Goal: Task Accomplishment & Management: Complete application form

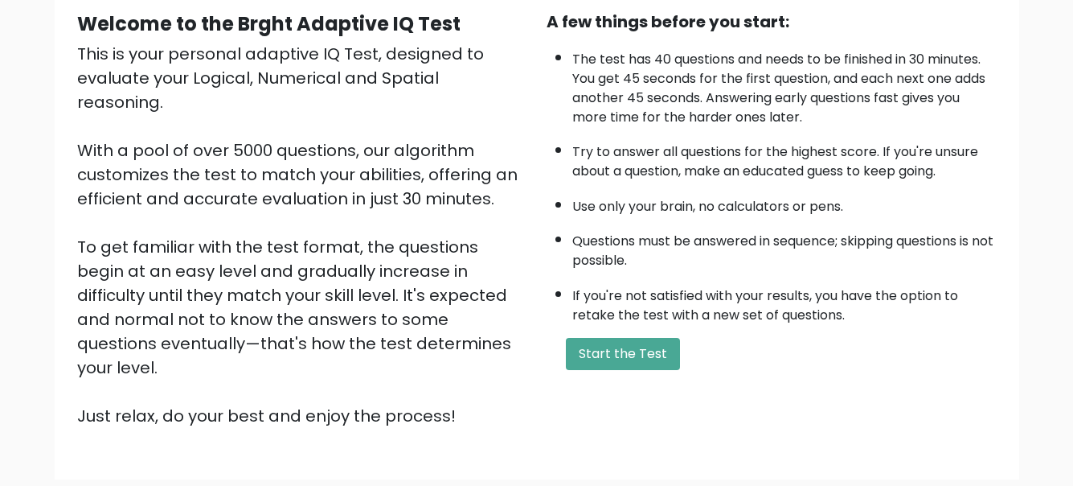
scroll to position [158, 0]
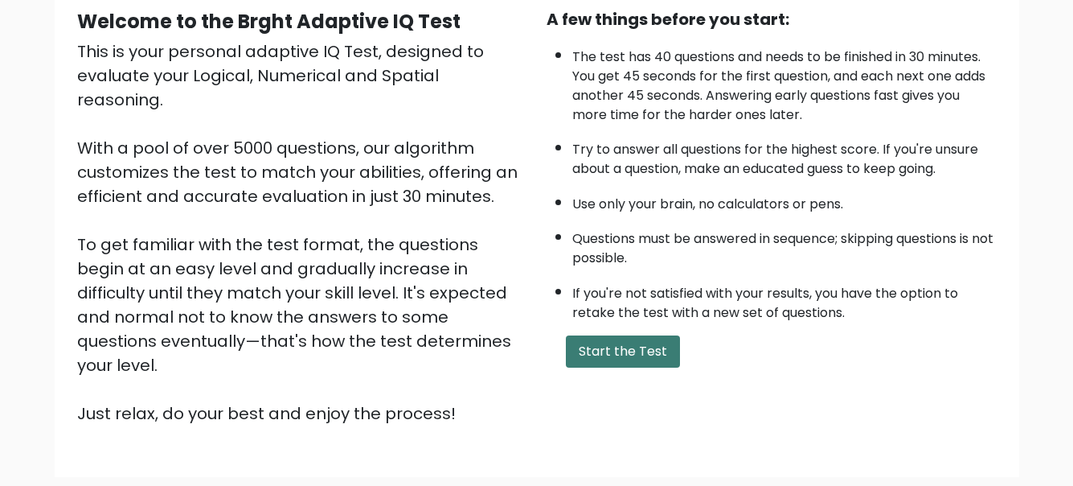
click at [604, 355] on button "Start the Test" at bounding box center [623, 351] width 114 height 32
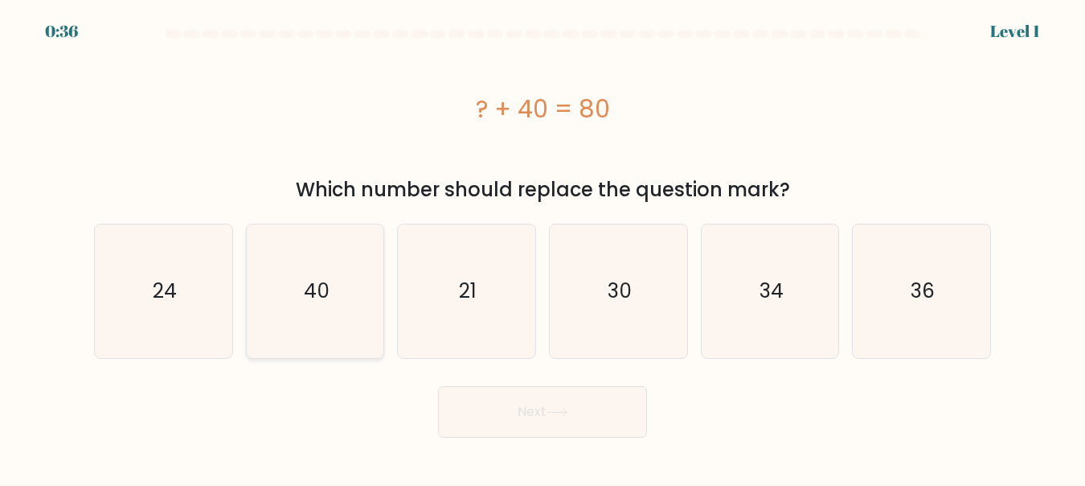
click at [318, 310] on icon "40" at bounding box center [314, 290] width 133 height 133
click at [543, 247] on input "b. 40" at bounding box center [543, 245] width 1 height 4
radio input "true"
click at [514, 412] on button "Next" at bounding box center [542, 411] width 209 height 51
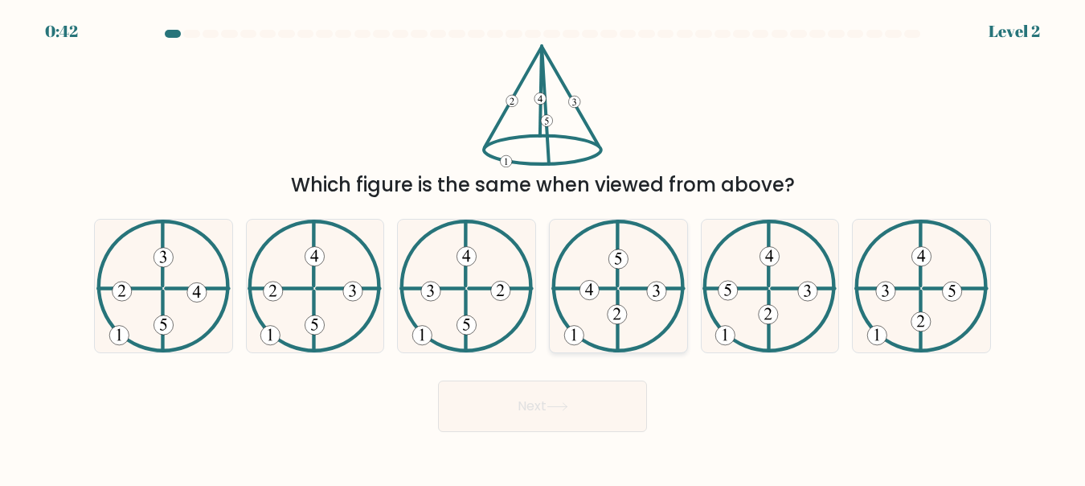
click at [640, 306] on icon at bounding box center [619, 285] width 134 height 133
click at [544, 247] on input "d." at bounding box center [543, 245] width 1 height 4
radio input "true"
click at [522, 420] on button "Next" at bounding box center [542, 405] width 209 height 51
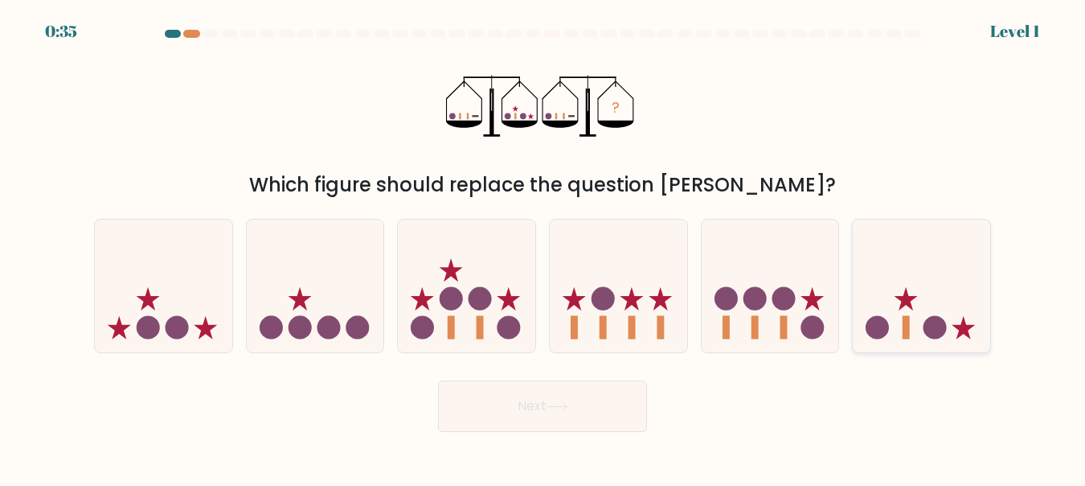
click at [909, 313] on icon at bounding box center [921, 285] width 137 height 113
click at [544, 247] on input "f." at bounding box center [543, 245] width 1 height 4
radio input "true"
click at [608, 414] on button "Next" at bounding box center [542, 405] width 209 height 51
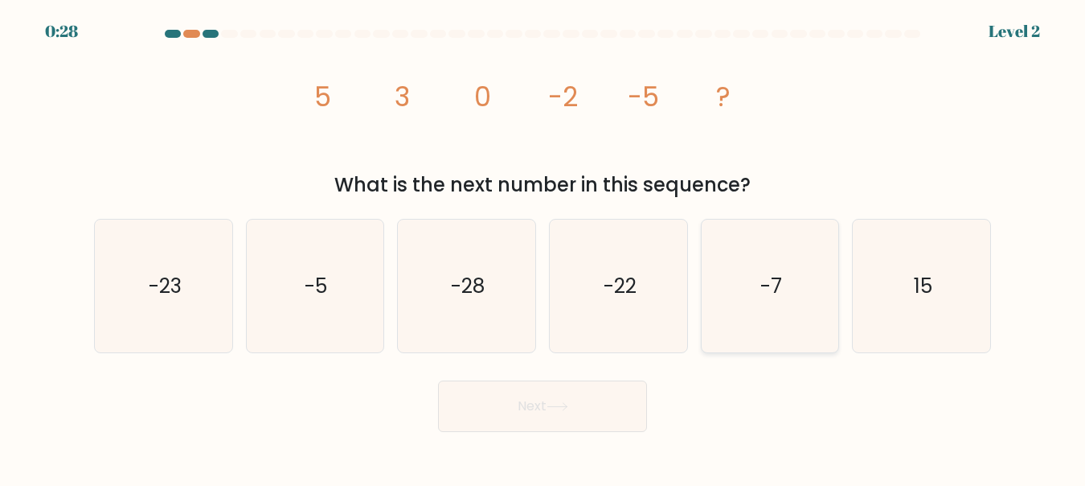
click at [765, 267] on icon "-7" at bounding box center [769, 285] width 133 height 133
click at [544, 247] on input "e. -7" at bounding box center [543, 245] width 1 height 4
radio input "true"
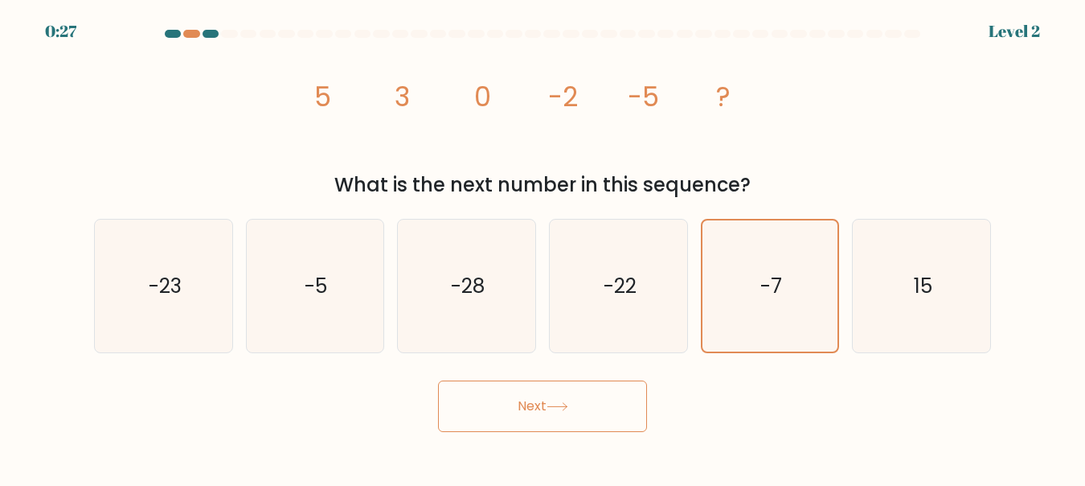
click at [472, 414] on button "Next" at bounding box center [542, 405] width 209 height 51
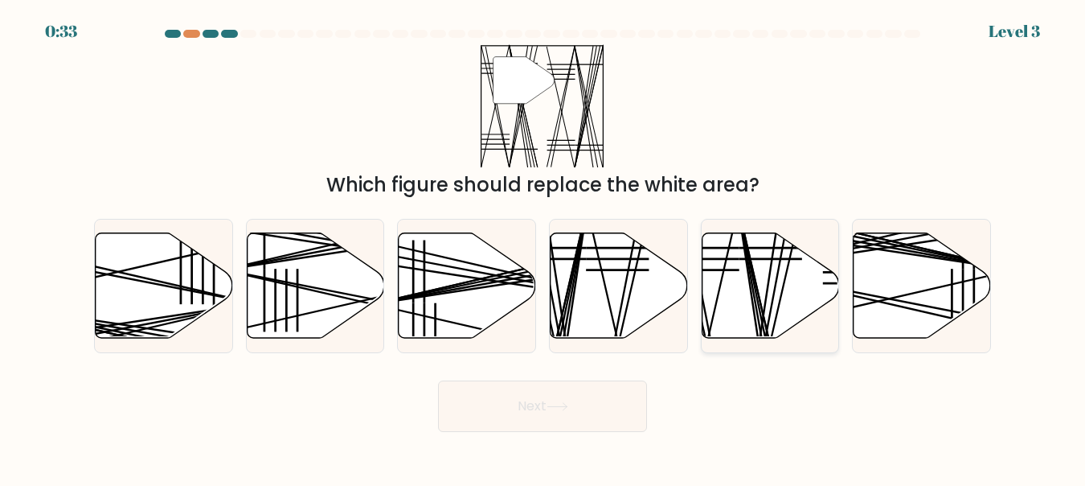
click at [786, 294] on icon at bounding box center [770, 284] width 137 height 105
click at [544, 247] on input "e." at bounding box center [543, 245] width 1 height 4
radio input "true"
click at [546, 394] on button "Next" at bounding box center [542, 405] width 209 height 51
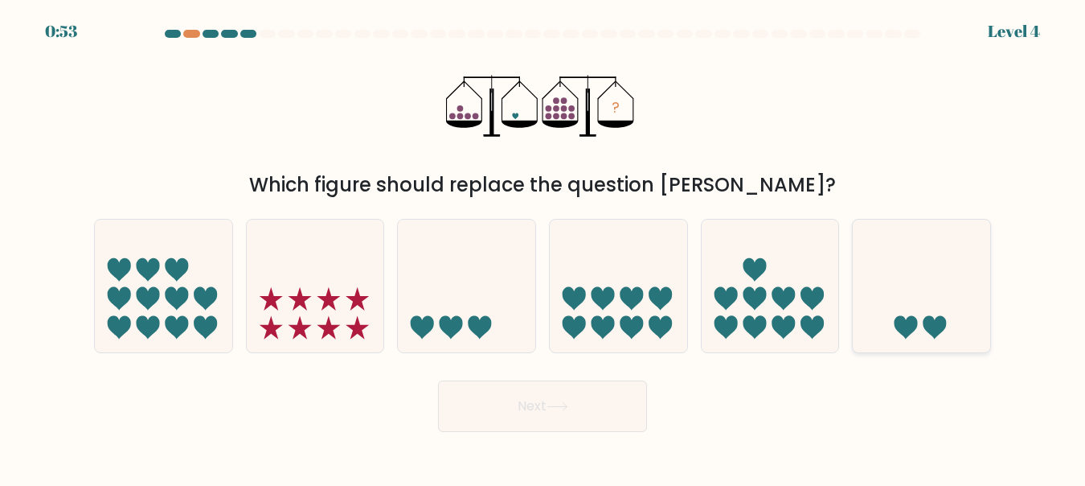
click at [886, 314] on icon at bounding box center [921, 285] width 137 height 113
click at [544, 247] on input "f." at bounding box center [543, 245] width 1 height 4
radio input "true"
click at [523, 411] on button "Next" at bounding box center [542, 405] width 209 height 51
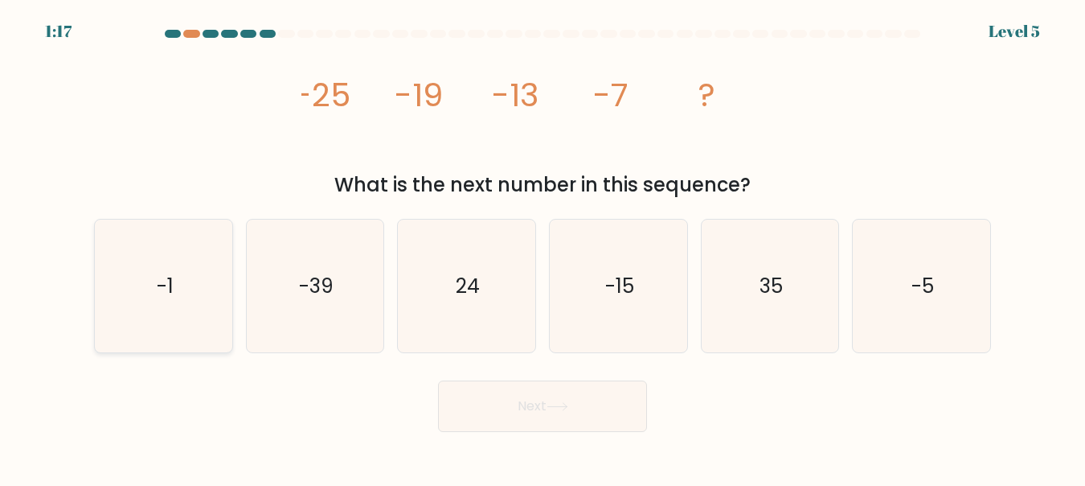
click at [216, 314] on icon "-1" at bounding box center [163, 285] width 133 height 133
click at [543, 247] on input "a. -1" at bounding box center [543, 245] width 1 height 4
radio input "true"
click at [519, 388] on button "Next" at bounding box center [542, 405] width 209 height 51
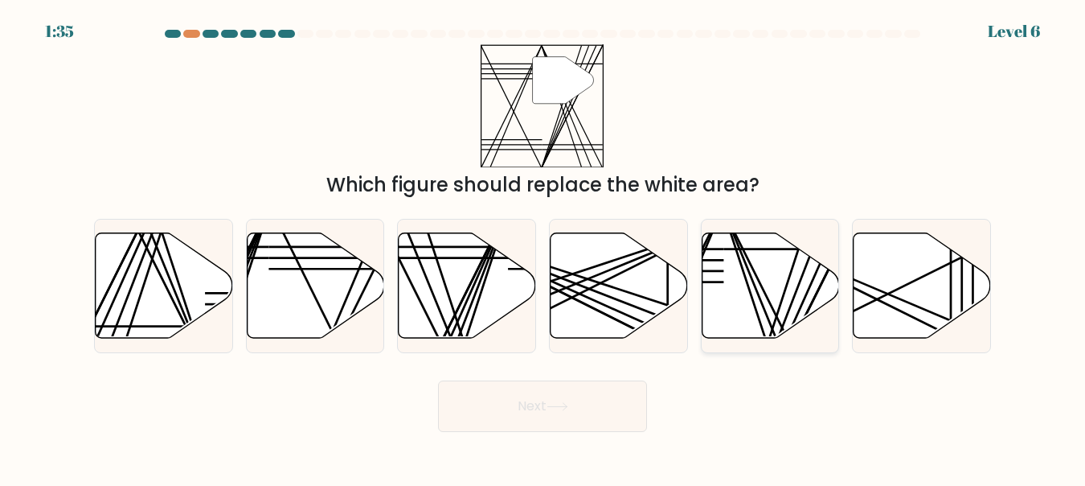
click at [766, 301] on icon at bounding box center [770, 284] width 137 height 105
click at [544, 247] on input "e." at bounding box center [543, 245] width 1 height 4
radio input "true"
click at [503, 420] on button "Next" at bounding box center [542, 405] width 209 height 51
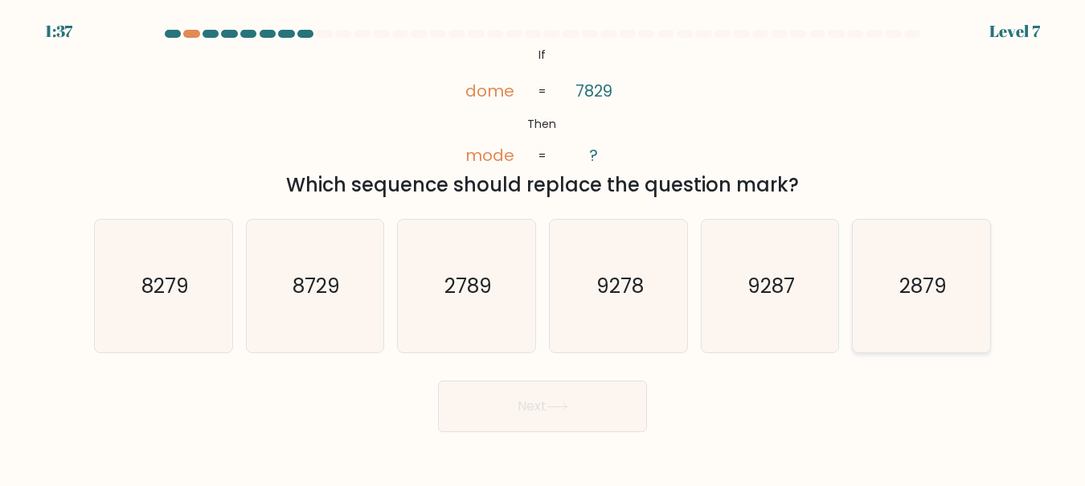
click at [902, 294] on text "2879" at bounding box center [923, 286] width 47 height 28
click at [544, 247] on input "f. 2879" at bounding box center [543, 245] width 1 height 4
radio input "true"
click at [525, 398] on button "Next" at bounding box center [542, 405] width 209 height 51
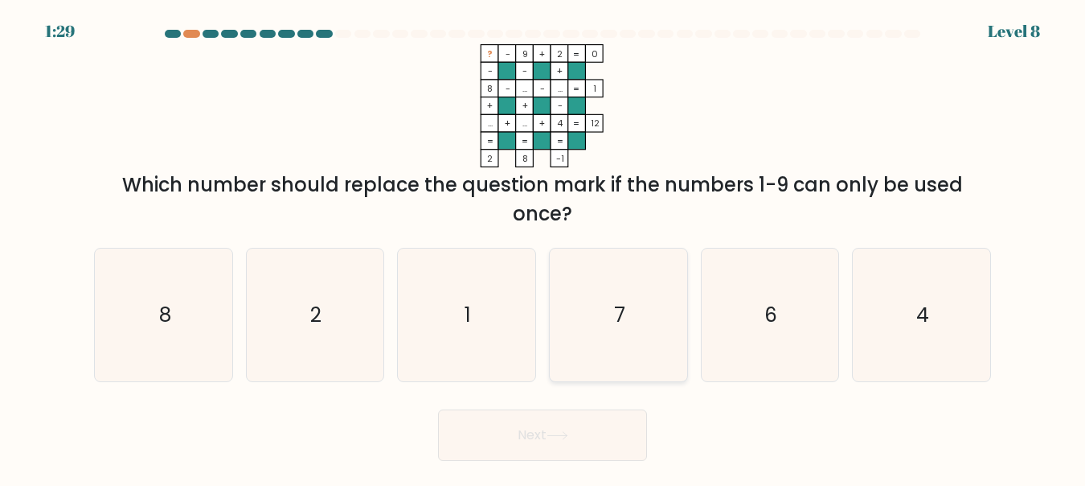
click at [654, 337] on icon "7" at bounding box center [618, 314] width 133 height 133
click at [544, 247] on input "d. 7" at bounding box center [543, 245] width 1 height 4
radio input "true"
click at [552, 460] on button "Next" at bounding box center [542, 434] width 209 height 51
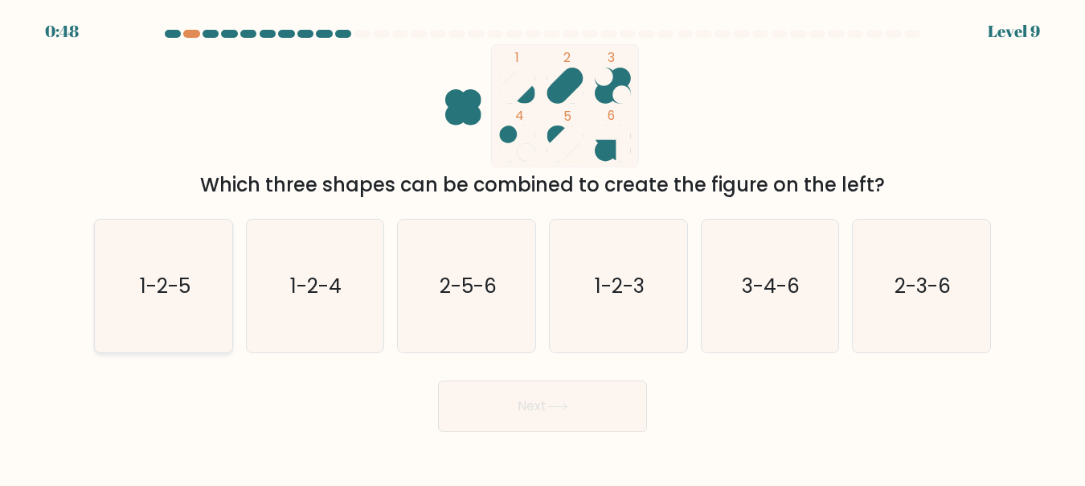
click at [211, 284] on icon "1-2-5" at bounding box center [163, 285] width 133 height 133
click at [543, 247] on input "a. 1-2-5" at bounding box center [543, 245] width 1 height 4
radio input "true"
click at [502, 406] on button "Next" at bounding box center [542, 405] width 209 height 51
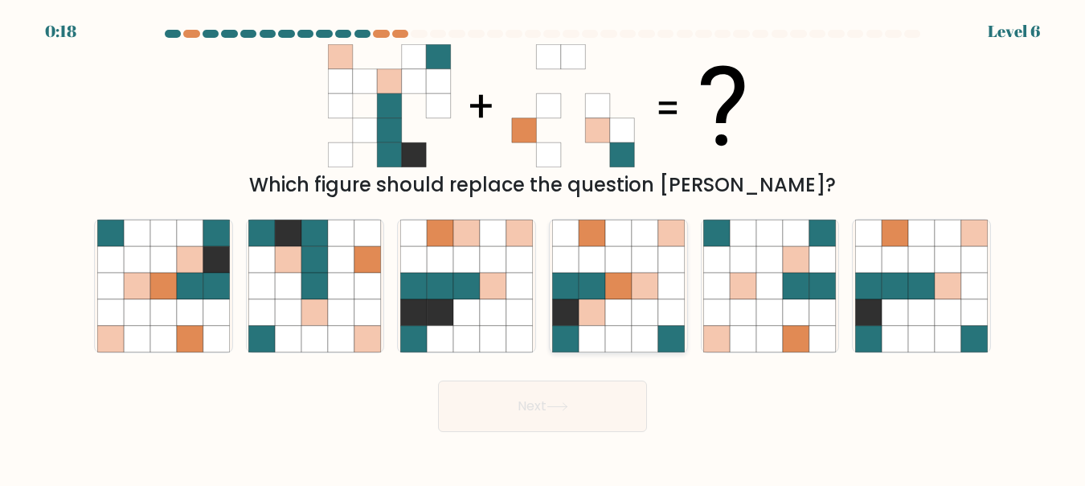
click at [648, 277] on icon at bounding box center [645, 286] width 27 height 27
click at [544, 247] on input "d." at bounding box center [543, 245] width 1 height 4
radio input "true"
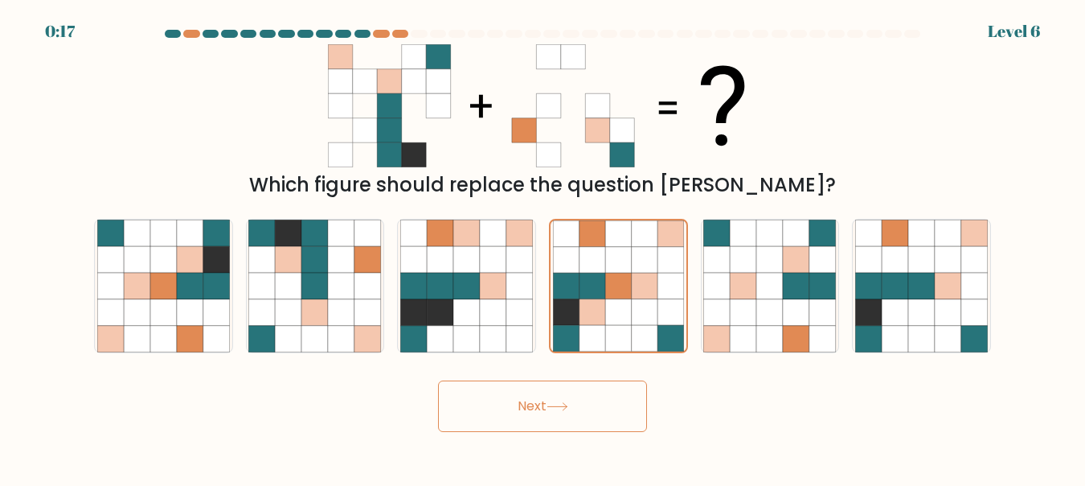
click at [531, 396] on button "Next" at bounding box center [542, 405] width 209 height 51
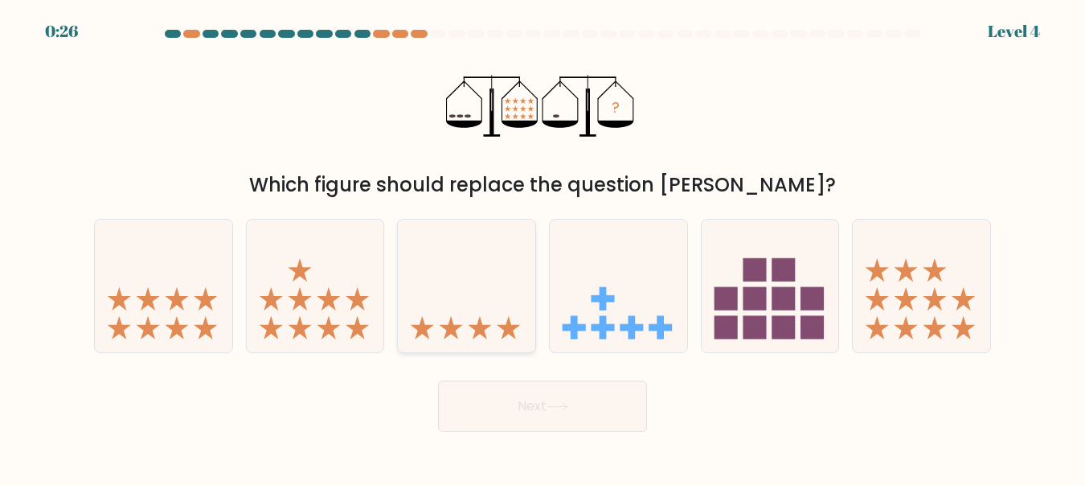
click at [494, 329] on icon at bounding box center [466, 285] width 137 height 113
click at [543, 247] on input "c." at bounding box center [543, 245] width 1 height 4
radio input "true"
click at [557, 403] on icon at bounding box center [558, 406] width 22 height 9
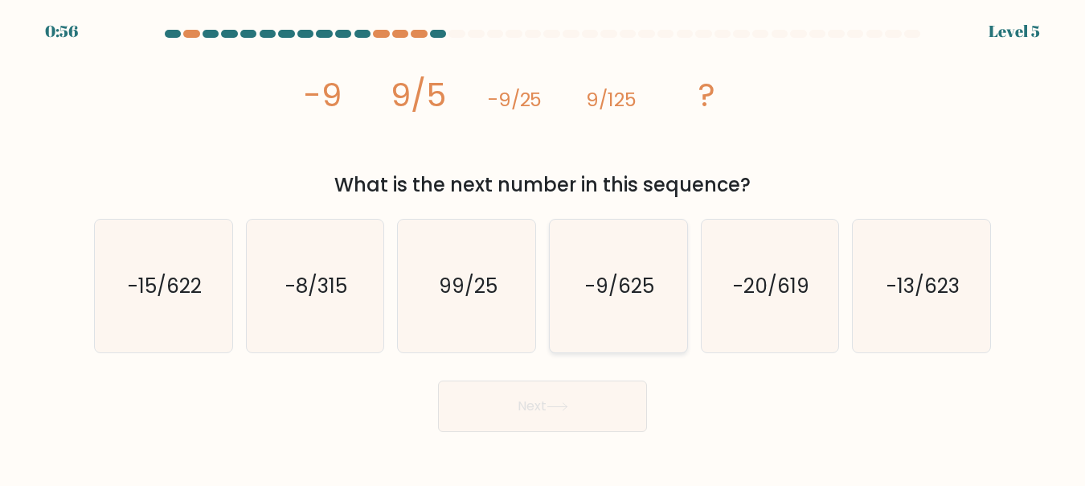
click at [593, 289] on text "-9/625" at bounding box center [619, 286] width 69 height 28
click at [544, 247] on input "d. -9/625" at bounding box center [543, 245] width 1 height 4
radio input "true"
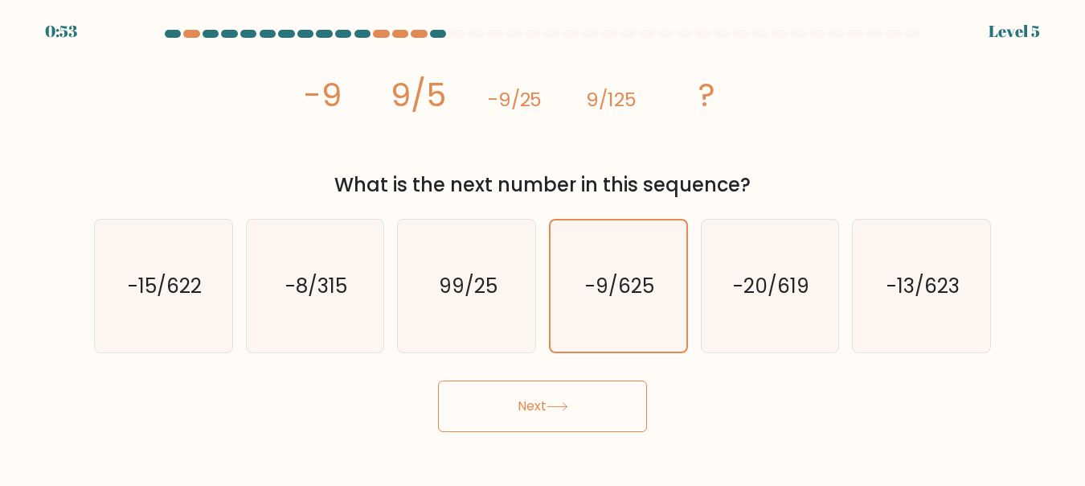
click at [521, 421] on button "Next" at bounding box center [542, 405] width 209 height 51
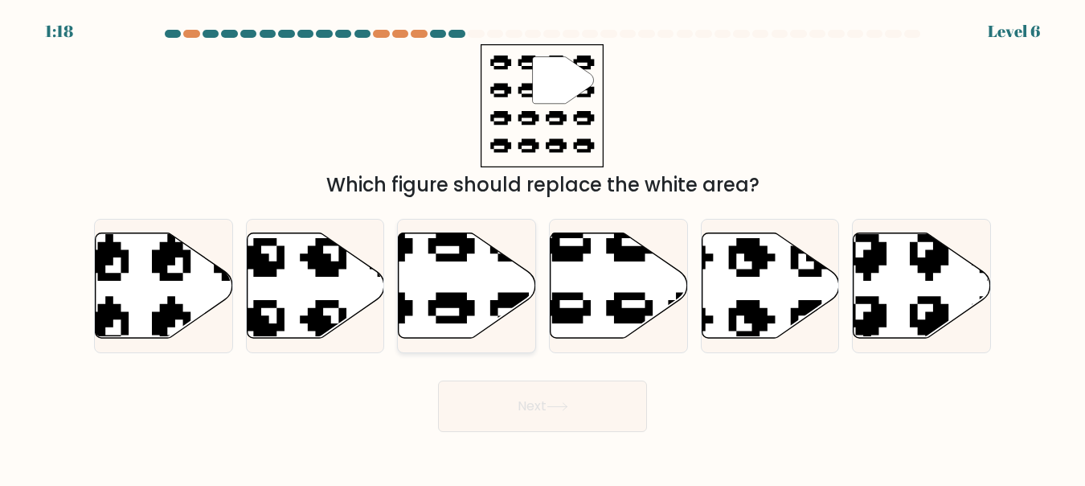
click at [466, 308] on icon at bounding box center [420, 339] width 233 height 218
click at [543, 247] on input "c." at bounding box center [543, 245] width 1 height 4
radio input "true"
click at [525, 407] on button "Next" at bounding box center [542, 405] width 209 height 51
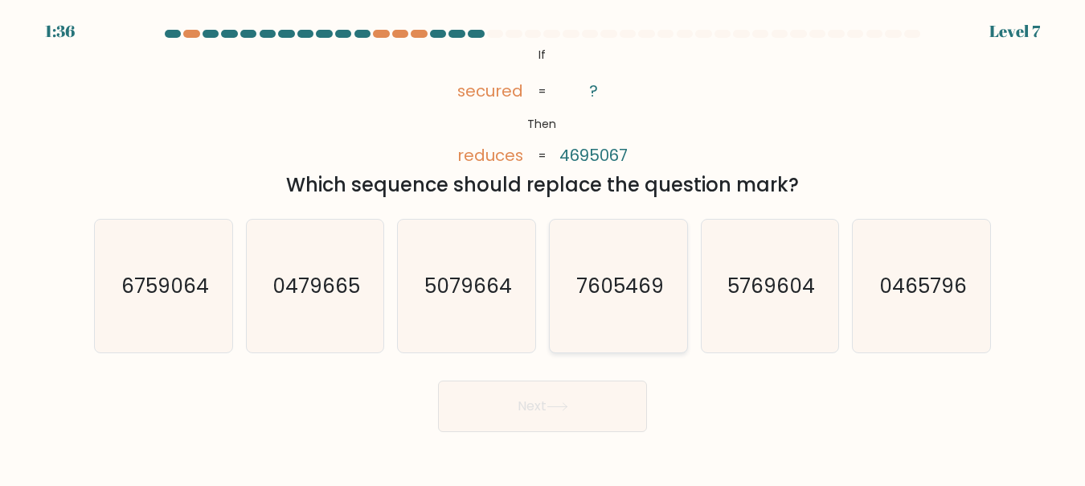
click at [566, 342] on icon "7605469" at bounding box center [618, 285] width 133 height 133
click at [544, 247] on input "d. 7605469" at bounding box center [543, 245] width 1 height 4
radio input "true"
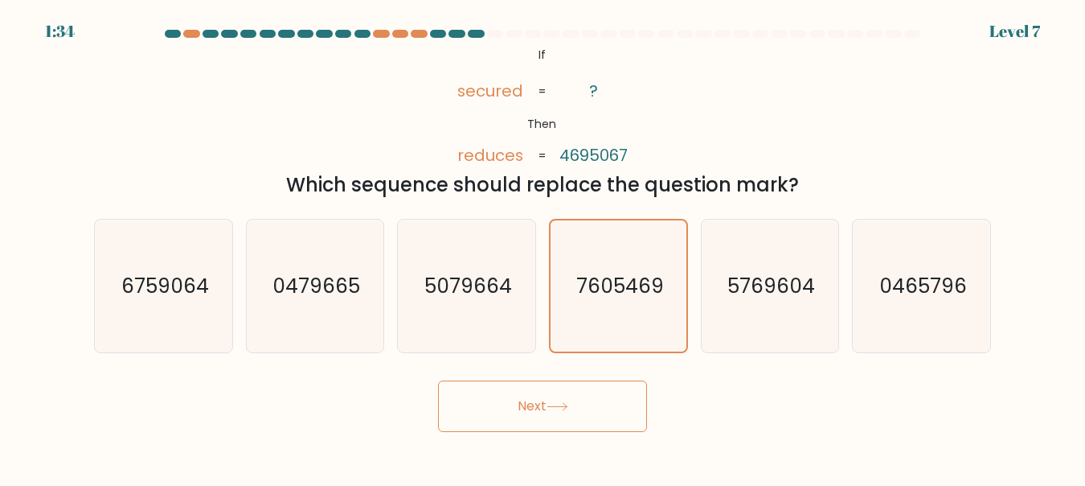
click at [524, 414] on button "Next" at bounding box center [542, 405] width 209 height 51
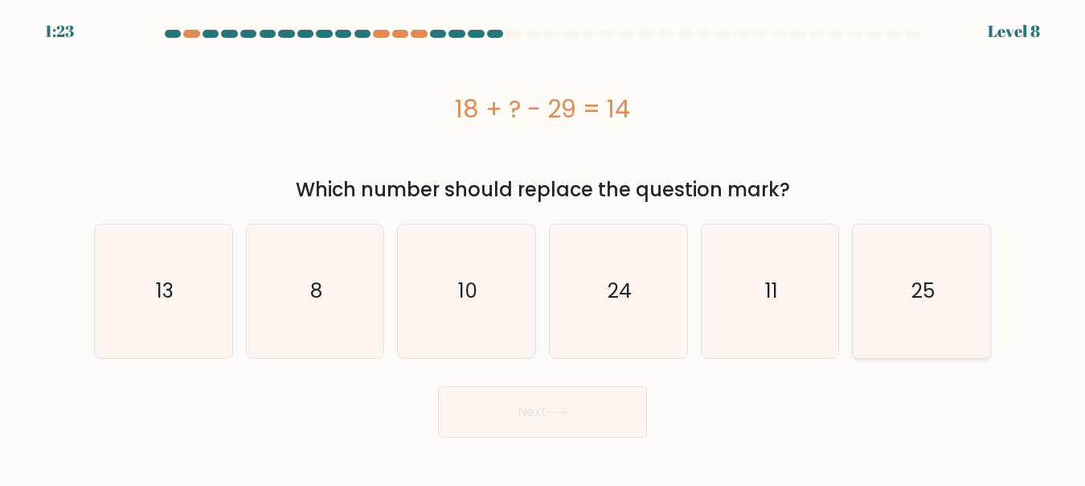
click at [923, 240] on icon "25" at bounding box center [921, 290] width 133 height 133
click at [544, 243] on input "f. 25" at bounding box center [543, 245] width 1 height 4
radio input "true"
click at [578, 417] on button "Next" at bounding box center [542, 411] width 209 height 51
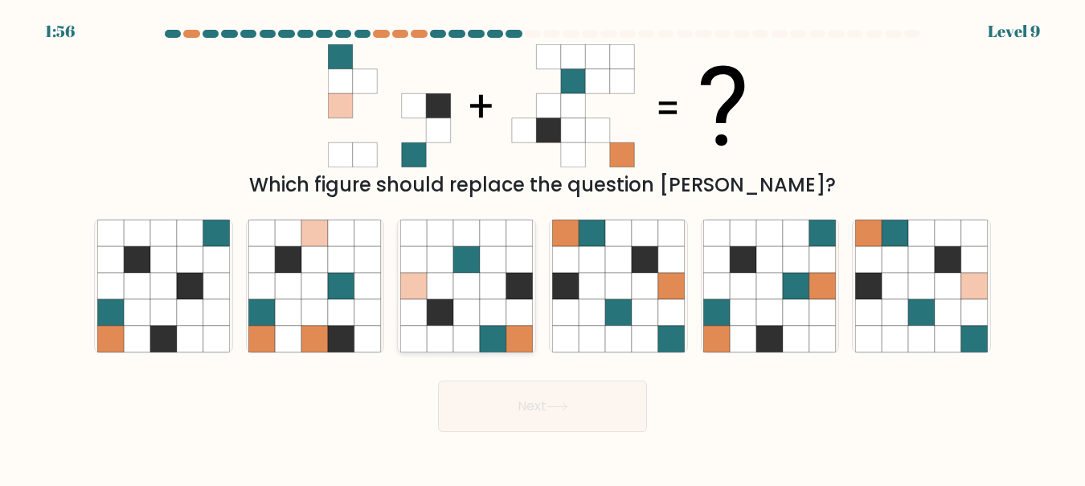
click at [481, 313] on icon at bounding box center [493, 312] width 27 height 27
click at [543, 247] on input "c." at bounding box center [543, 245] width 1 height 4
radio input "true"
click at [518, 406] on button "Next" at bounding box center [542, 405] width 209 height 51
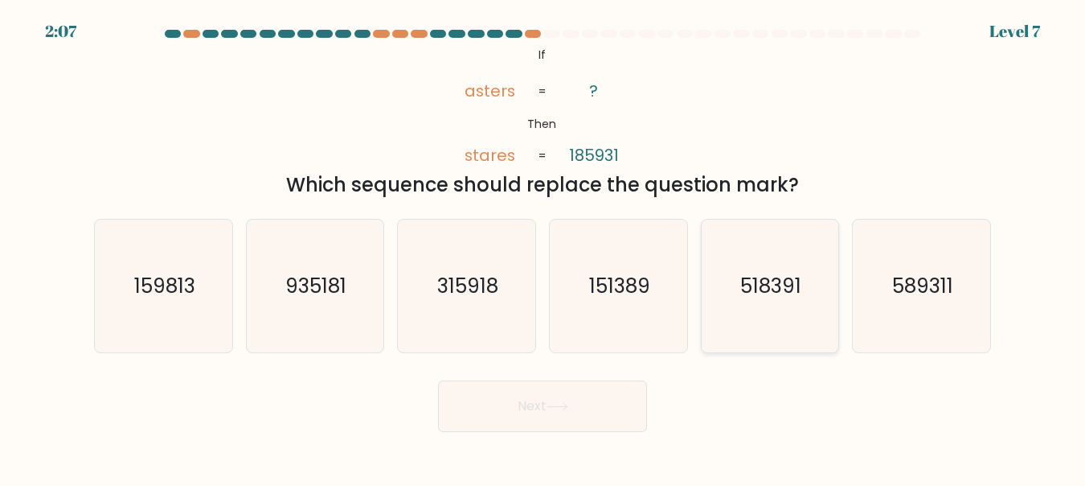
click at [802, 267] on icon "518391" at bounding box center [769, 285] width 133 height 133
click at [544, 247] on input "e. 518391" at bounding box center [543, 245] width 1 height 4
radio input "true"
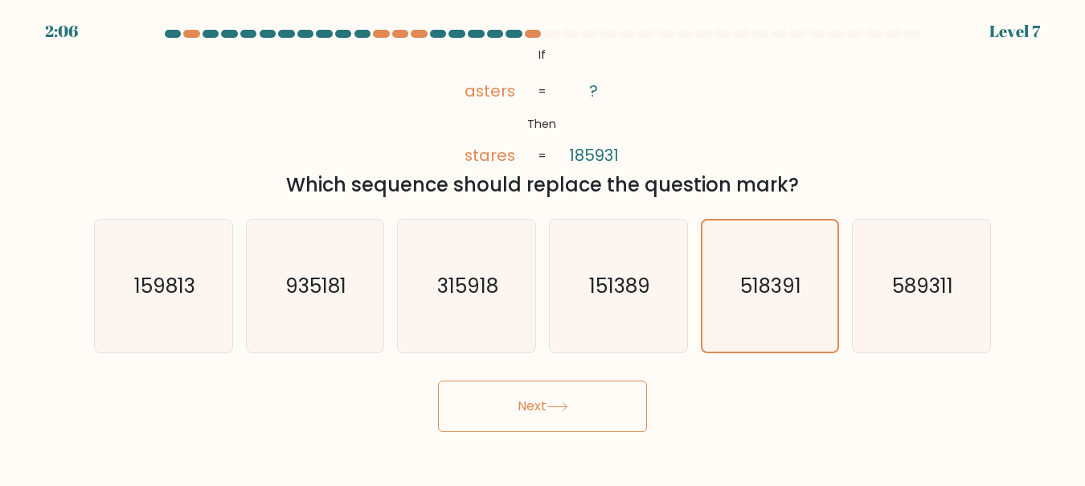
click at [553, 397] on button "Next" at bounding box center [542, 405] width 209 height 51
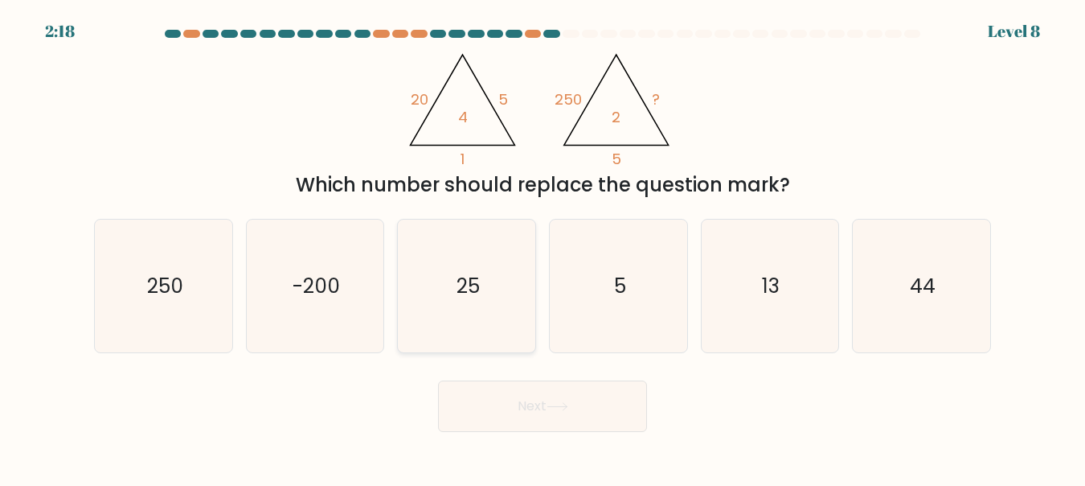
click at [496, 351] on icon "25" at bounding box center [466, 285] width 133 height 133
click at [543, 247] on input "c. 25" at bounding box center [543, 245] width 1 height 4
radio input "true"
click at [525, 414] on button "Next" at bounding box center [542, 405] width 209 height 51
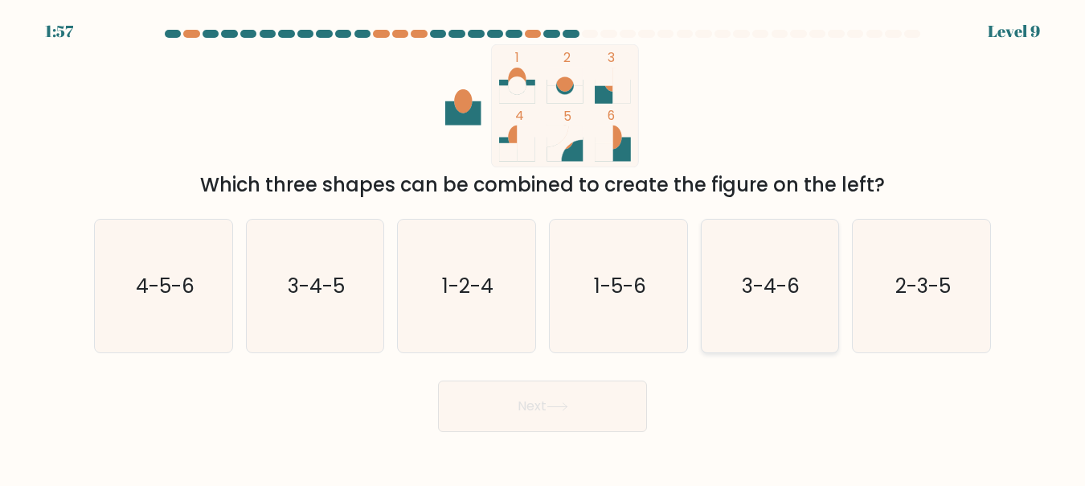
click at [758, 268] on icon "3-4-6" at bounding box center [769, 285] width 133 height 133
click at [544, 247] on input "e. 3-4-6" at bounding box center [543, 245] width 1 height 4
radio input "true"
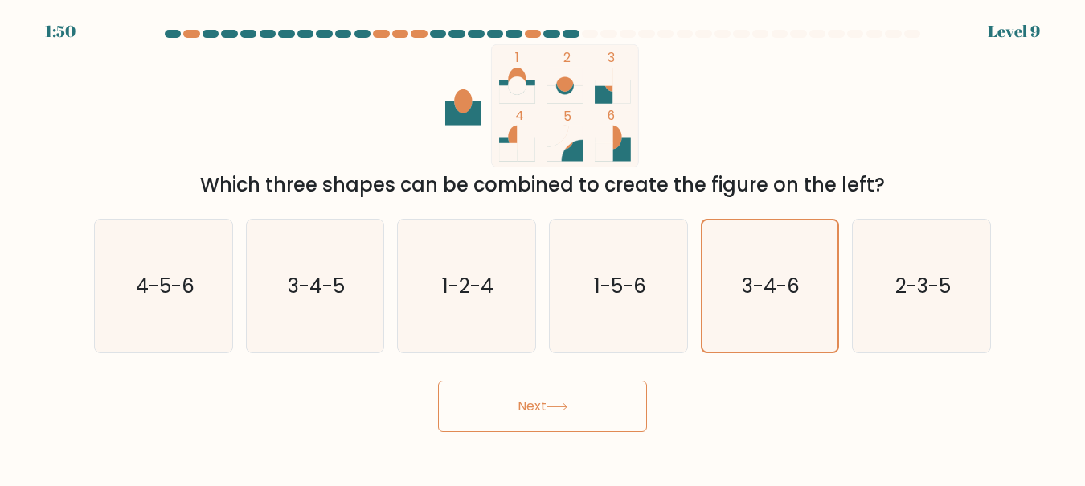
click at [609, 441] on body "1:50 Level 9" at bounding box center [542, 243] width 1085 height 486
click at [606, 422] on button "Next" at bounding box center [542, 405] width 209 height 51
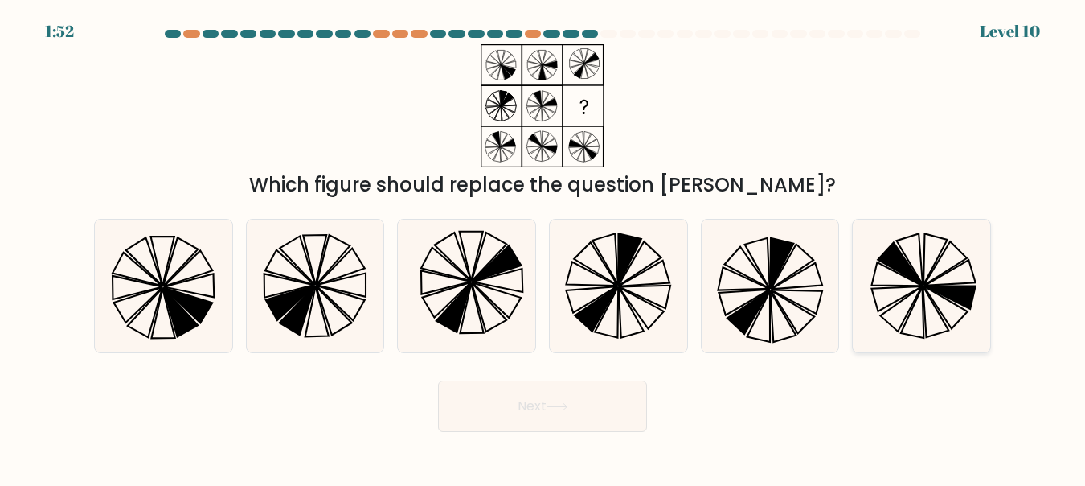
click at [951, 301] on icon at bounding box center [946, 306] width 44 height 43
click at [544, 247] on input "f." at bounding box center [543, 245] width 1 height 4
radio input "true"
click at [567, 411] on icon at bounding box center [558, 406] width 22 height 9
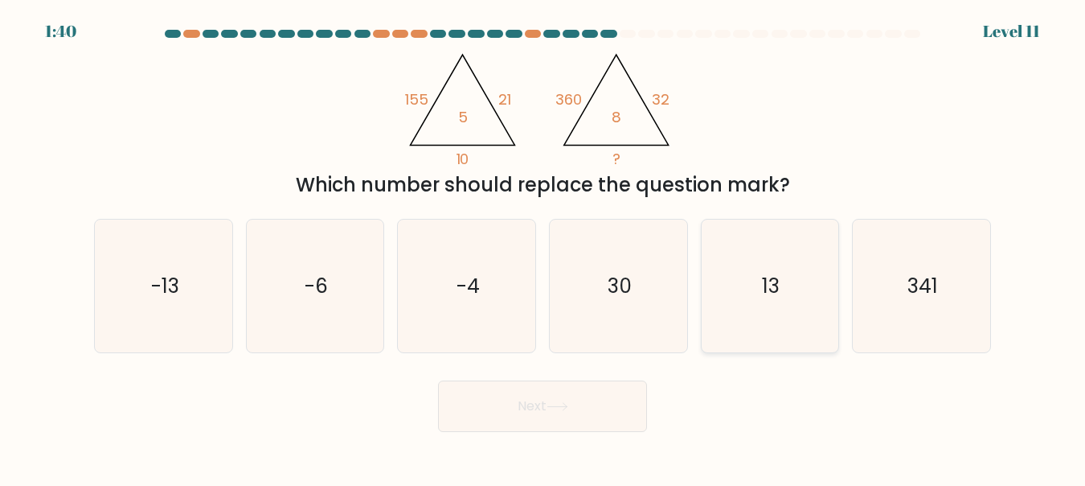
click at [766, 313] on icon "13" at bounding box center [769, 285] width 133 height 133
click at [544, 247] on input "e. 13" at bounding box center [543, 245] width 1 height 4
radio input "true"
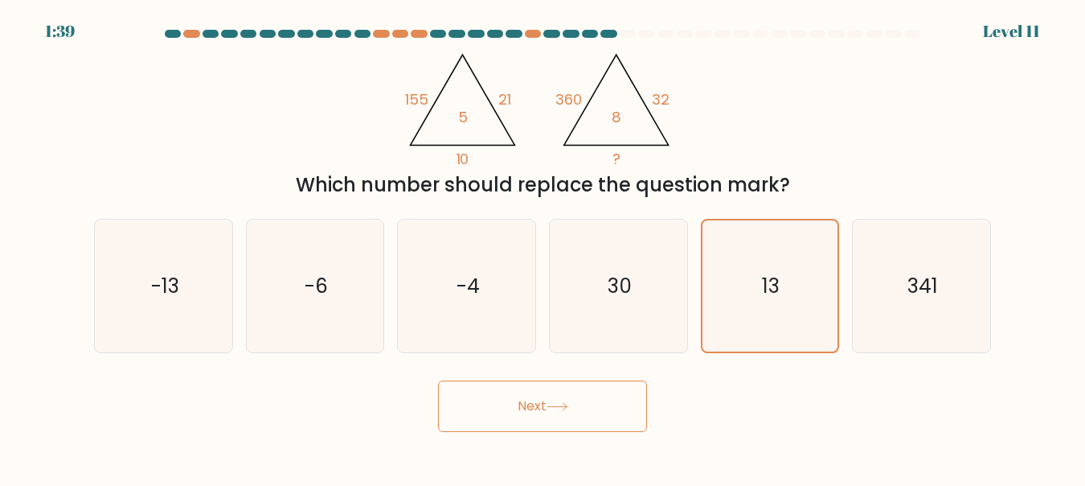
click at [508, 396] on button "Next" at bounding box center [542, 405] width 209 height 51
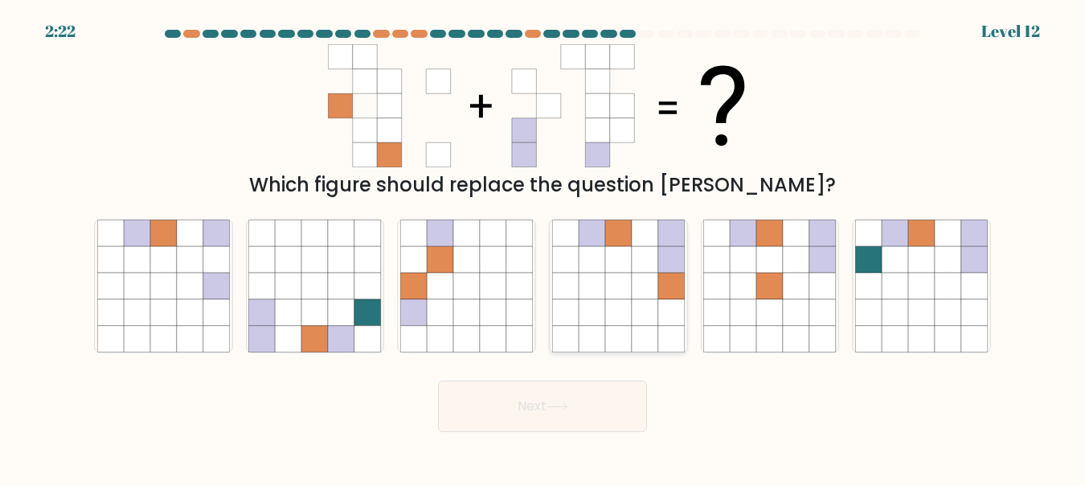
click at [590, 328] on icon at bounding box center [592, 339] width 27 height 27
click at [544, 247] on input "d." at bounding box center [543, 245] width 1 height 4
radio input "true"
click at [535, 398] on button "Next" at bounding box center [542, 405] width 209 height 51
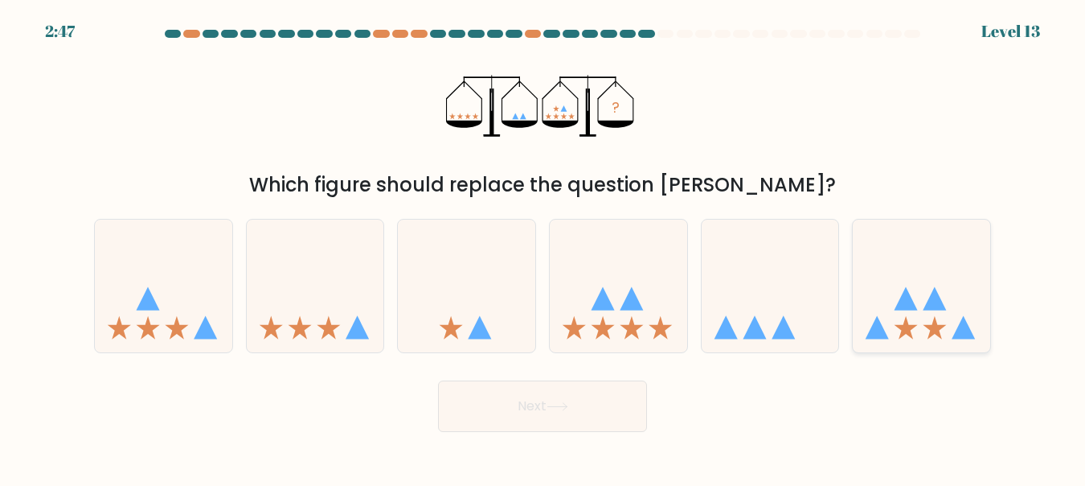
click at [925, 333] on icon at bounding box center [921, 285] width 137 height 113
click at [544, 247] on input "f." at bounding box center [543, 245] width 1 height 4
radio input "true"
click at [315, 314] on icon at bounding box center [315, 285] width 137 height 113
click at [543, 247] on input "b." at bounding box center [543, 245] width 1 height 4
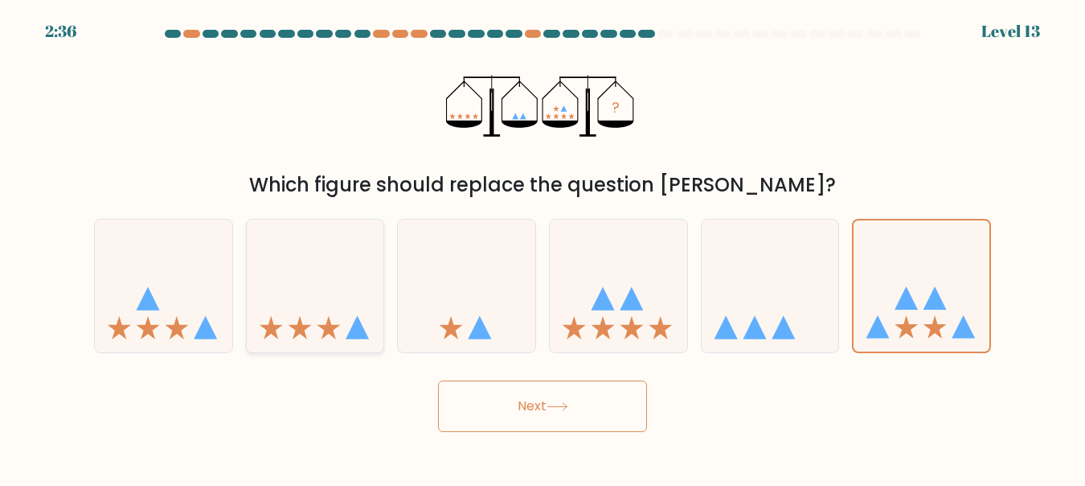
radio input "true"
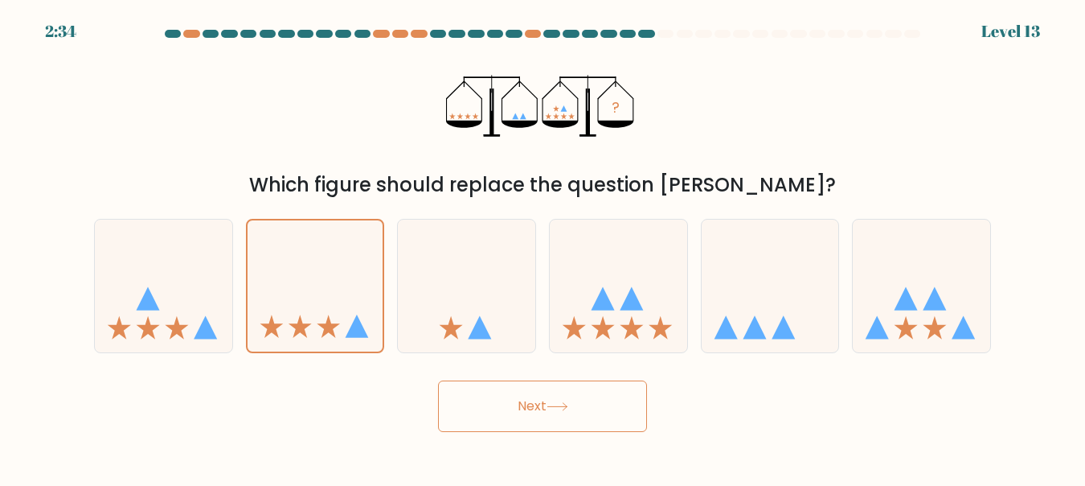
click at [544, 420] on button "Next" at bounding box center [542, 405] width 209 height 51
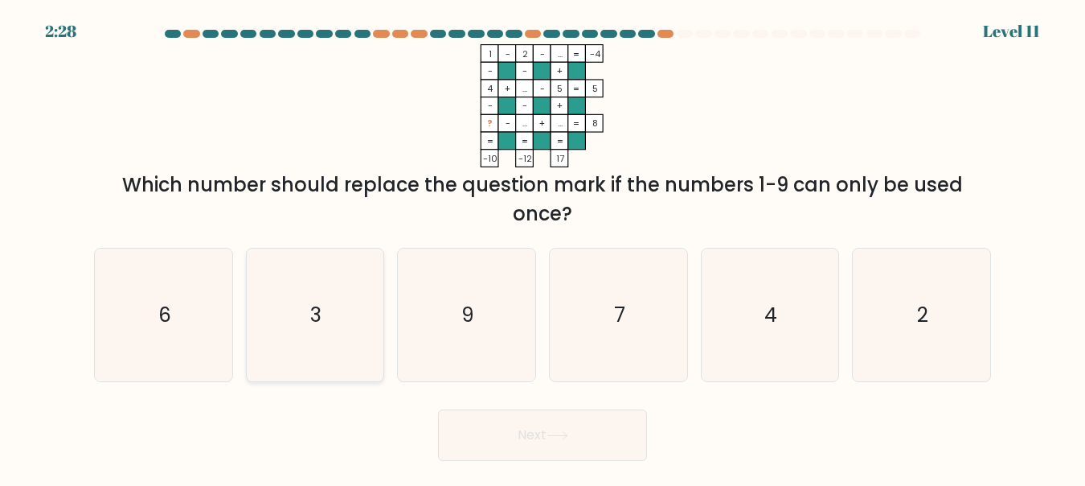
click at [311, 330] on icon "3" at bounding box center [314, 314] width 133 height 133
click at [543, 247] on input "b. 3" at bounding box center [543, 245] width 1 height 4
radio input "true"
click at [565, 461] on body "2:13 Level 11" at bounding box center [542, 243] width 1085 height 486
click at [560, 449] on button "Next" at bounding box center [542, 434] width 209 height 51
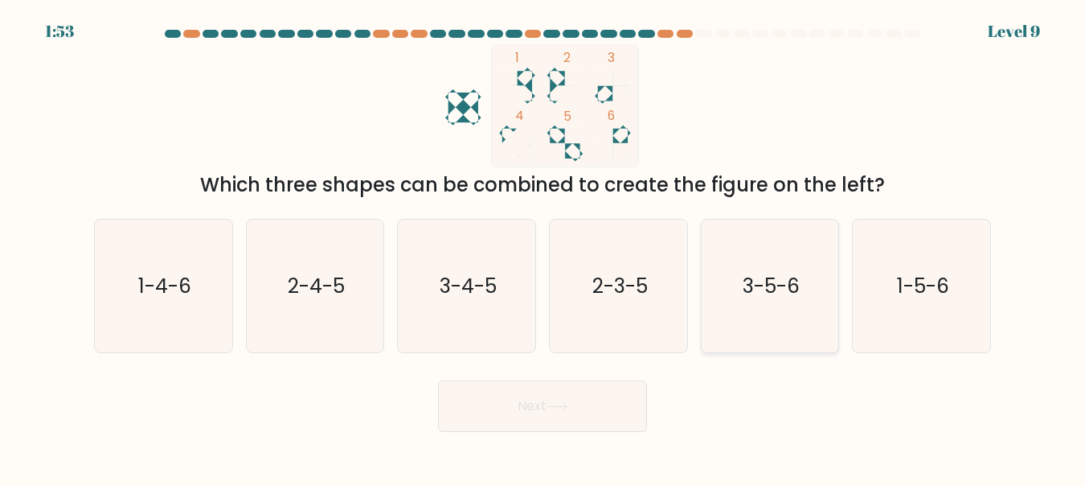
click at [793, 292] on text "3-5-6" at bounding box center [771, 286] width 57 height 28
click at [544, 247] on input "e. 3-5-6" at bounding box center [543, 245] width 1 height 4
radio input "true"
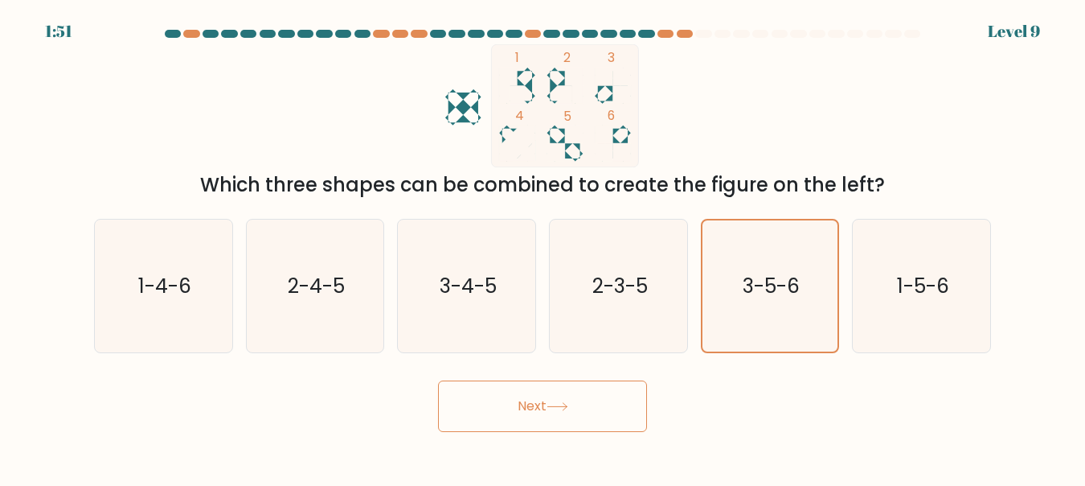
click at [551, 400] on button "Next" at bounding box center [542, 405] width 209 height 51
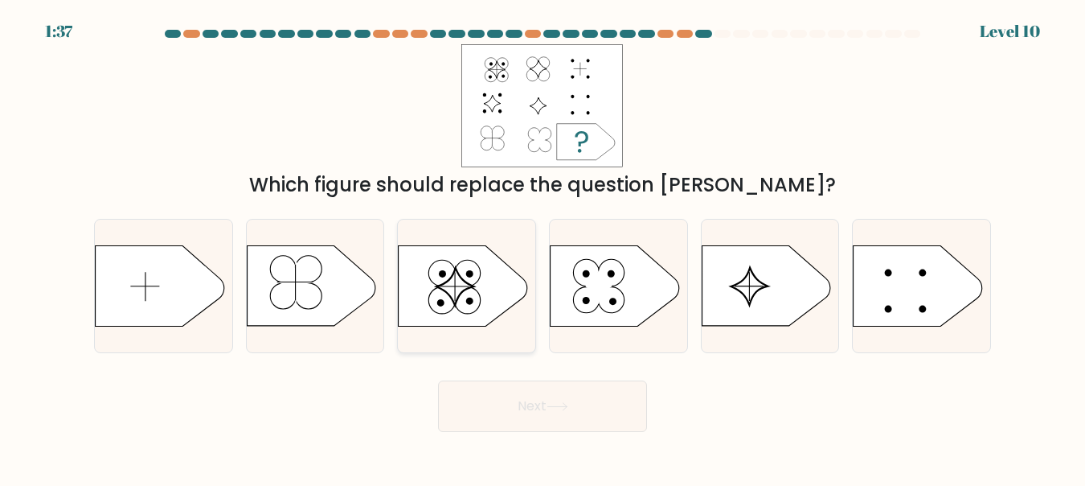
click at [434, 285] on icon at bounding box center [463, 285] width 129 height 80
click at [543, 247] on input "c." at bounding box center [543, 245] width 1 height 4
radio input "true"
click at [531, 406] on button "Next" at bounding box center [542, 405] width 209 height 51
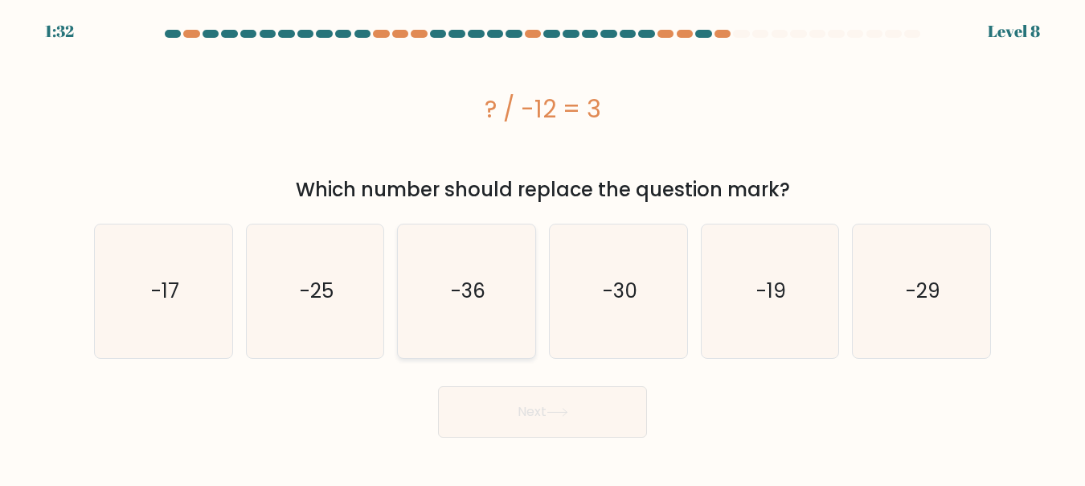
click at [476, 281] on text "-36" at bounding box center [468, 291] width 35 height 28
click at [543, 247] on input "c. -36" at bounding box center [543, 245] width 1 height 4
radio input "true"
click at [535, 404] on button "Next" at bounding box center [542, 411] width 209 height 51
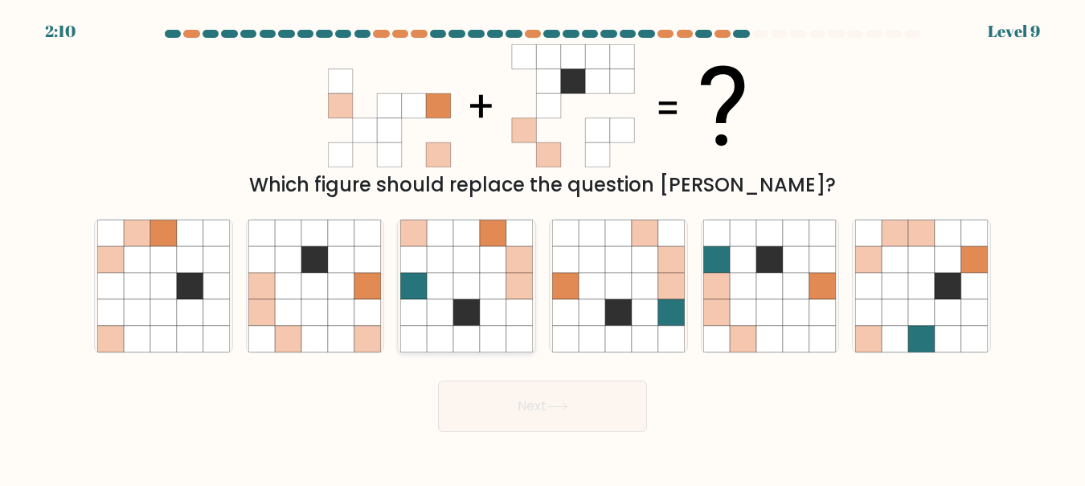
click at [457, 312] on icon at bounding box center [466, 312] width 27 height 27
click at [543, 247] on input "c." at bounding box center [543, 245] width 1 height 4
radio input "true"
click at [531, 389] on button "Next" at bounding box center [542, 405] width 209 height 51
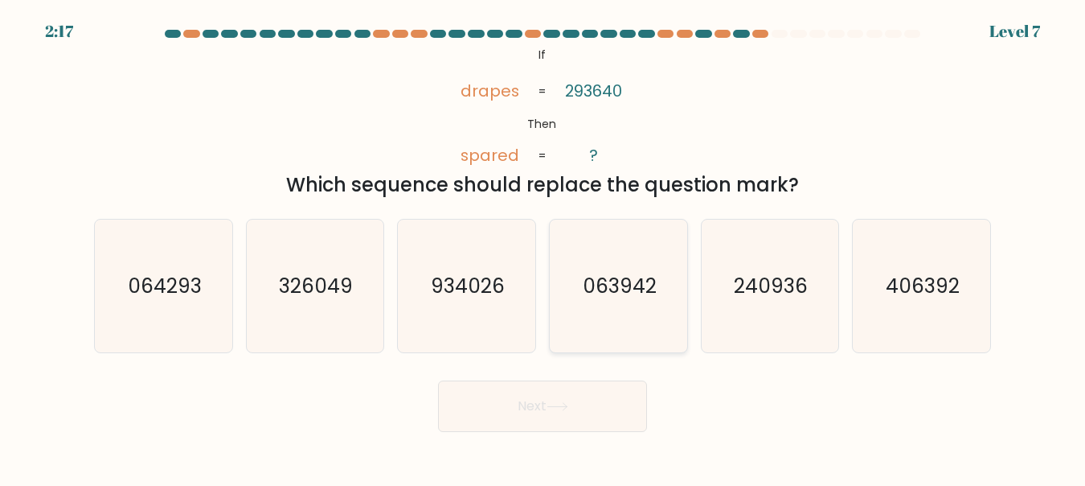
click at [620, 314] on icon "063942" at bounding box center [618, 285] width 133 height 133
click at [544, 247] on input "d. 063942" at bounding box center [543, 245] width 1 height 4
radio input "true"
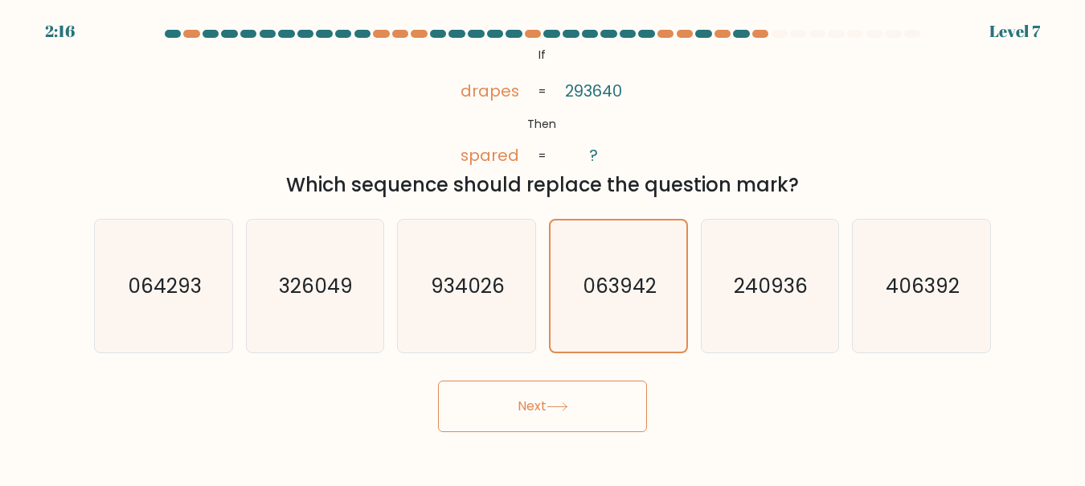
click at [518, 413] on button "Next" at bounding box center [542, 405] width 209 height 51
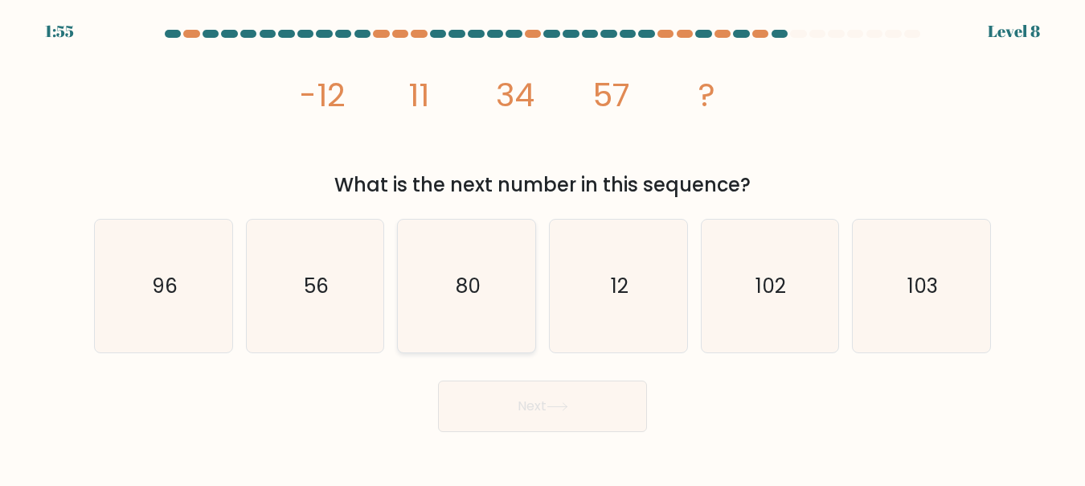
click at [498, 333] on icon "80" at bounding box center [466, 285] width 133 height 133
click at [543, 247] on input "c. 80" at bounding box center [543, 245] width 1 height 4
radio input "true"
click at [507, 390] on button "Next" at bounding box center [542, 405] width 209 height 51
click at [506, 402] on button "Next" at bounding box center [542, 405] width 209 height 51
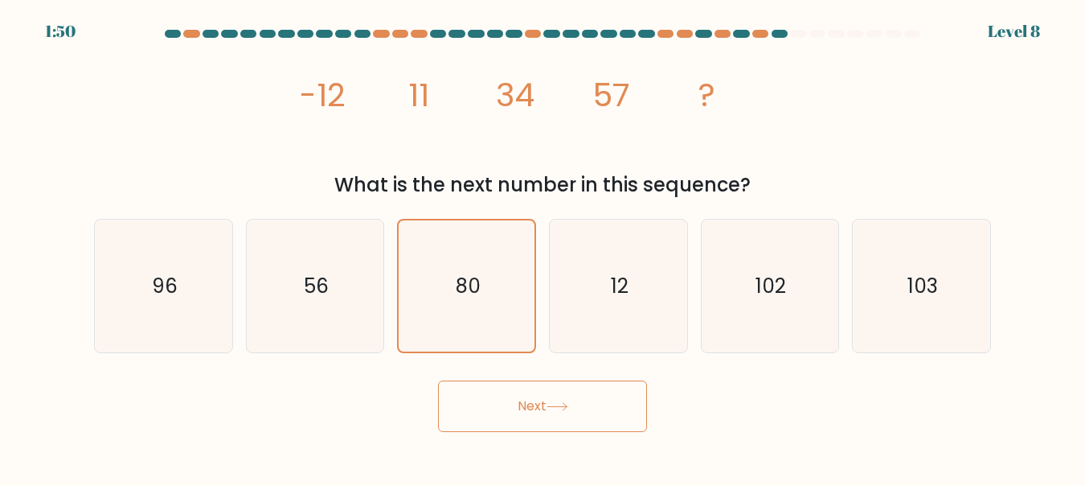
click at [528, 408] on button "Next" at bounding box center [542, 405] width 209 height 51
click at [543, 412] on button "Next" at bounding box center [542, 405] width 209 height 51
click at [554, 408] on icon at bounding box center [558, 406] width 22 height 9
click at [445, 315] on icon "80" at bounding box center [466, 285] width 131 height 131
click at [543, 247] on input "c. 80" at bounding box center [543, 245] width 1 height 4
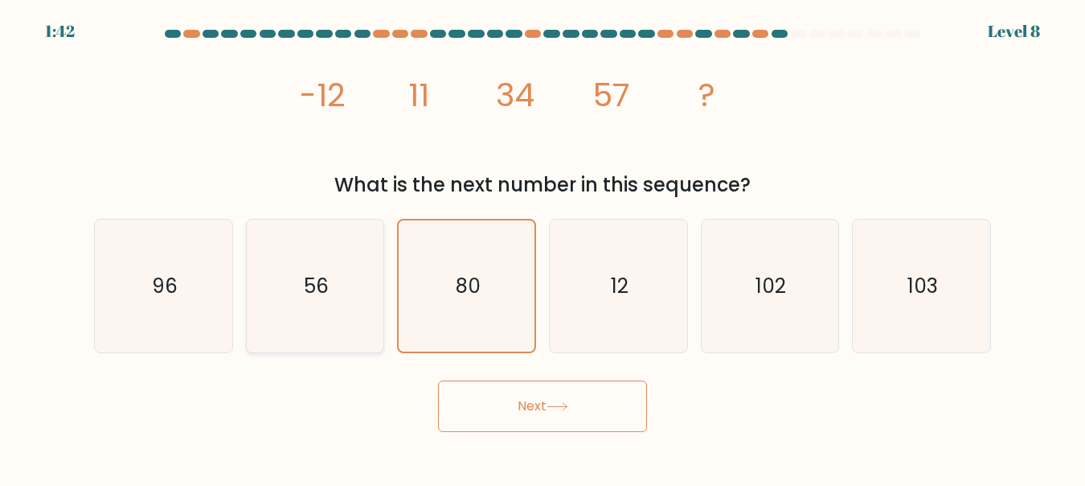
click at [363, 308] on icon "56" at bounding box center [314, 285] width 133 height 133
click at [543, 247] on input "b. 56" at bounding box center [543, 245] width 1 height 4
radio input "true"
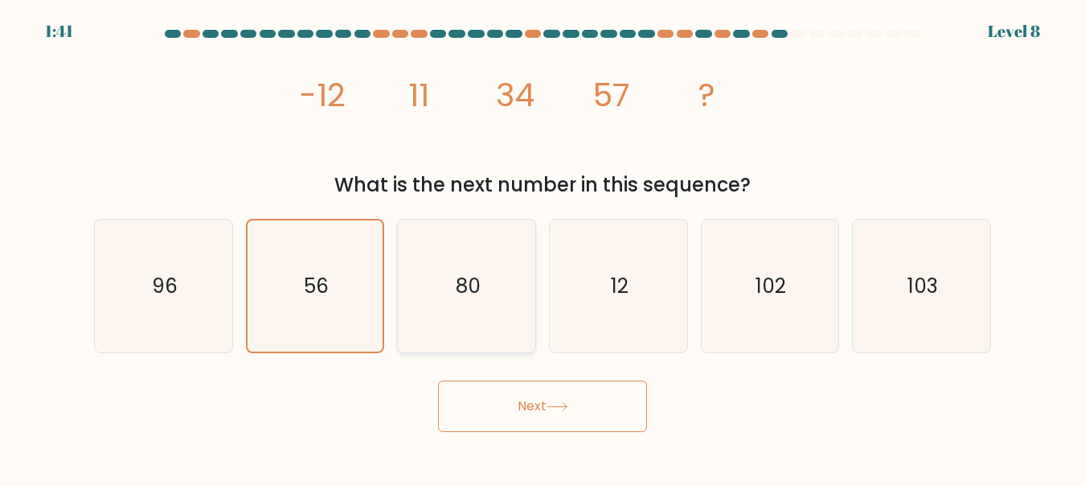
click at [458, 307] on icon "80" at bounding box center [466, 285] width 133 height 133
click at [543, 247] on input "c. 80" at bounding box center [543, 245] width 1 height 4
radio input "true"
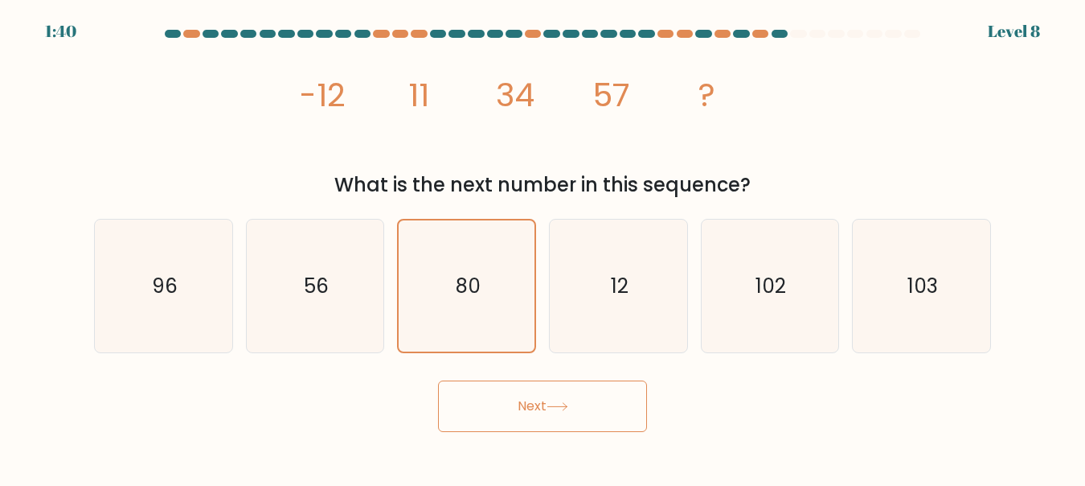
click at [522, 401] on button "Next" at bounding box center [542, 405] width 209 height 51
click at [568, 402] on icon at bounding box center [558, 406] width 22 height 9
click at [616, 293] on text "12" at bounding box center [620, 286] width 18 height 28
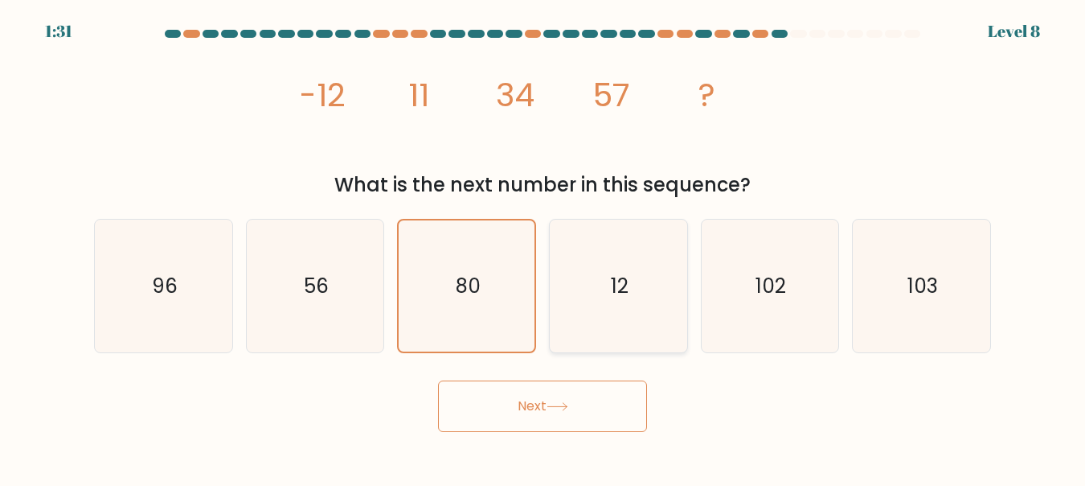
click at [544, 247] on input "d. 12" at bounding box center [543, 245] width 1 height 4
radio input "true"
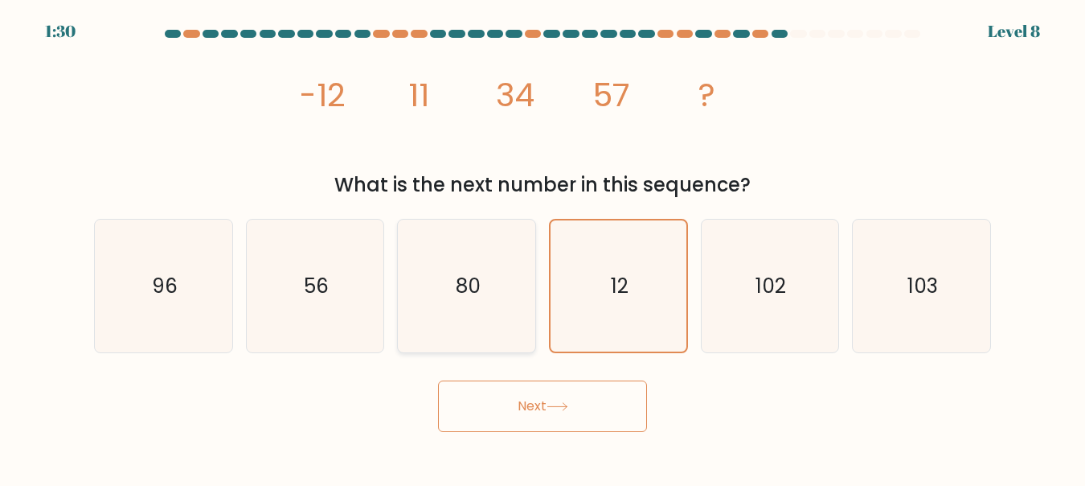
click at [491, 306] on icon "80" at bounding box center [466, 285] width 133 height 133
click at [543, 247] on input "c. 80" at bounding box center [543, 245] width 1 height 4
radio input "true"
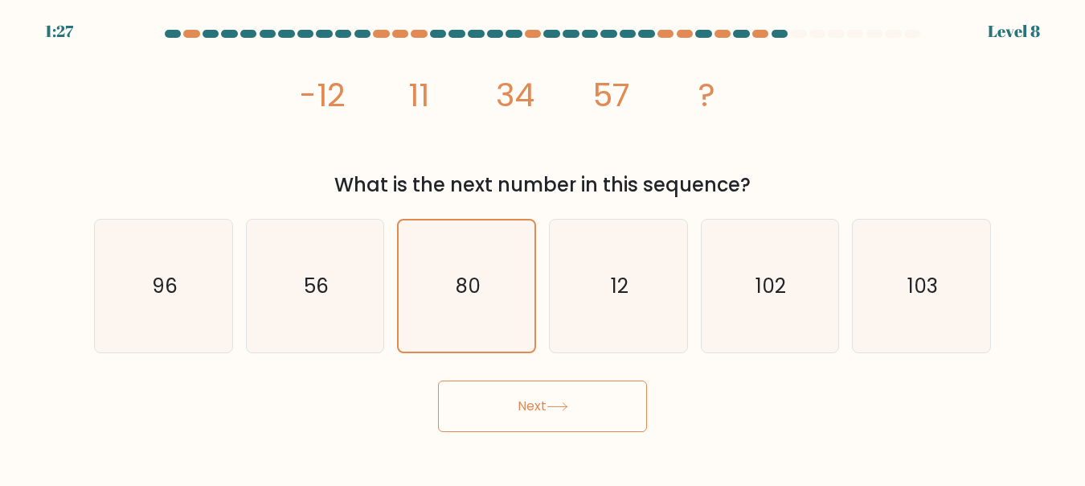
click at [576, 408] on button "Next" at bounding box center [542, 405] width 209 height 51
click at [615, 400] on button "Next" at bounding box center [542, 405] width 209 height 51
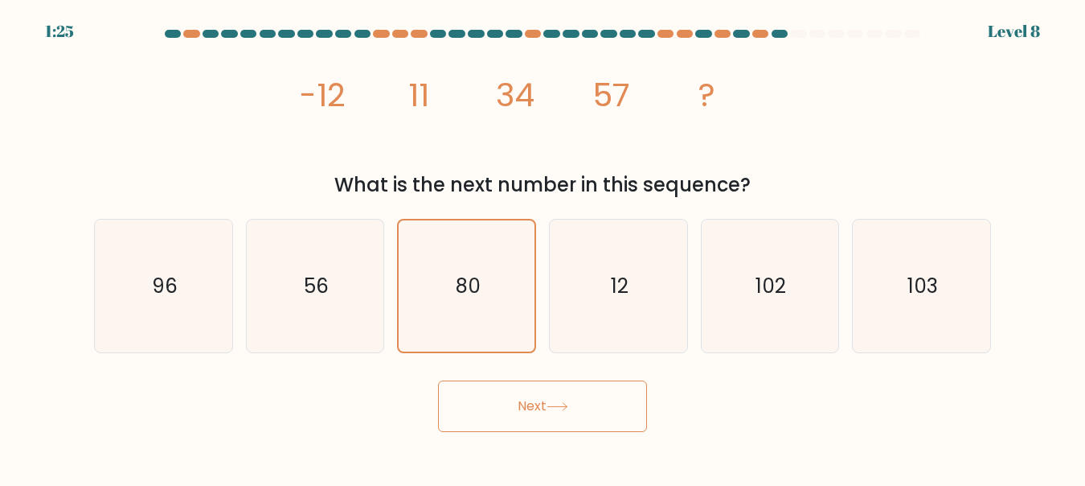
click at [615, 400] on button "Next" at bounding box center [542, 405] width 209 height 51
click at [585, 409] on button "Next" at bounding box center [542, 405] width 209 height 51
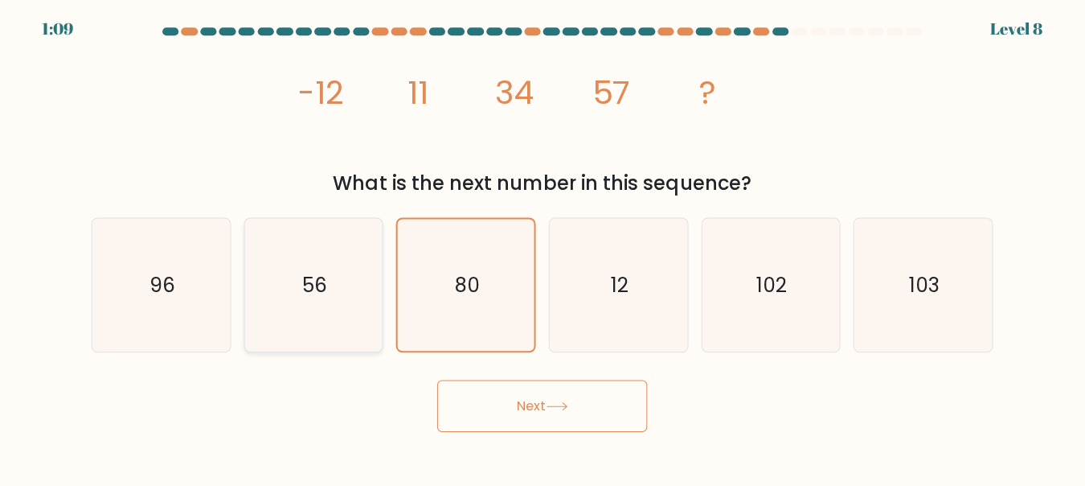
click at [345, 285] on icon "56" at bounding box center [314, 285] width 133 height 133
click at [543, 247] on input "b. 56" at bounding box center [543, 245] width 1 height 4
radio input "true"
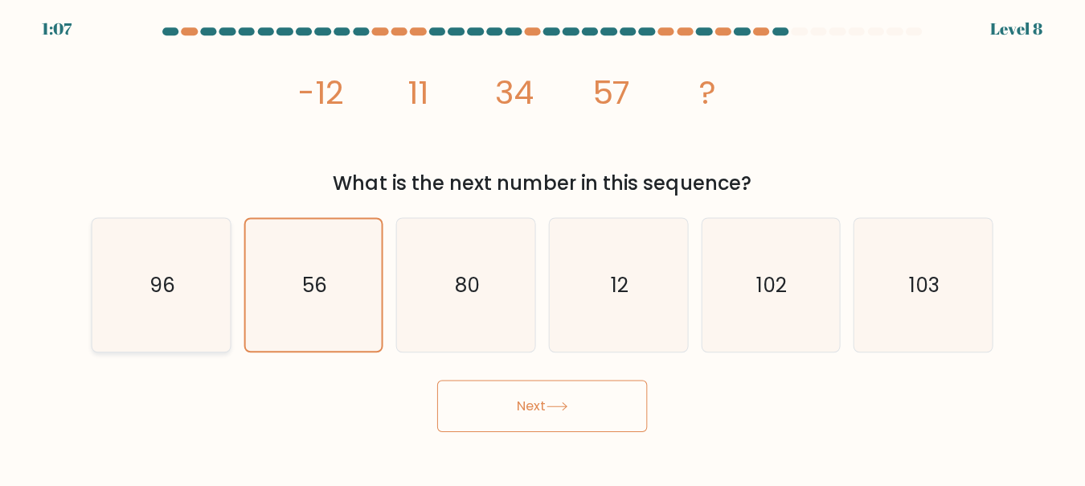
click at [227, 277] on icon "96" at bounding box center [163, 285] width 133 height 133
click at [543, 247] on input "a. 96" at bounding box center [543, 245] width 1 height 4
radio input "true"
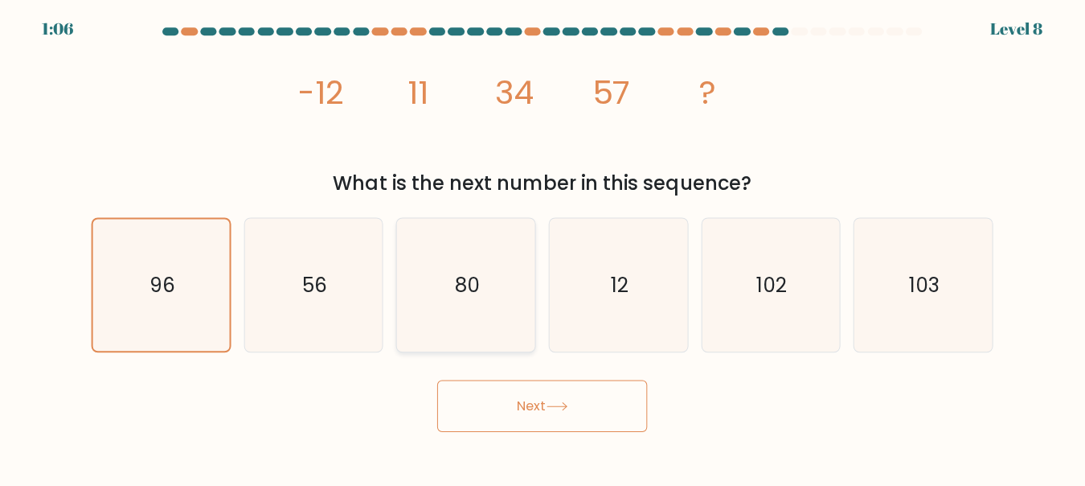
click at [523, 299] on icon "80" at bounding box center [466, 285] width 133 height 133
click at [543, 247] on input "c. 80" at bounding box center [543, 245] width 1 height 4
radio input "true"
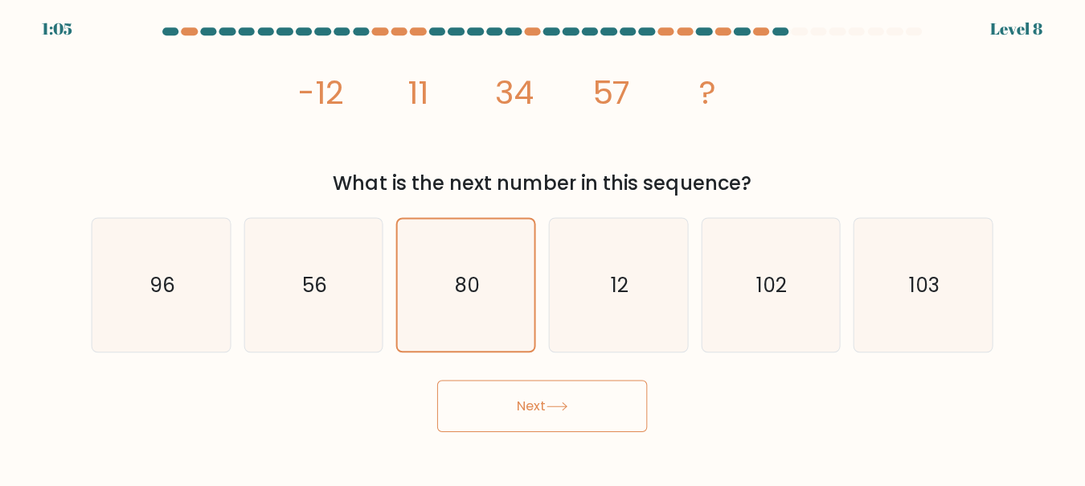
click at [525, 400] on button "Next" at bounding box center [542, 405] width 209 height 51
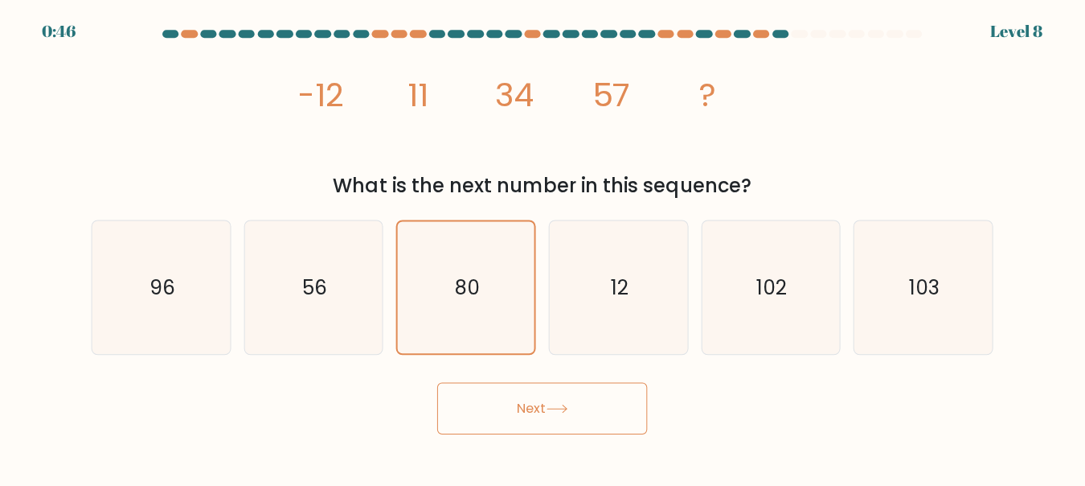
click at [569, 400] on button "Next" at bounding box center [542, 405] width 209 height 51
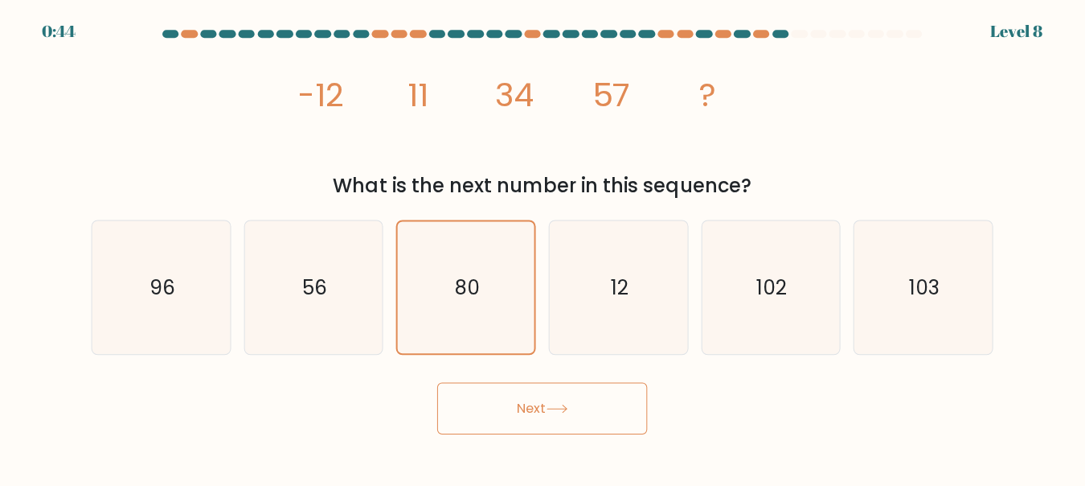
click at [569, 400] on button "Next" at bounding box center [542, 405] width 209 height 51
click at [568, 399] on button "Next" at bounding box center [542, 405] width 209 height 51
click at [751, 376] on div "Next" at bounding box center [542, 401] width 917 height 59
click at [568, 406] on icon at bounding box center [558, 406] width 22 height 9
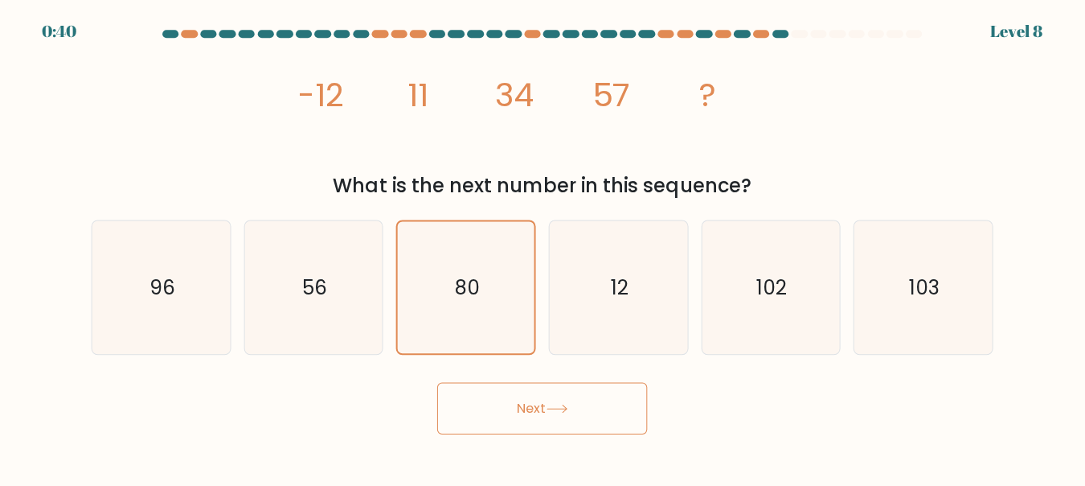
click at [502, 413] on button "Next" at bounding box center [542, 405] width 209 height 51
click at [605, 300] on icon "12" at bounding box center [618, 285] width 133 height 133
click at [544, 247] on input "d. 12" at bounding box center [543, 245] width 1 height 4
radio input "true"
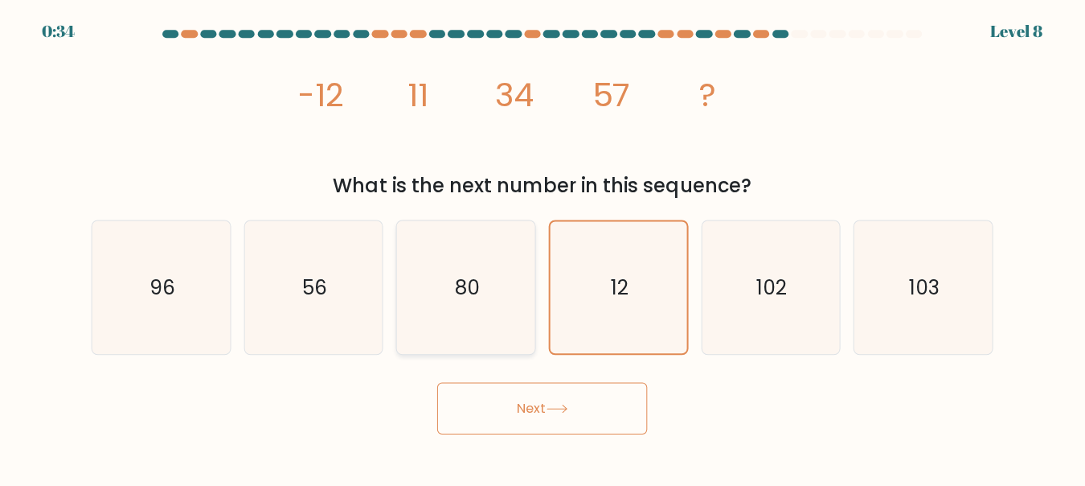
click at [470, 288] on text "80" at bounding box center [468, 286] width 25 height 28
click at [543, 247] on input "c. 80" at bounding box center [543, 245] width 1 height 4
radio input "true"
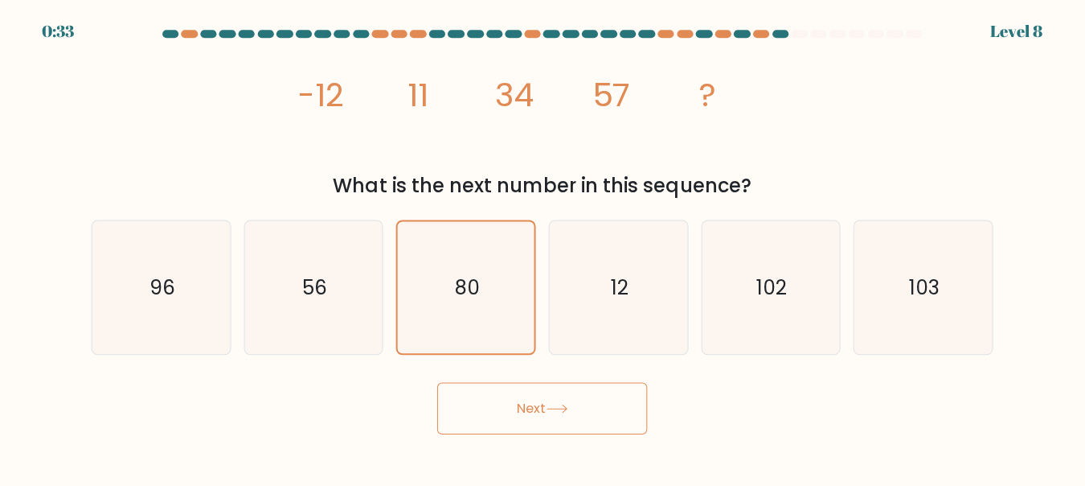
click at [534, 416] on button "Next" at bounding box center [542, 405] width 209 height 51
click at [544, 412] on button "Next" at bounding box center [542, 405] width 209 height 51
click at [543, 408] on button "Next" at bounding box center [542, 405] width 209 height 51
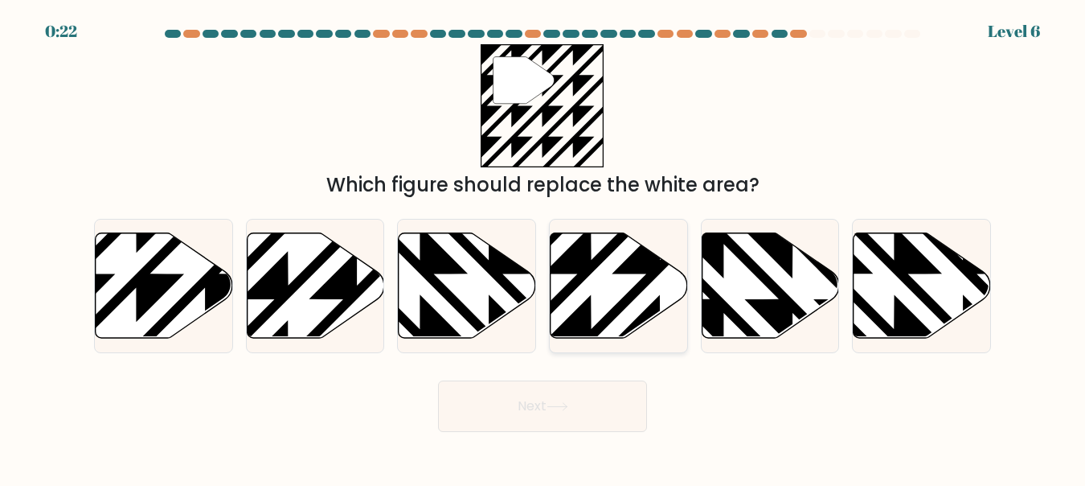
click at [572, 286] on icon at bounding box center [661, 342] width 277 height 277
click at [544, 247] on input "d." at bounding box center [543, 245] width 1 height 4
radio input "true"
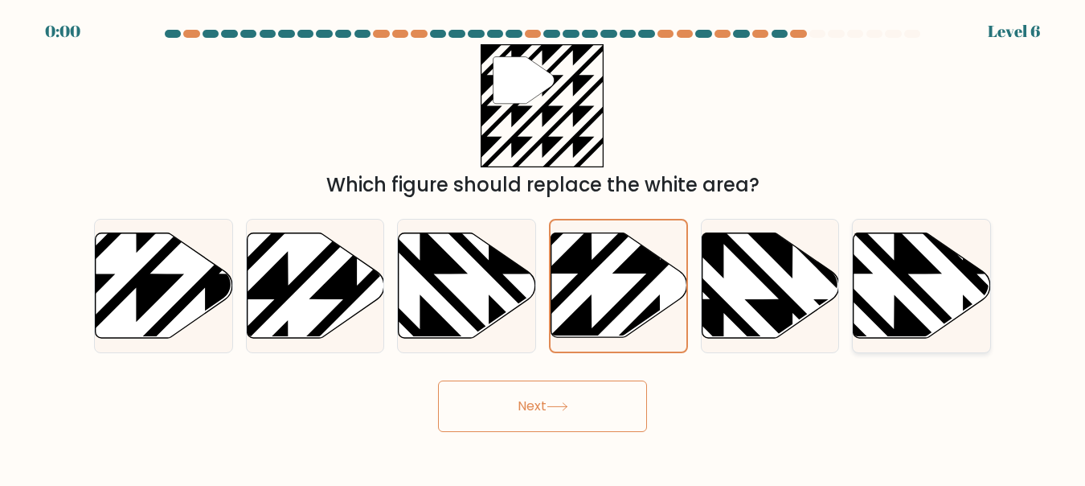
click at [877, 275] on icon at bounding box center [922, 284] width 137 height 105
click at [544, 247] on input "f." at bounding box center [543, 245] width 1 height 4
radio input "true"
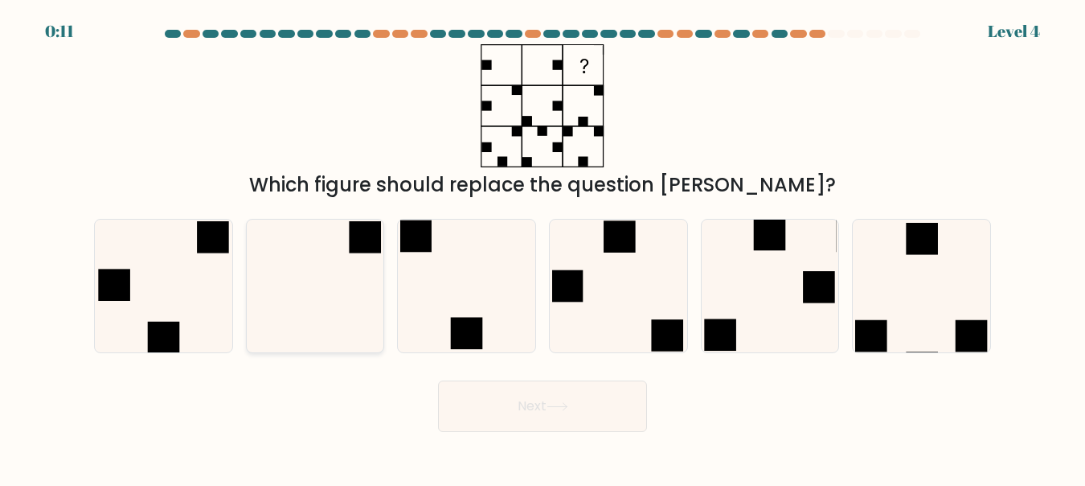
click at [340, 325] on icon at bounding box center [314, 285] width 133 height 133
click at [543, 247] on input "b." at bounding box center [543, 245] width 1 height 4
radio input "true"
click at [575, 425] on button "Next" at bounding box center [542, 405] width 209 height 51
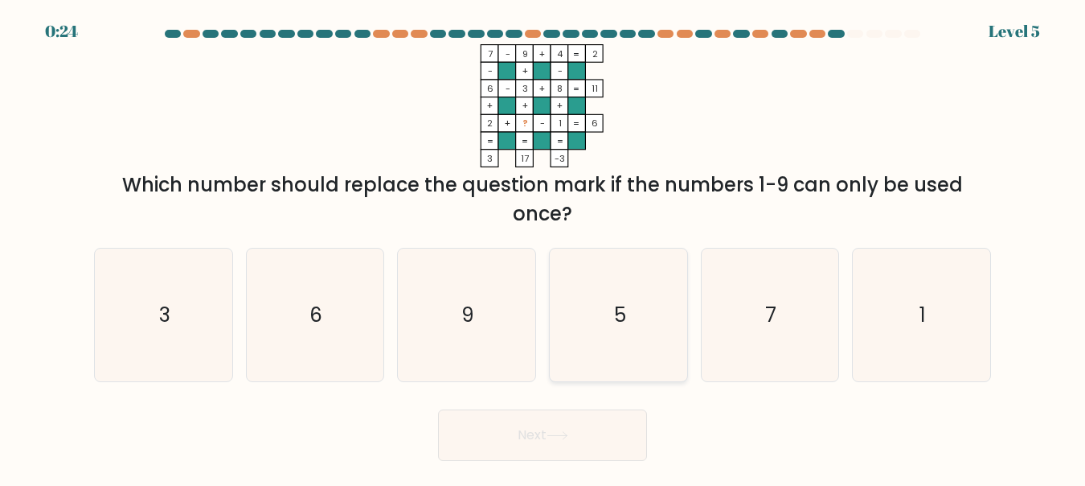
click at [613, 330] on icon "5" at bounding box center [618, 314] width 133 height 133
click at [544, 247] on input "d. 5" at bounding box center [543, 245] width 1 height 4
radio input "true"
click at [539, 452] on button "Next" at bounding box center [542, 434] width 209 height 51
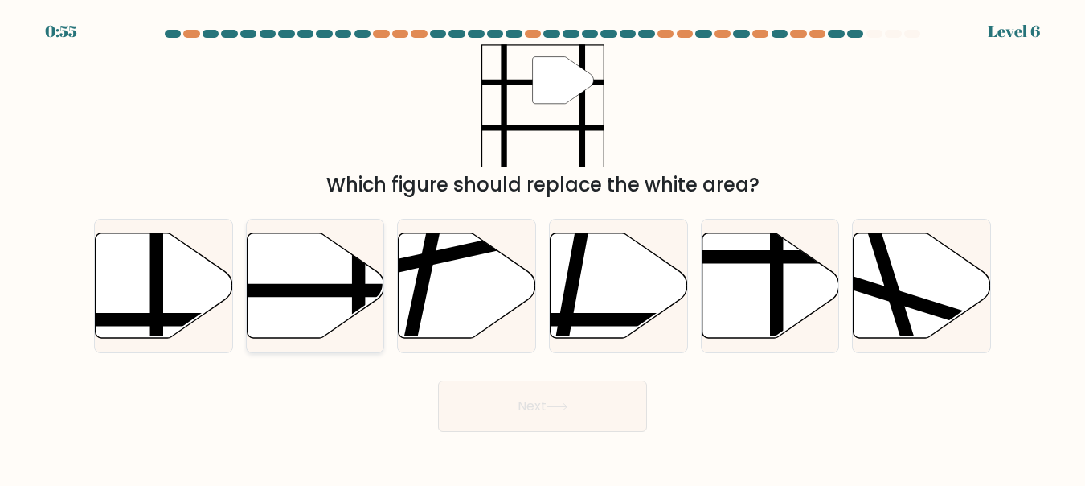
click at [334, 290] on line at bounding box center [270, 290] width 277 height 0
click at [543, 247] on input "b." at bounding box center [543, 245] width 1 height 4
radio input "true"
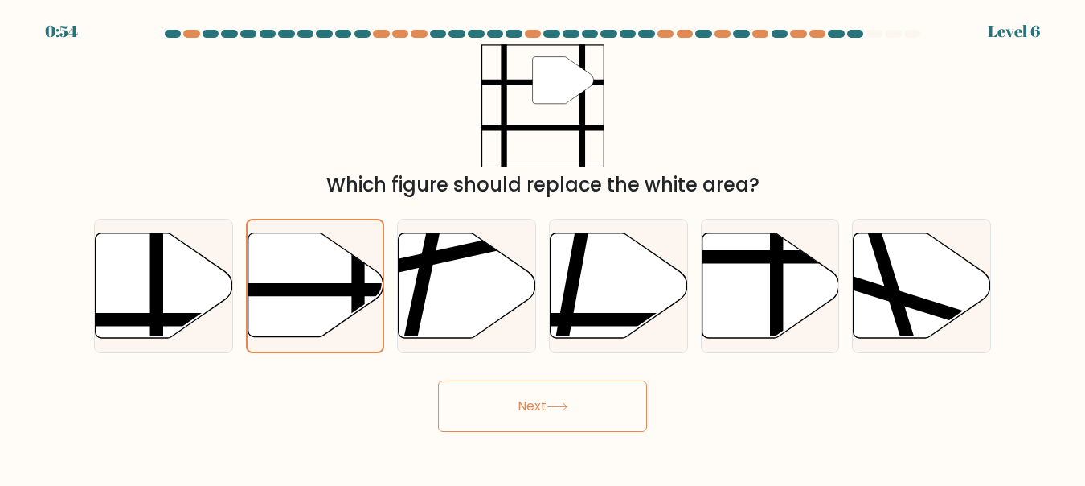
click at [513, 393] on button "Next" at bounding box center [542, 405] width 209 height 51
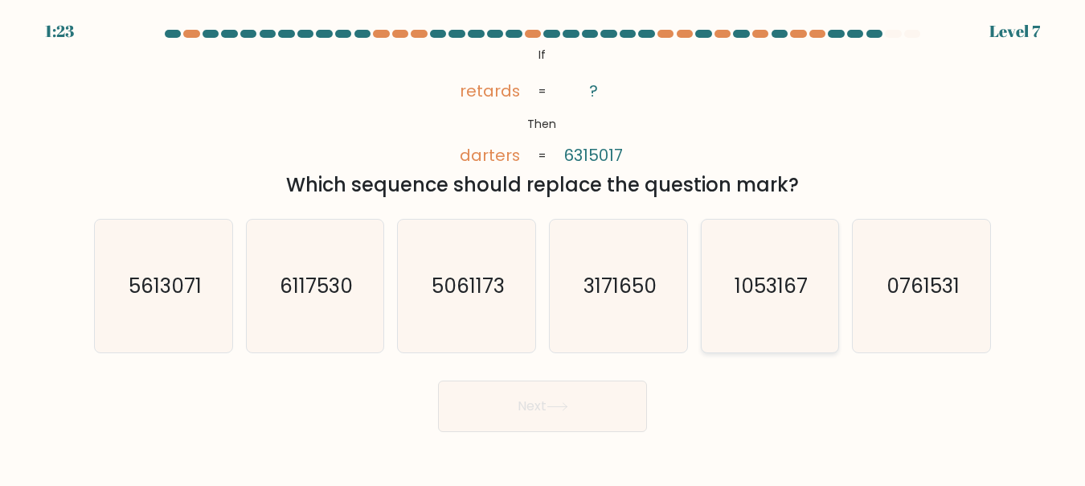
click at [794, 325] on icon "1053167" at bounding box center [769, 285] width 133 height 133
click at [544, 247] on input "e. 1053167" at bounding box center [543, 245] width 1 height 4
radio input "true"
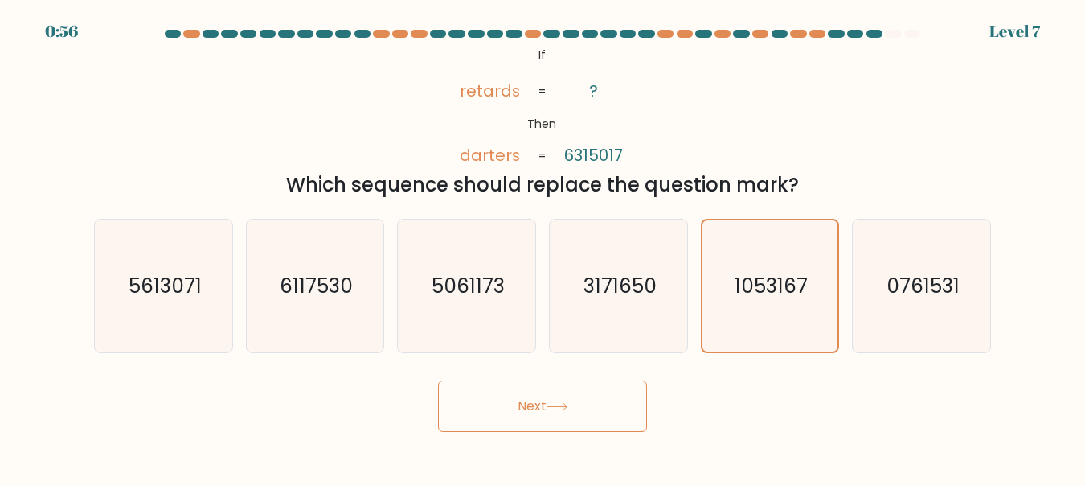
click at [564, 402] on icon at bounding box center [558, 406] width 22 height 9
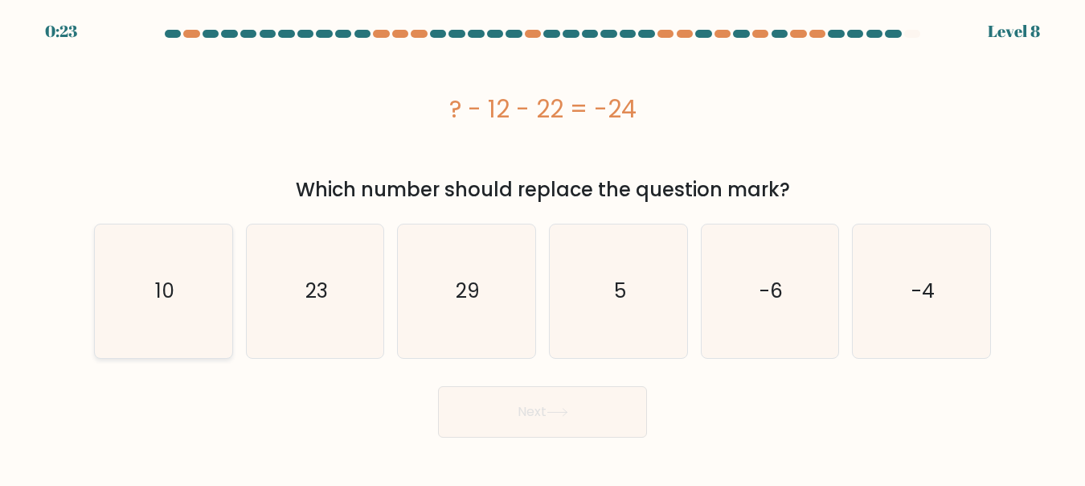
click at [172, 297] on text "10" at bounding box center [164, 291] width 19 height 28
click at [543, 247] on input "a. 10" at bounding box center [543, 245] width 1 height 4
radio input "true"
click at [484, 412] on button "Next" at bounding box center [542, 411] width 209 height 51
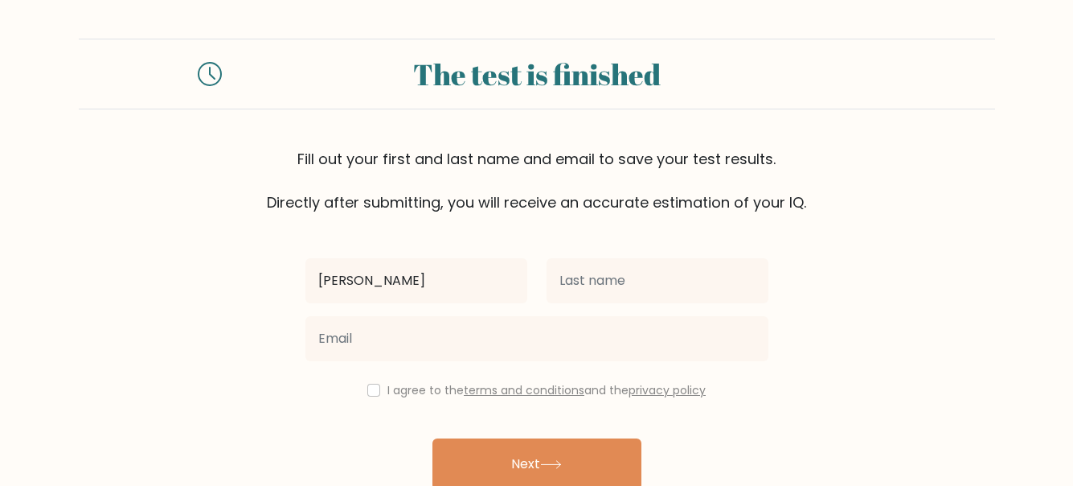
type input "Rossanne"
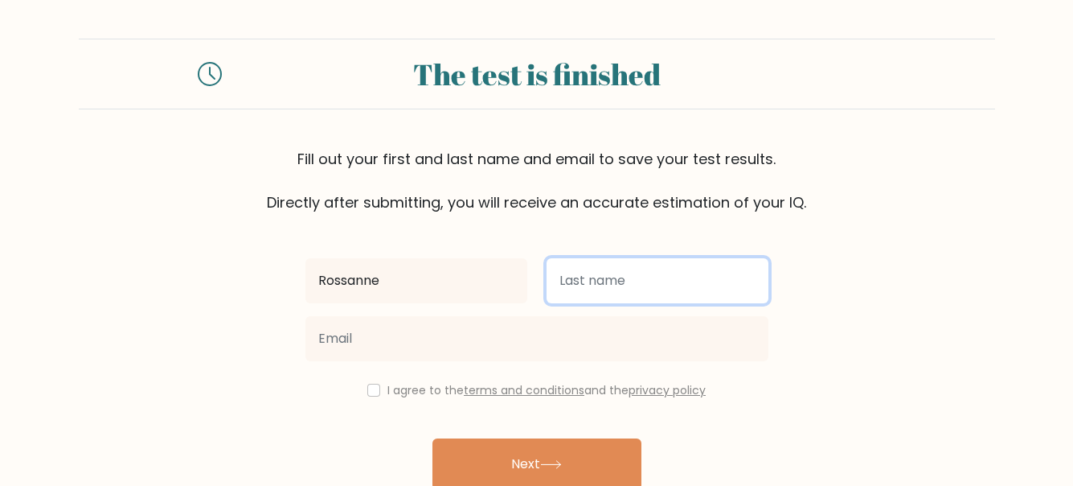
click at [607, 282] on input "text" at bounding box center [658, 280] width 222 height 45
type input "Muasya"
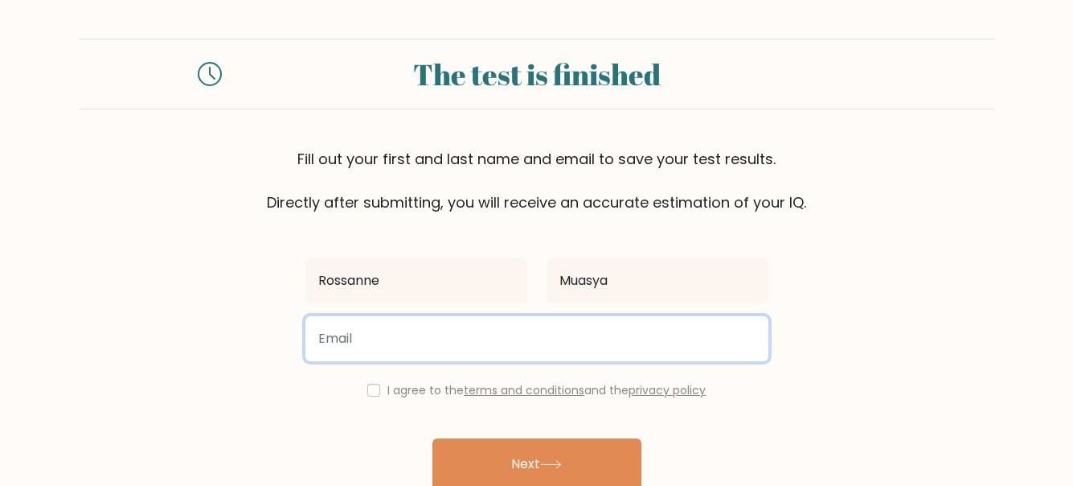
click at [482, 339] on input "email" at bounding box center [537, 338] width 463 height 45
type input "[EMAIL_ADDRESS][DOMAIN_NAME]"
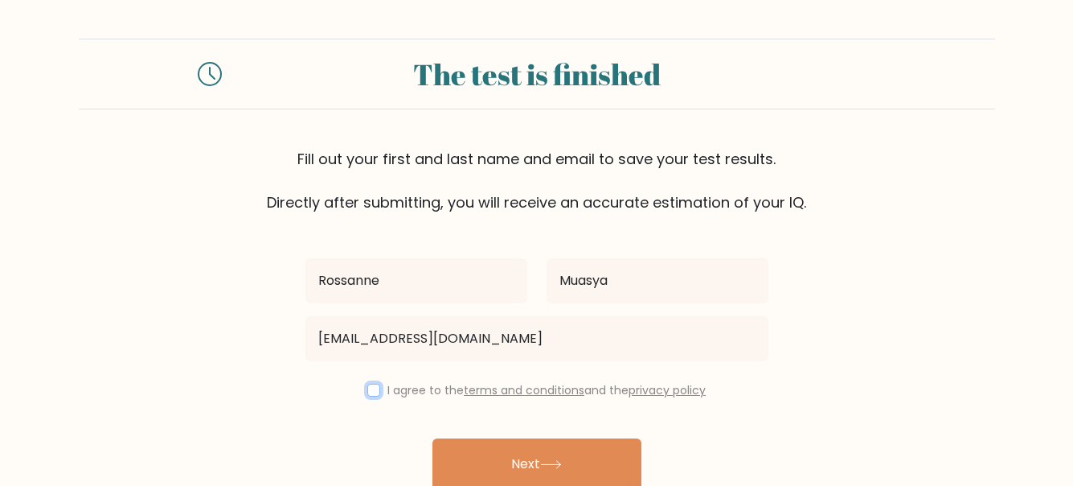
click at [367, 392] on input "checkbox" at bounding box center [373, 390] width 13 height 13
checkbox input "true"
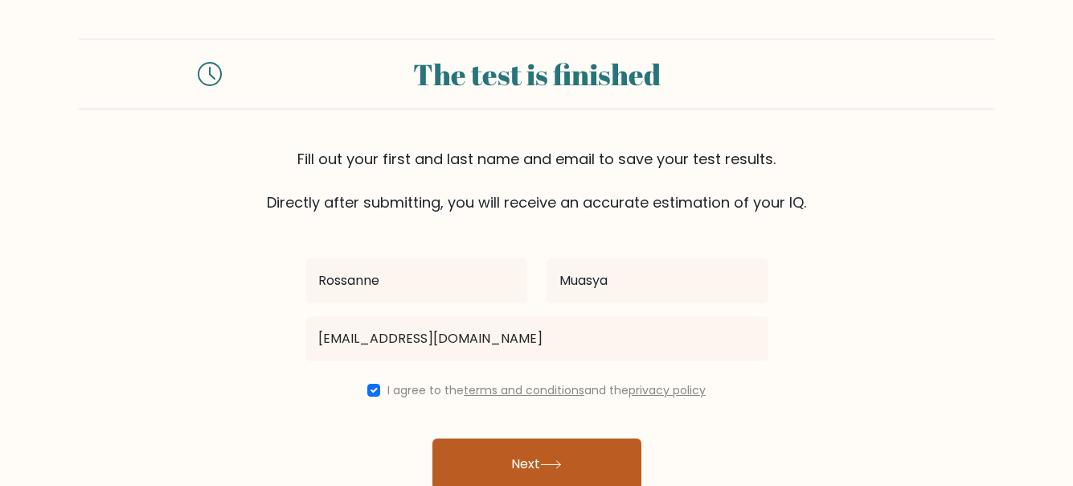
click at [489, 461] on button "Next" at bounding box center [537, 463] width 209 height 51
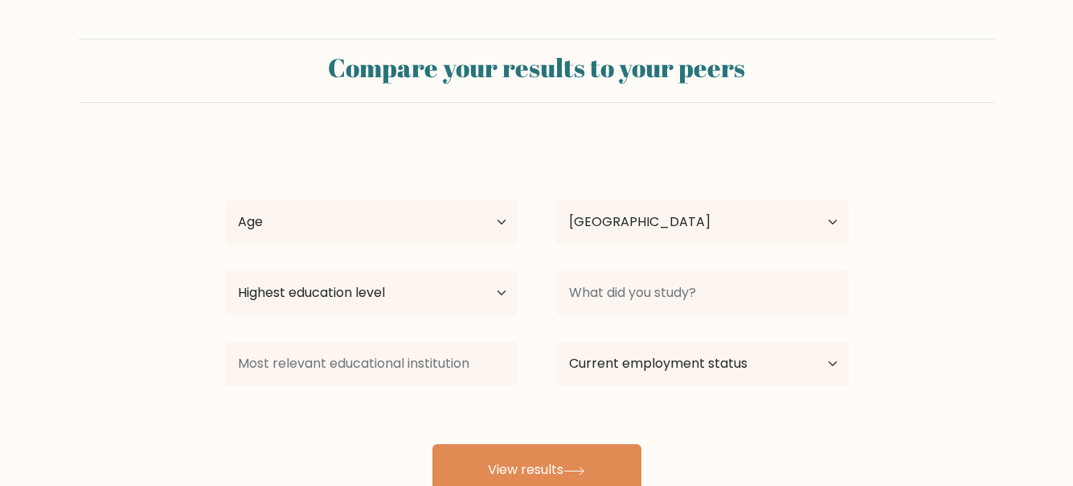
select select "KE"
click at [384, 221] on select "Age Under [DEMOGRAPHIC_DATA] [DEMOGRAPHIC_DATA] [DEMOGRAPHIC_DATA] [DEMOGRAPHIC…" at bounding box center [371, 221] width 293 height 45
select select "25_34"
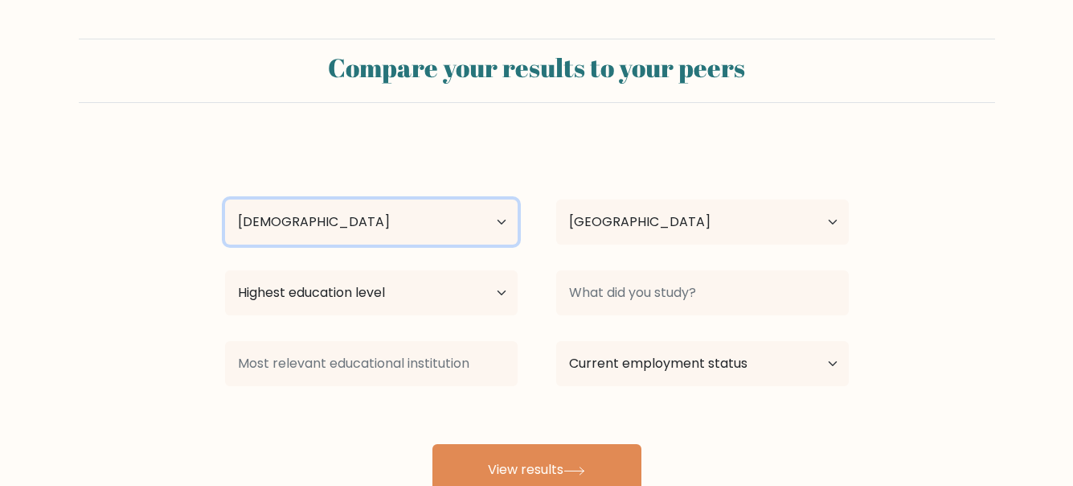
click at [225, 199] on select "Age Under [DEMOGRAPHIC_DATA] [DEMOGRAPHIC_DATA] [DEMOGRAPHIC_DATA] [DEMOGRAPHIC…" at bounding box center [371, 221] width 293 height 45
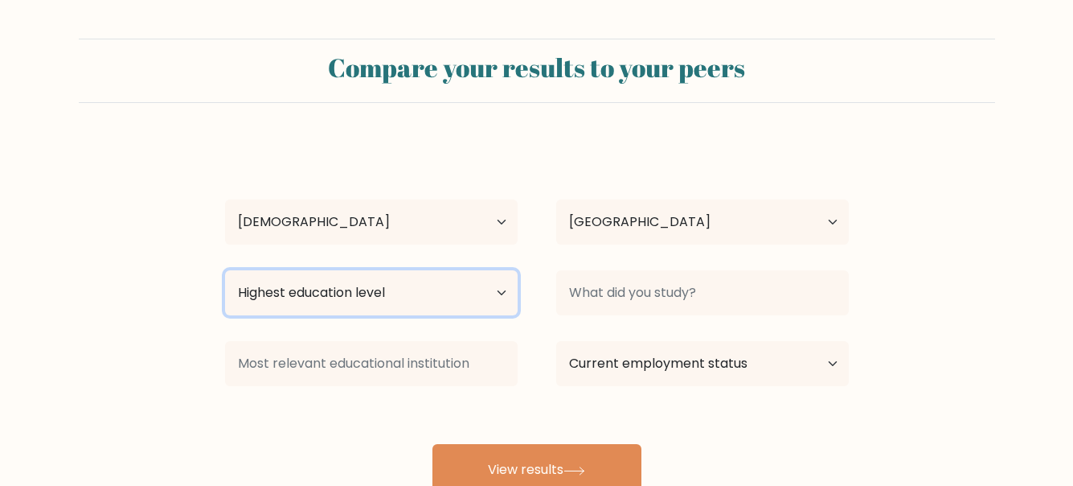
click at [456, 292] on select "Highest education level No schooling Primary Lower Secondary Upper Secondary Oc…" at bounding box center [371, 292] width 293 height 45
select select "bachelors_degree"
click at [225, 270] on select "Highest education level No schooling Primary Lower Secondary Upper Secondary Oc…" at bounding box center [371, 292] width 293 height 45
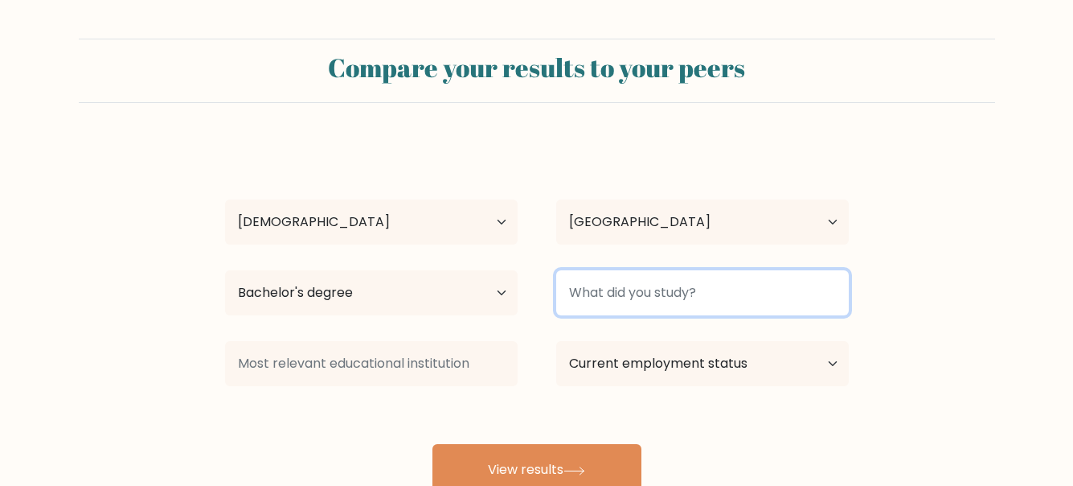
click at [638, 294] on input at bounding box center [702, 292] width 293 height 45
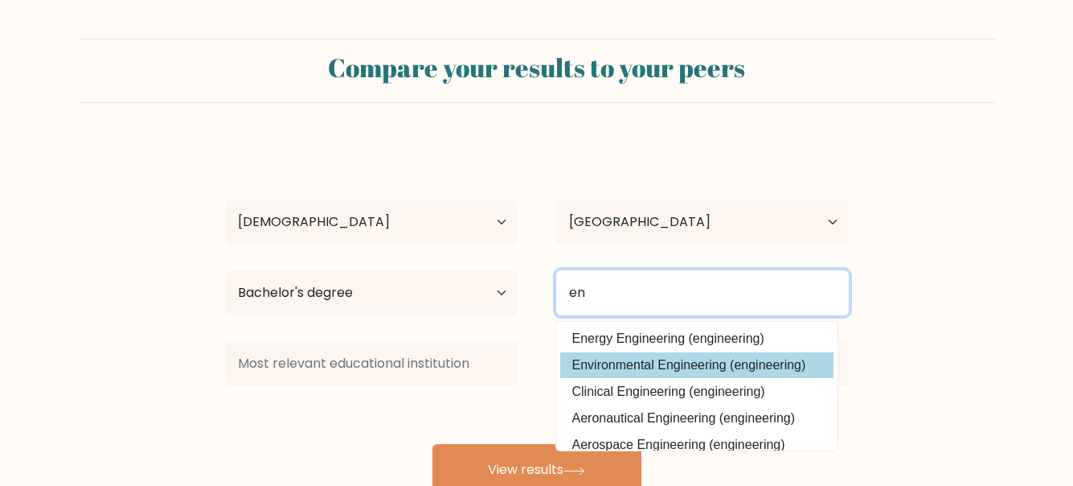
type input "en"
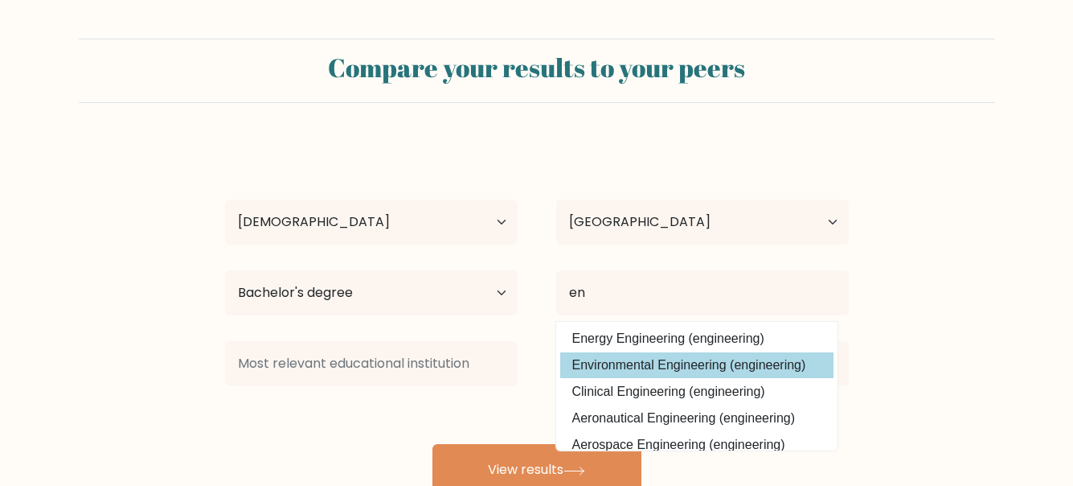
click at [691, 361] on div "Rossanne Muasya Age Under 18 years old 18-24 years old 25-34 years old 35-44 ye…" at bounding box center [536, 319] width 643 height 354
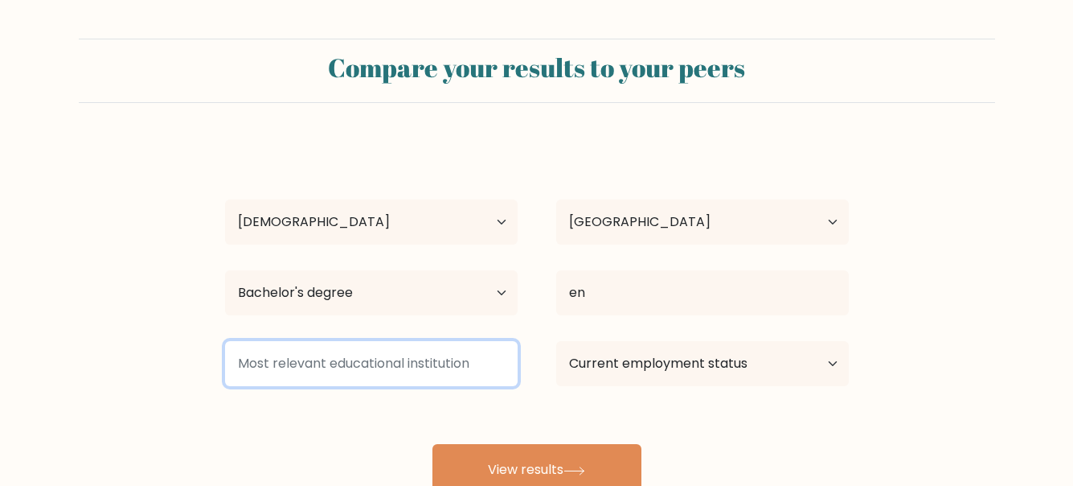
click at [470, 360] on input at bounding box center [371, 363] width 293 height 45
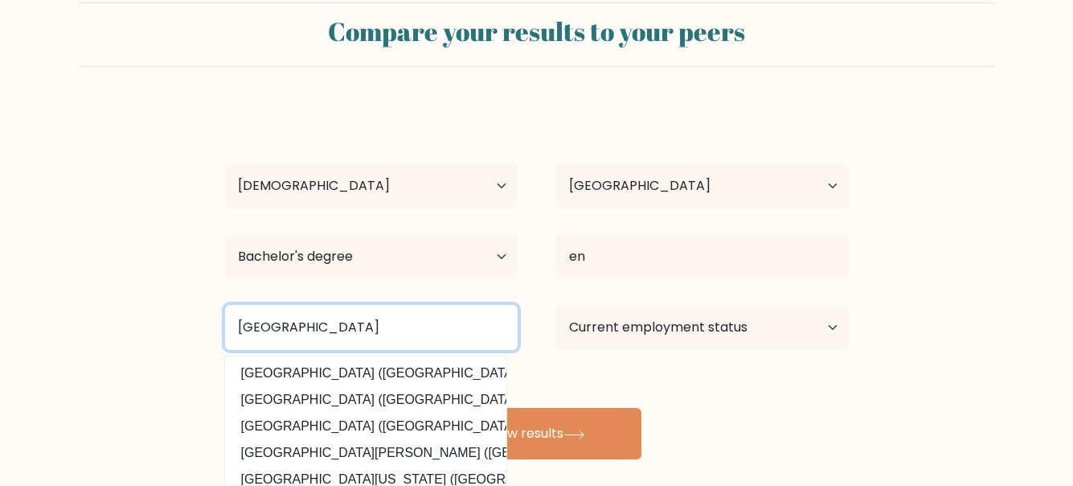
scroll to position [37, 0]
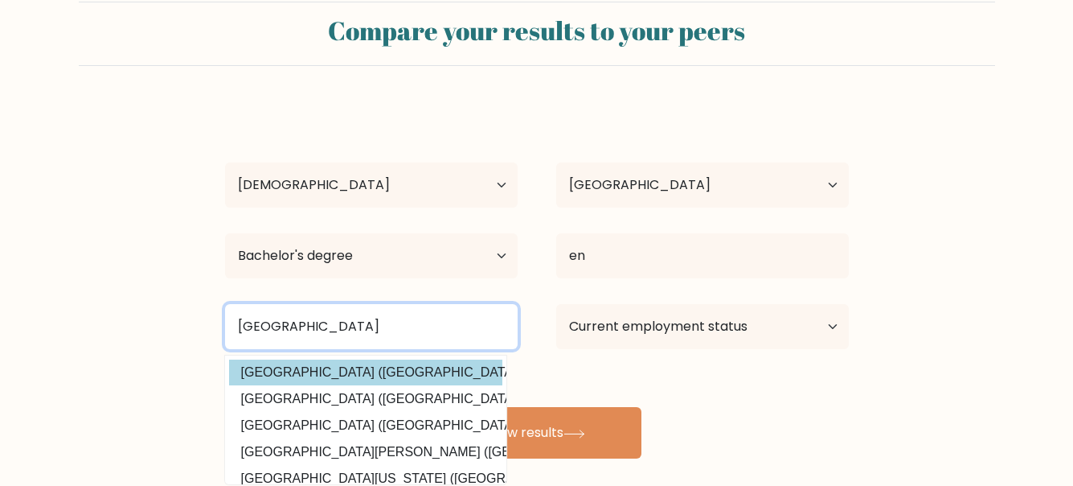
type input "University of Nairobi"
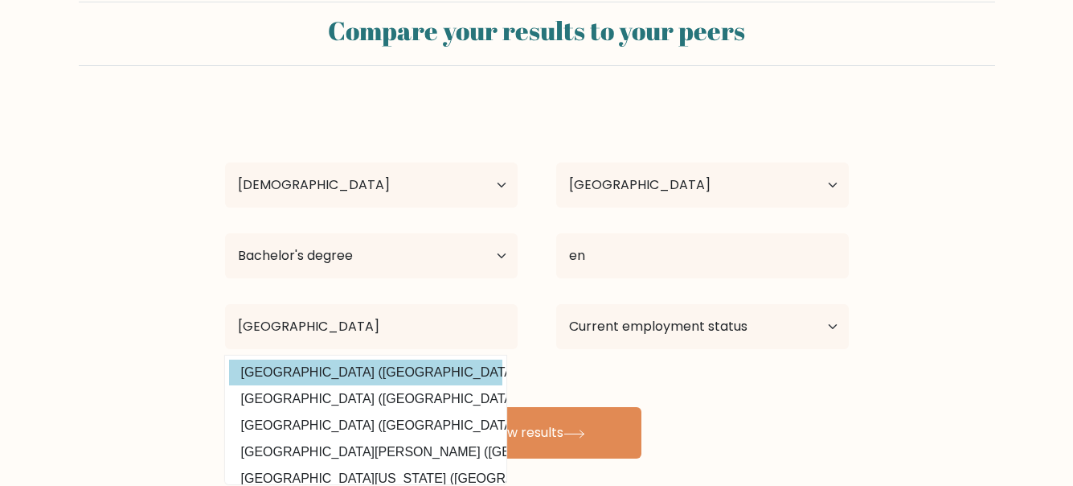
click at [373, 375] on div "Rossanne Muasya Age Under 18 years old 18-24 years old 25-34 years old 35-44 ye…" at bounding box center [536, 282] width 643 height 354
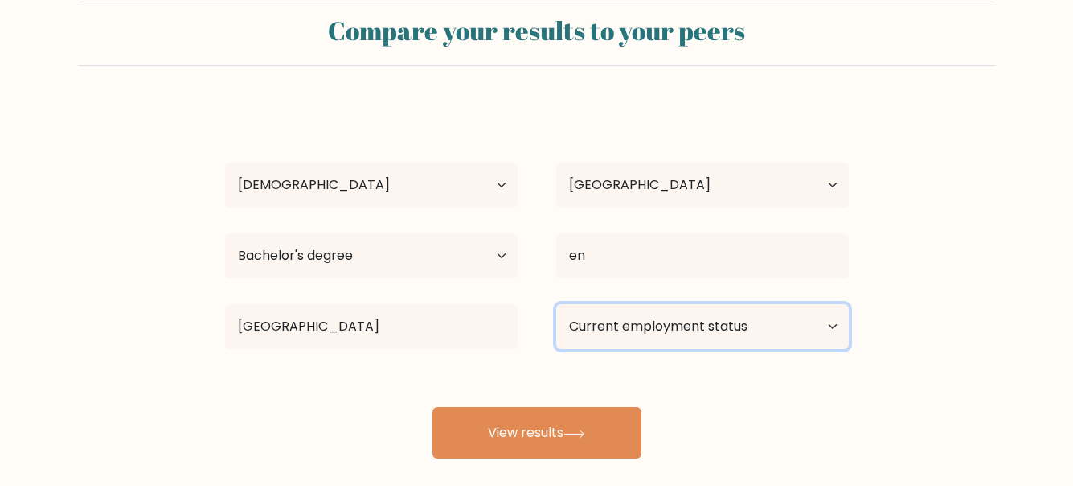
click at [650, 328] on select "Current employment status Employed Student Retired Other / prefer not to answer" at bounding box center [702, 326] width 293 height 45
select select "other"
click at [556, 304] on select "Current employment status Employed Student Retired Other / prefer not to answer" at bounding box center [702, 326] width 293 height 45
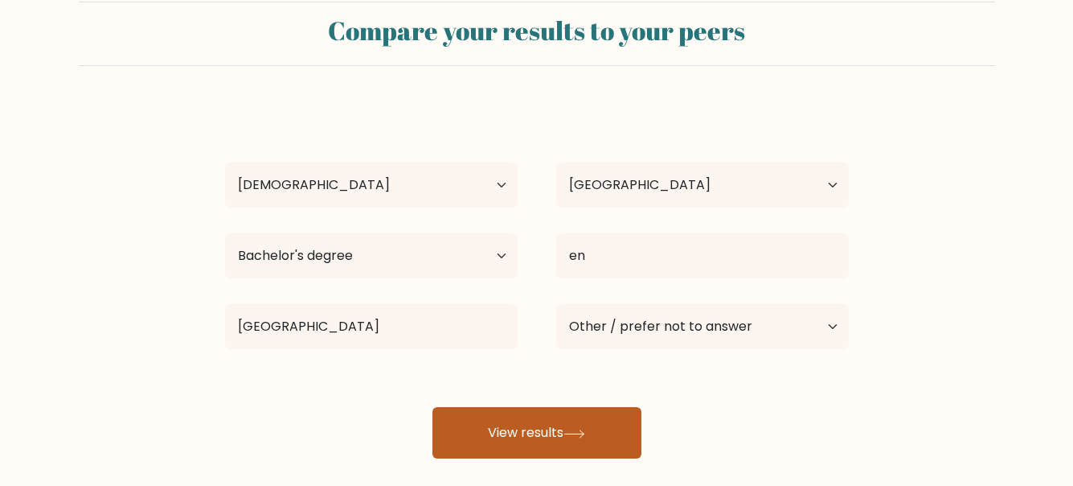
click at [622, 447] on button "View results" at bounding box center [537, 432] width 209 height 51
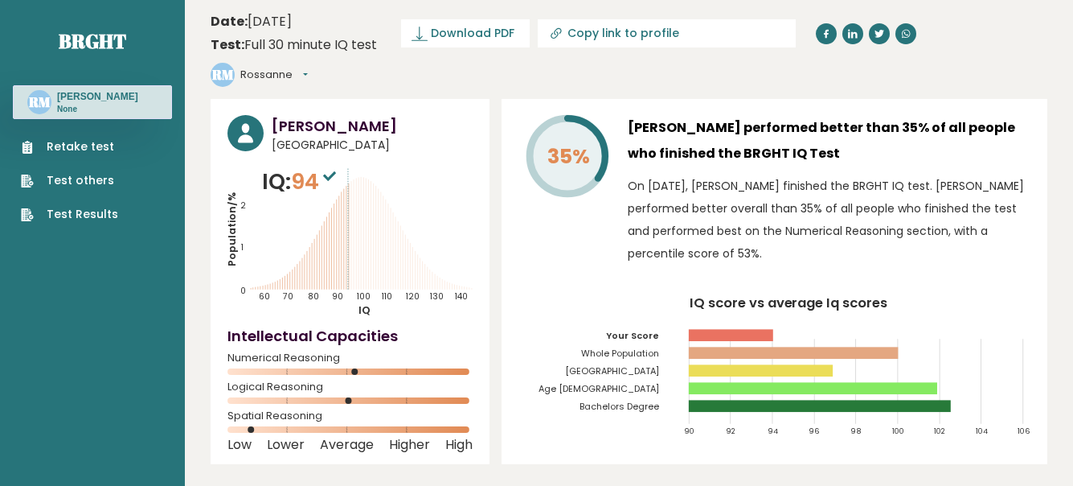
click at [94, 215] on link "Test Results" at bounding box center [69, 214] width 97 height 17
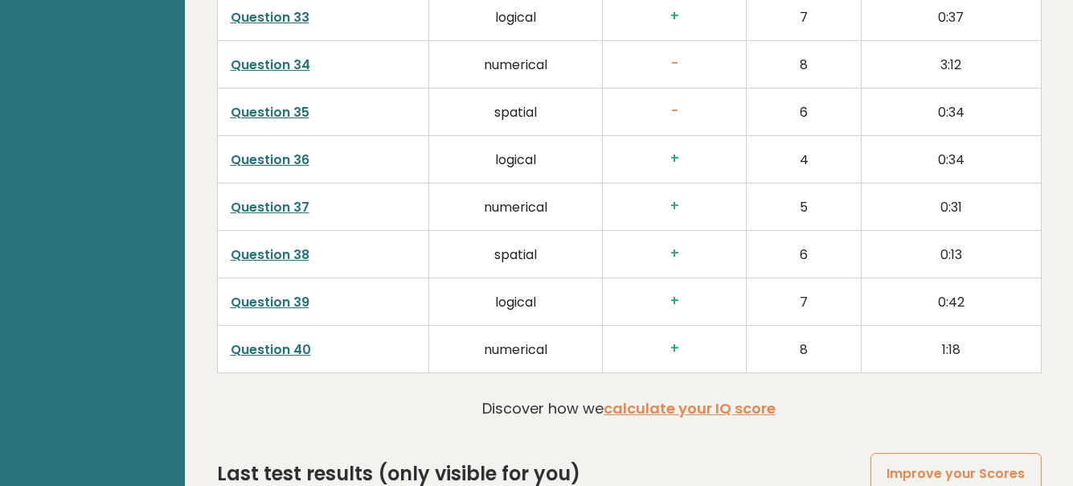
scroll to position [4159, 0]
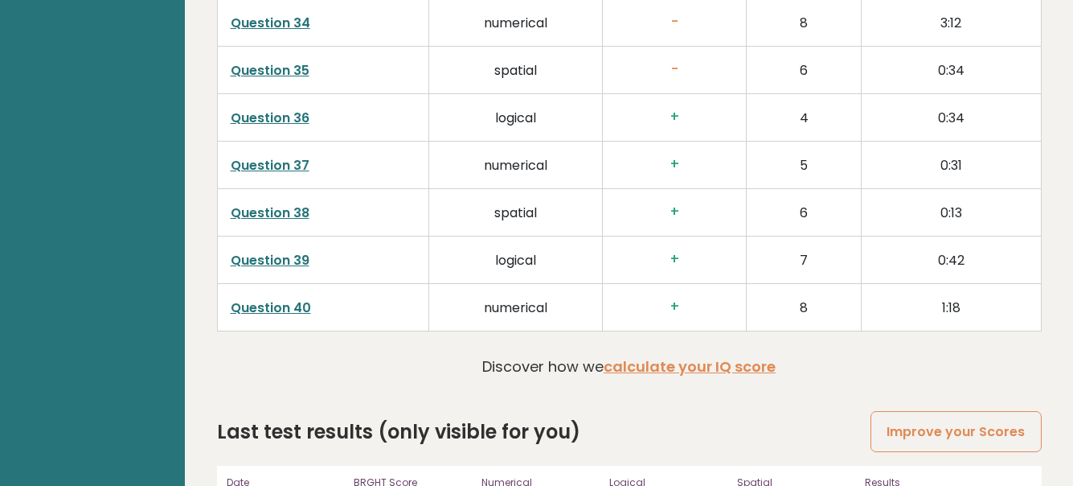
click at [931, 411] on link "Improve your Scores" at bounding box center [956, 431] width 170 height 41
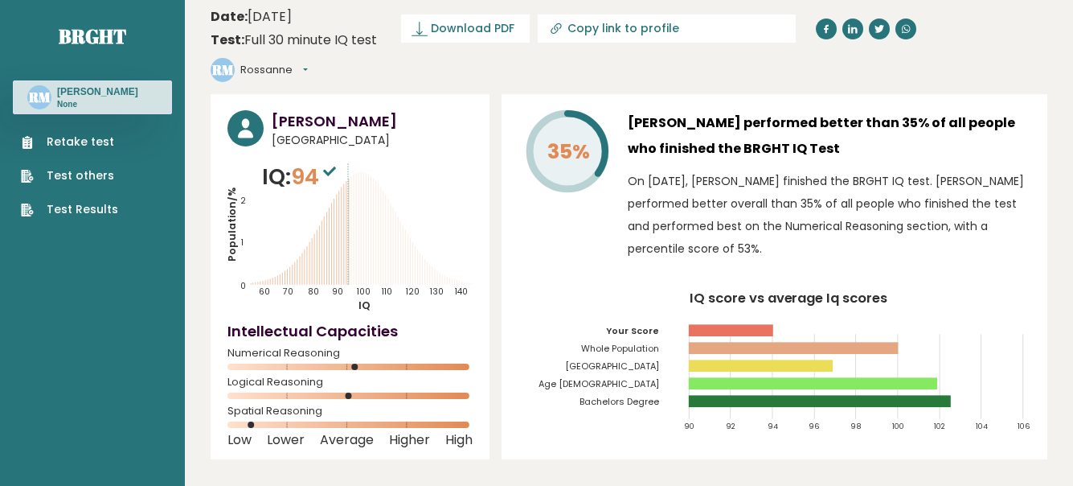
scroll to position [0, 0]
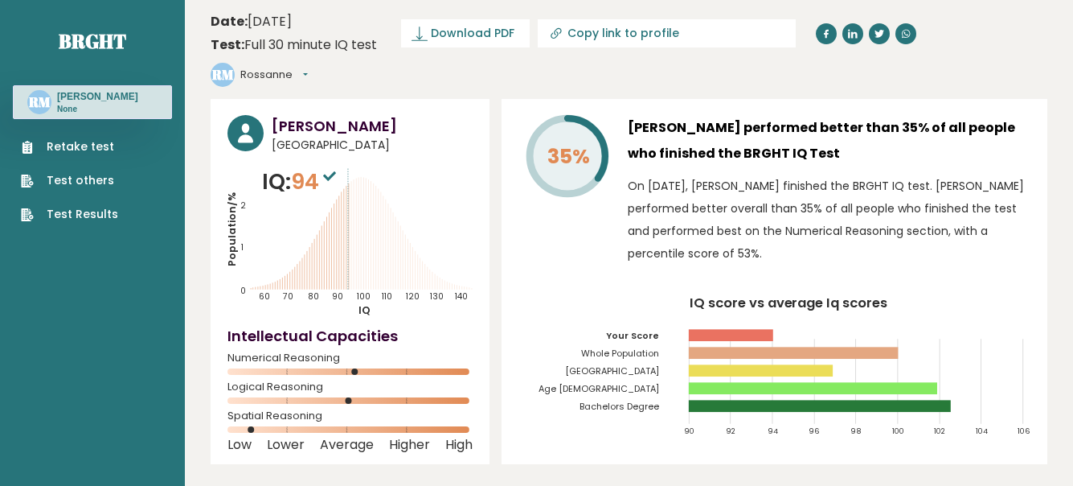
click at [47, 145] on link "Retake test" at bounding box center [69, 146] width 97 height 17
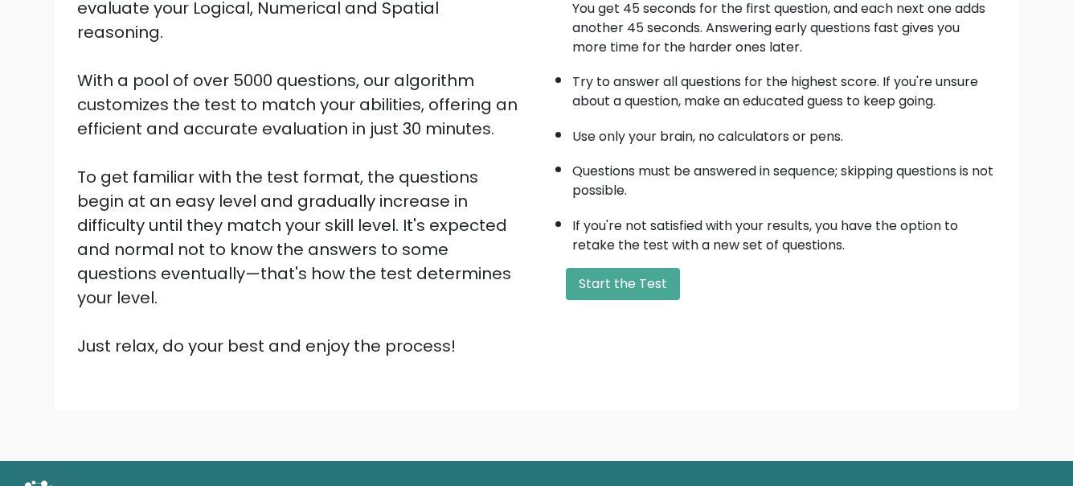
scroll to position [227, 0]
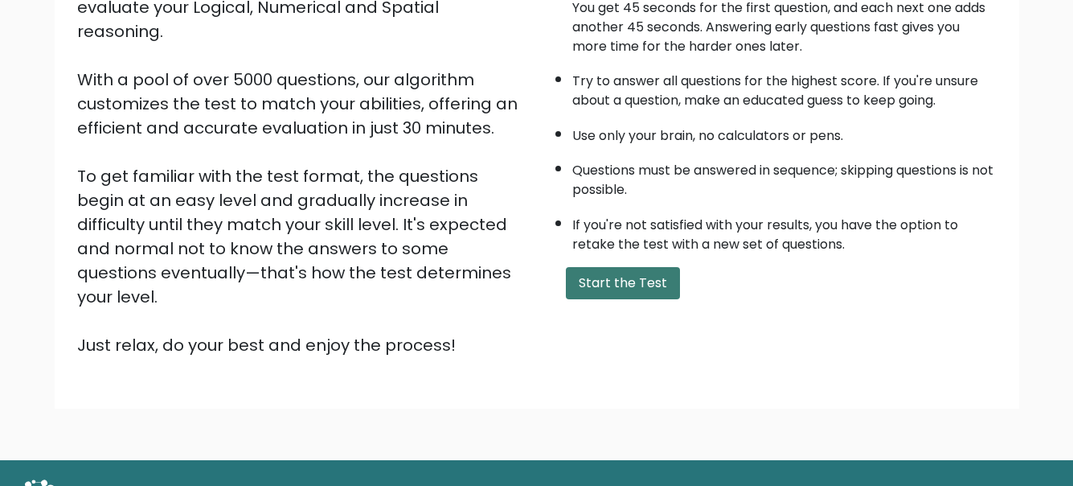
click at [623, 268] on button "Start the Test" at bounding box center [623, 283] width 114 height 32
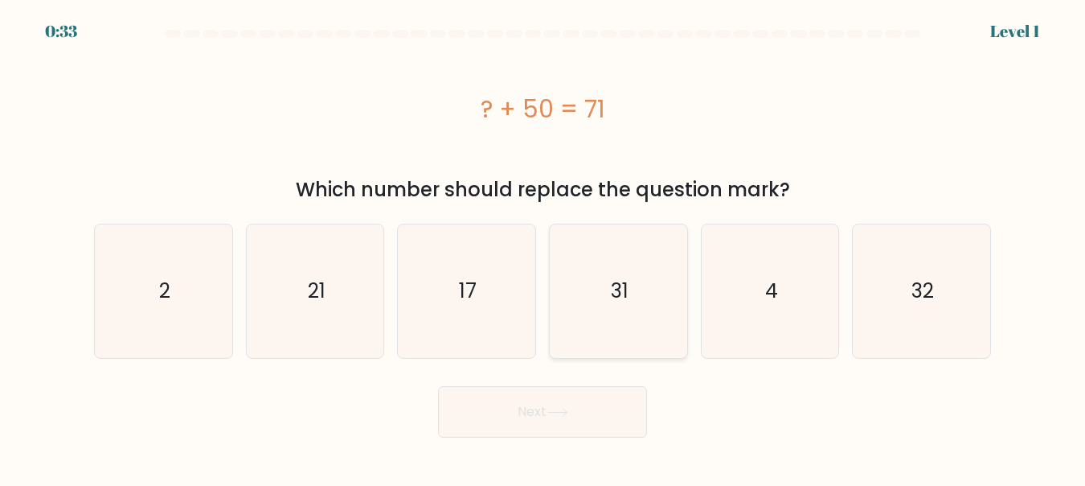
click at [614, 252] on icon "31" at bounding box center [618, 290] width 133 height 133
click at [544, 247] on input "d. 31" at bounding box center [543, 245] width 1 height 4
radio input "true"
click at [544, 431] on button "Next" at bounding box center [542, 411] width 209 height 51
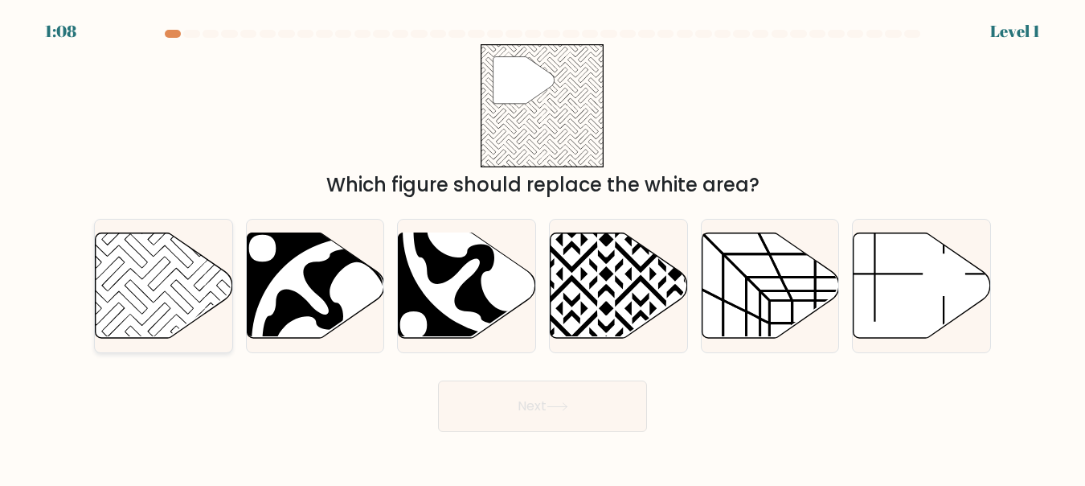
click at [183, 283] on icon at bounding box center [164, 284] width 137 height 105
click at [543, 247] on input "a." at bounding box center [543, 245] width 1 height 4
radio input "true"
click at [486, 404] on button "Next" at bounding box center [542, 405] width 209 height 51
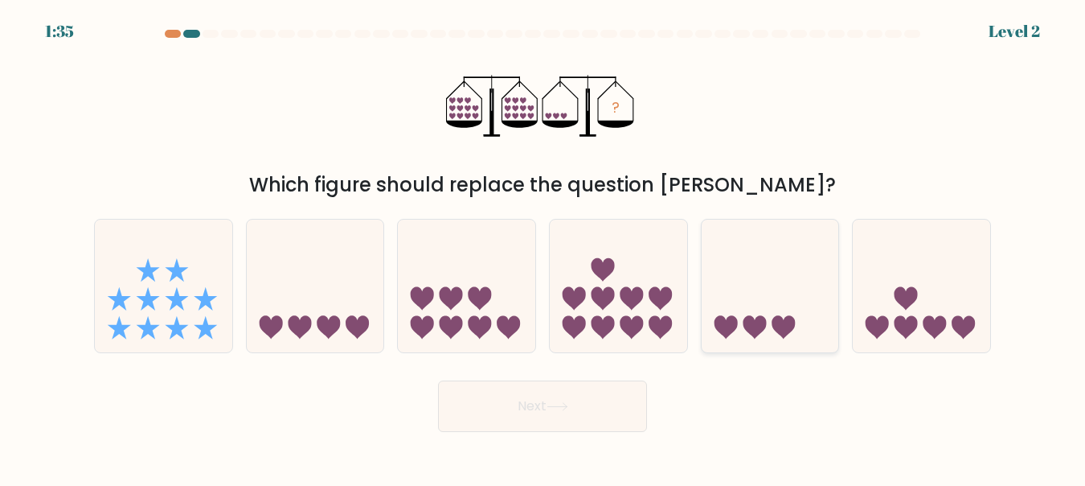
click at [724, 324] on icon at bounding box center [725, 326] width 23 height 23
click at [544, 247] on input "e." at bounding box center [543, 245] width 1 height 4
radio input "true"
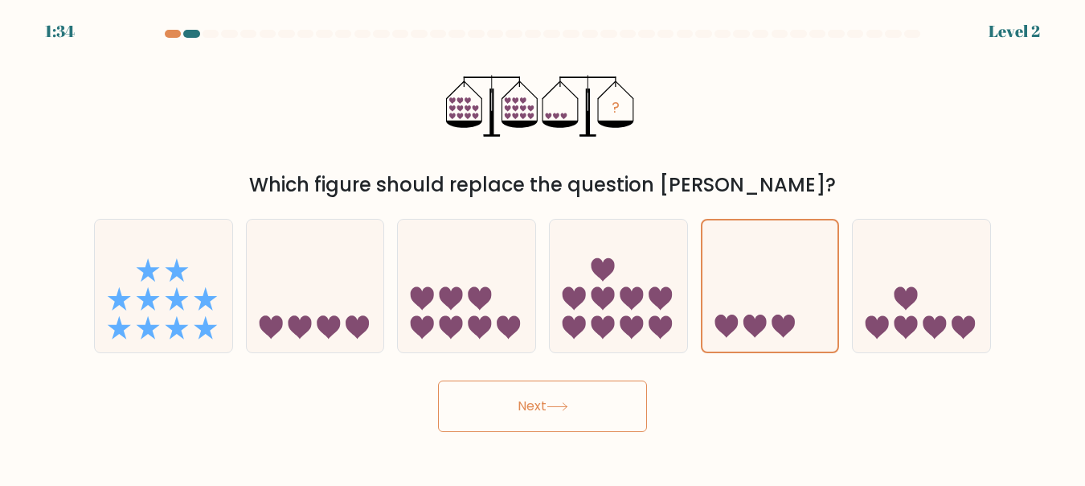
click at [545, 403] on button "Next" at bounding box center [542, 405] width 209 height 51
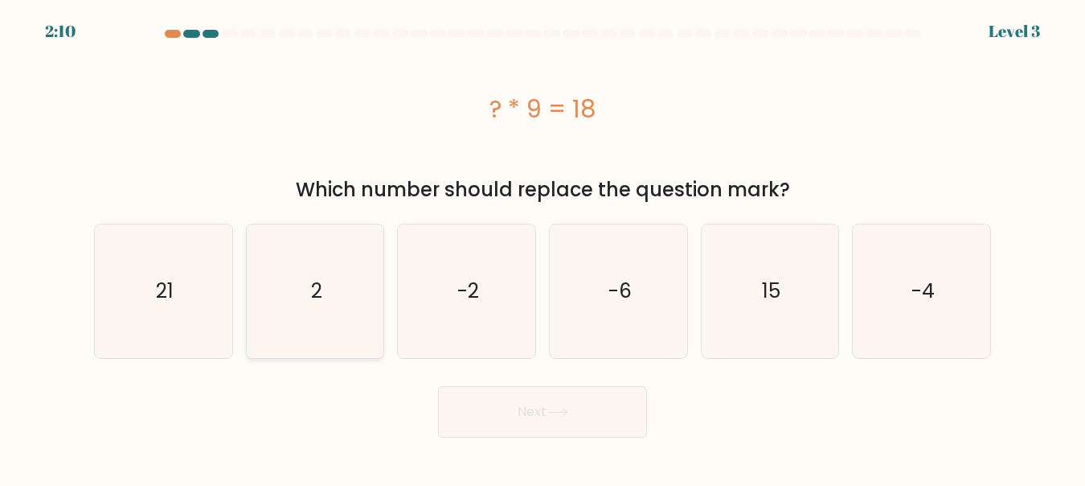
click at [362, 322] on icon "2" at bounding box center [314, 290] width 133 height 133
click at [543, 247] on input "b. 2" at bounding box center [543, 245] width 1 height 4
radio input "true"
click at [528, 419] on button "Next" at bounding box center [542, 411] width 209 height 51
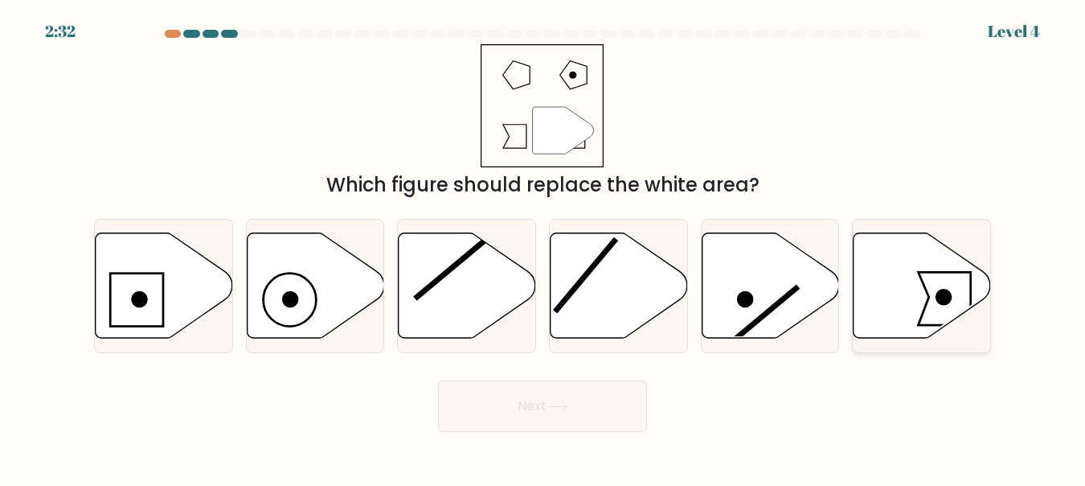
click at [920, 297] on icon at bounding box center [922, 284] width 137 height 105
click at [544, 247] on input "f." at bounding box center [543, 245] width 1 height 4
radio input "true"
click at [561, 404] on icon at bounding box center [558, 406] width 22 height 9
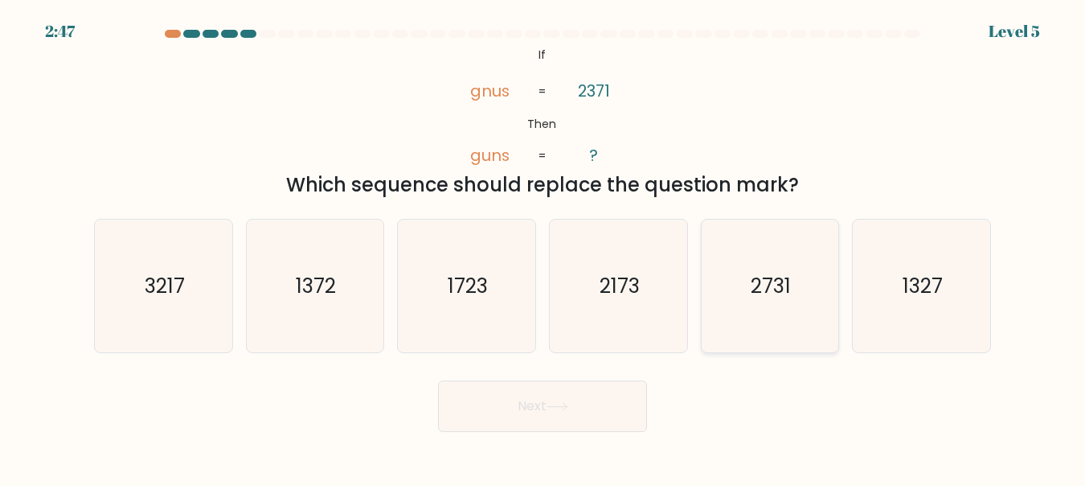
click at [790, 285] on text "2731" at bounding box center [772, 286] width 40 height 28
click at [544, 247] on input "e. 2731" at bounding box center [543, 245] width 1 height 4
radio input "true"
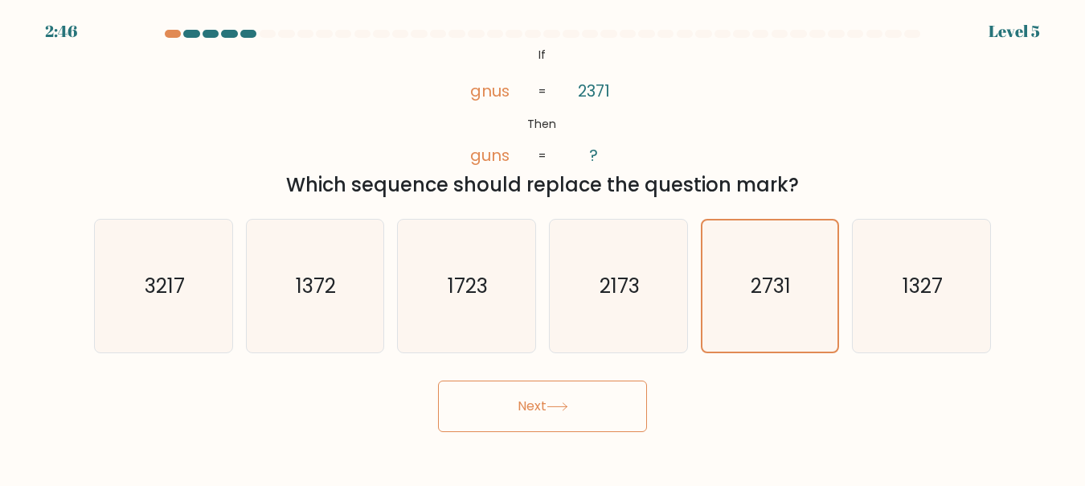
click at [576, 399] on button "Next" at bounding box center [542, 405] width 209 height 51
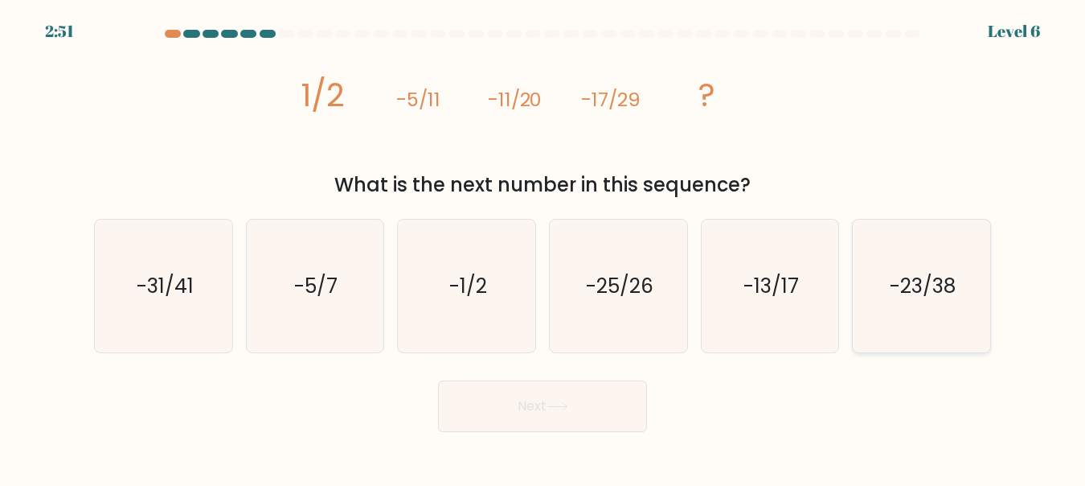
click at [928, 295] on text "-23/38" at bounding box center [923, 286] width 66 height 28
click at [544, 247] on input "f. -23/38" at bounding box center [543, 245] width 1 height 4
radio input "true"
click at [559, 400] on button "Next" at bounding box center [542, 405] width 209 height 51
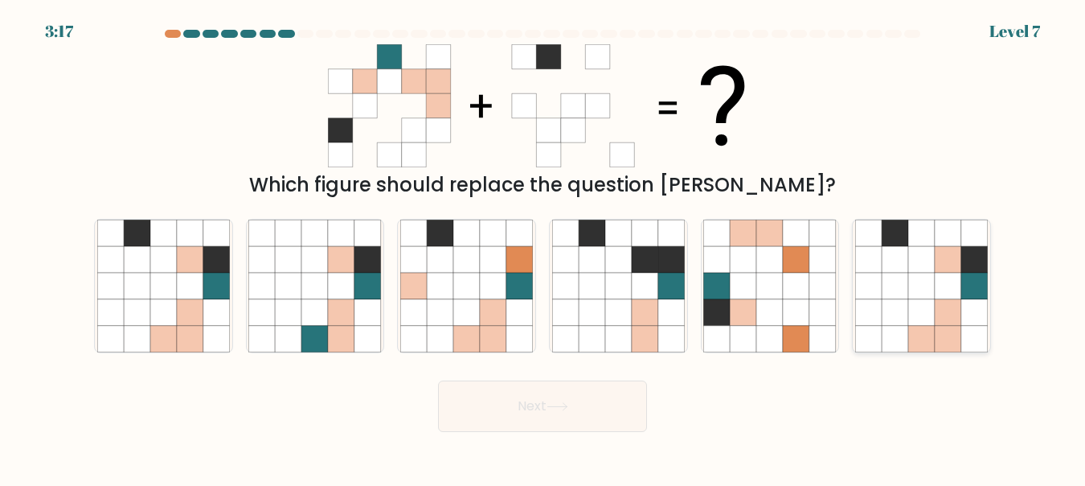
click at [962, 296] on icon at bounding box center [975, 286] width 27 height 27
click at [544, 247] on input "f." at bounding box center [543, 245] width 1 height 4
radio input "true"
click at [552, 415] on button "Next" at bounding box center [542, 405] width 209 height 51
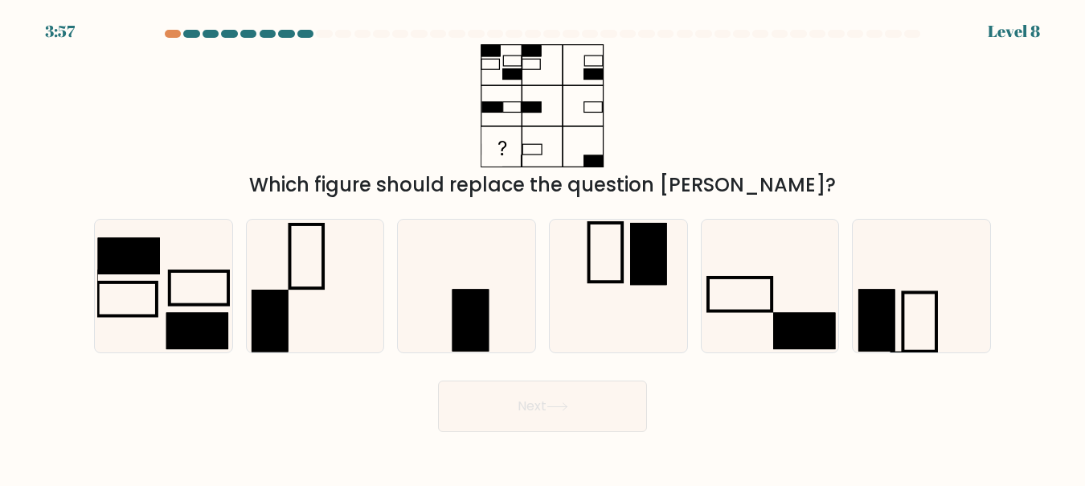
click at [552, 415] on button "Next" at bounding box center [542, 405] width 209 height 51
click at [458, 319] on rect at bounding box center [471, 320] width 37 height 62
click at [543, 247] on input "c." at bounding box center [543, 245] width 1 height 4
radio input "true"
click at [541, 408] on button "Next" at bounding box center [542, 405] width 209 height 51
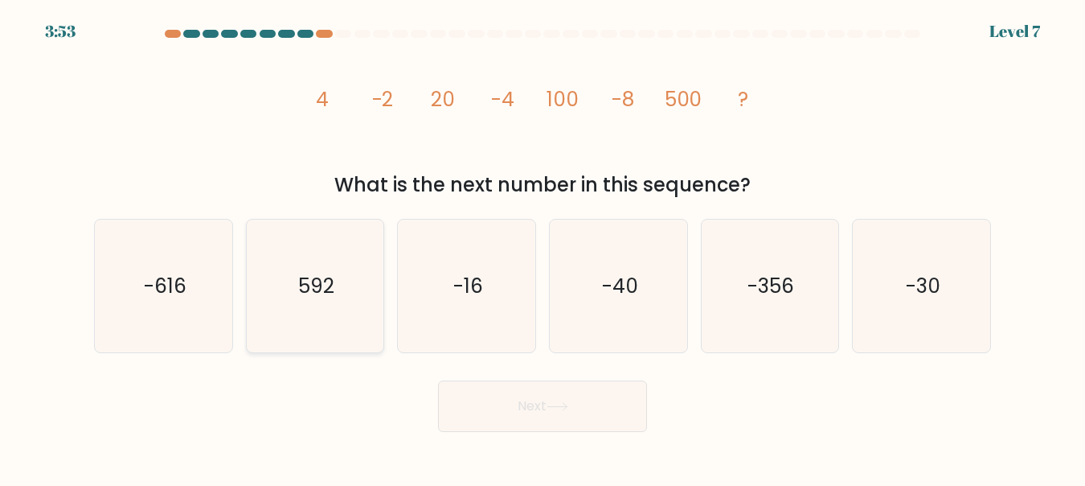
click at [285, 306] on icon "592" at bounding box center [314, 285] width 133 height 133
click at [543, 247] on input "b. 592" at bounding box center [543, 245] width 1 height 4
radio input "true"
click at [480, 319] on icon "-16" at bounding box center [466, 285] width 133 height 133
click at [543, 247] on input "c. -16" at bounding box center [543, 245] width 1 height 4
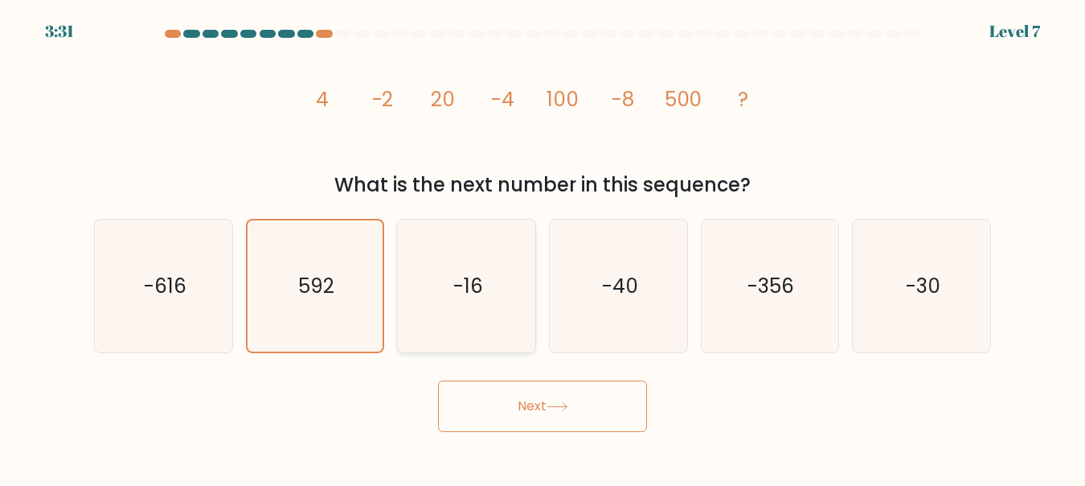
radio input "true"
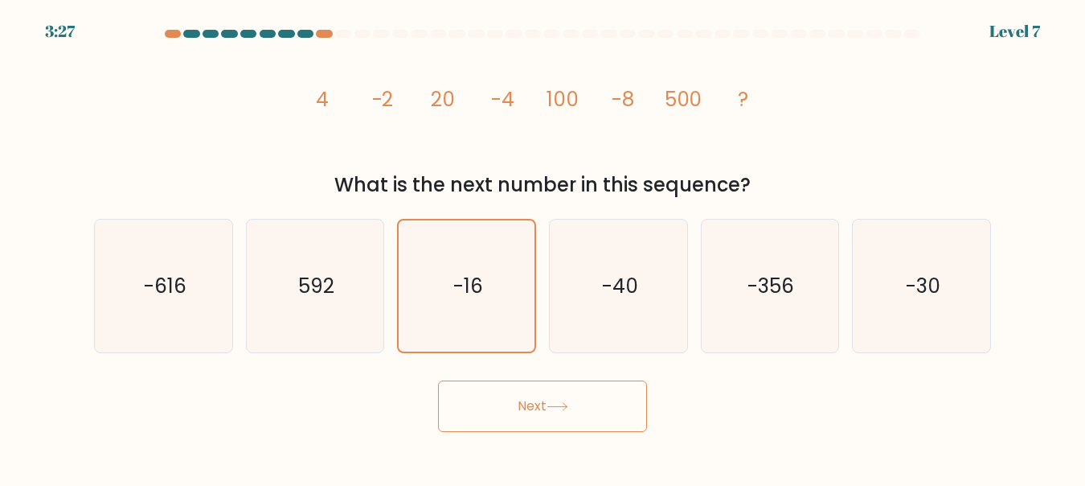
click at [528, 409] on button "Next" at bounding box center [542, 405] width 209 height 51
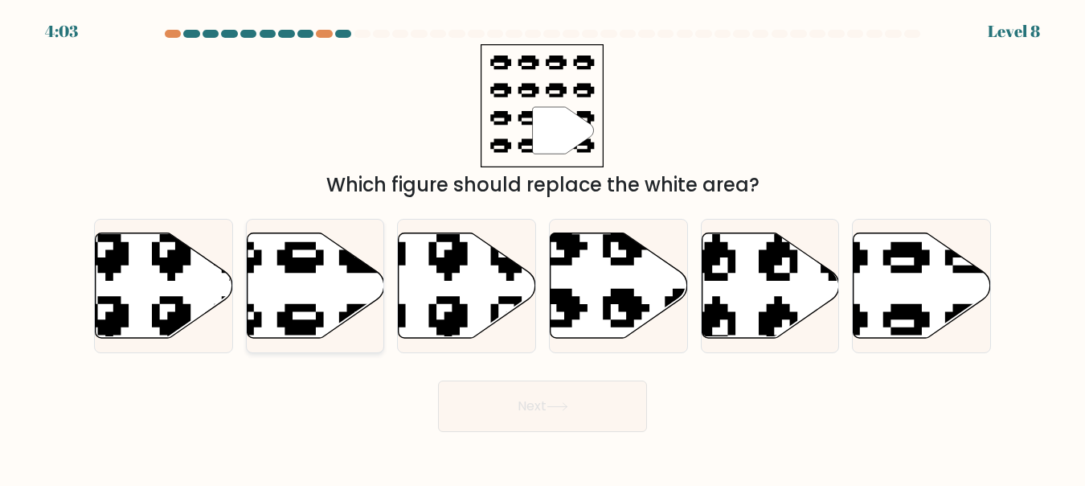
click at [279, 304] on icon at bounding box center [315, 284] width 137 height 105
click at [543, 247] on input "b." at bounding box center [543, 245] width 1 height 4
radio input "true"
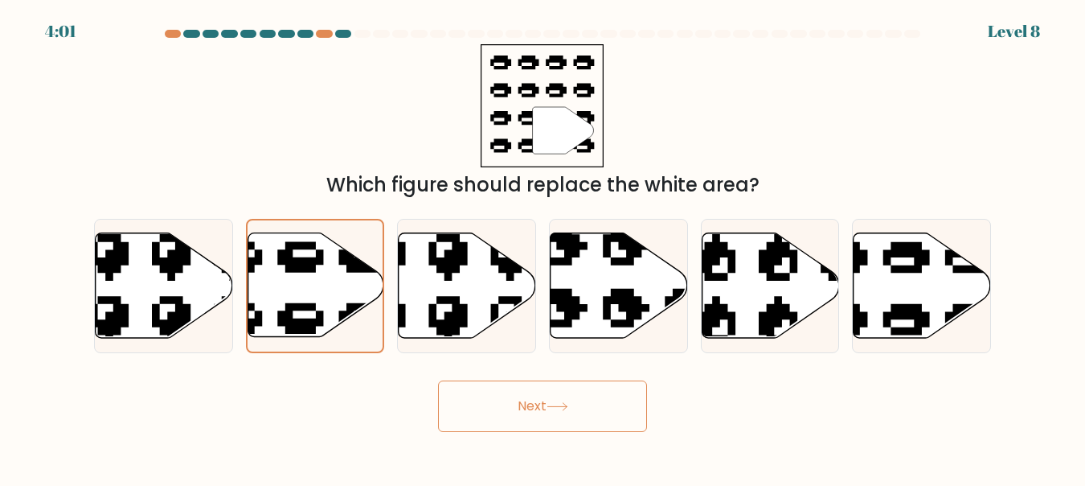
click at [531, 420] on button "Next" at bounding box center [542, 405] width 209 height 51
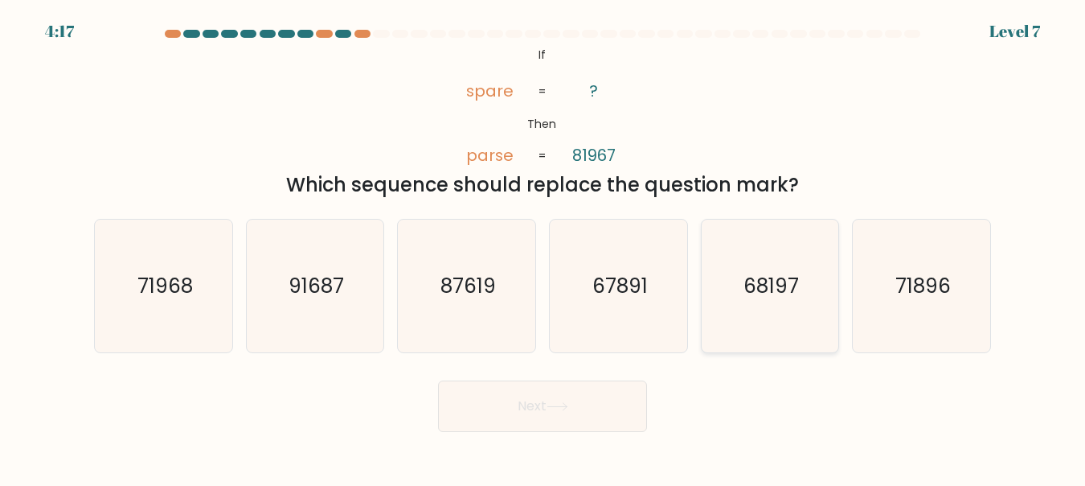
click at [751, 318] on icon "68197" at bounding box center [769, 285] width 133 height 133
click at [544, 247] on input "e. 68197" at bounding box center [543, 245] width 1 height 4
radio input "true"
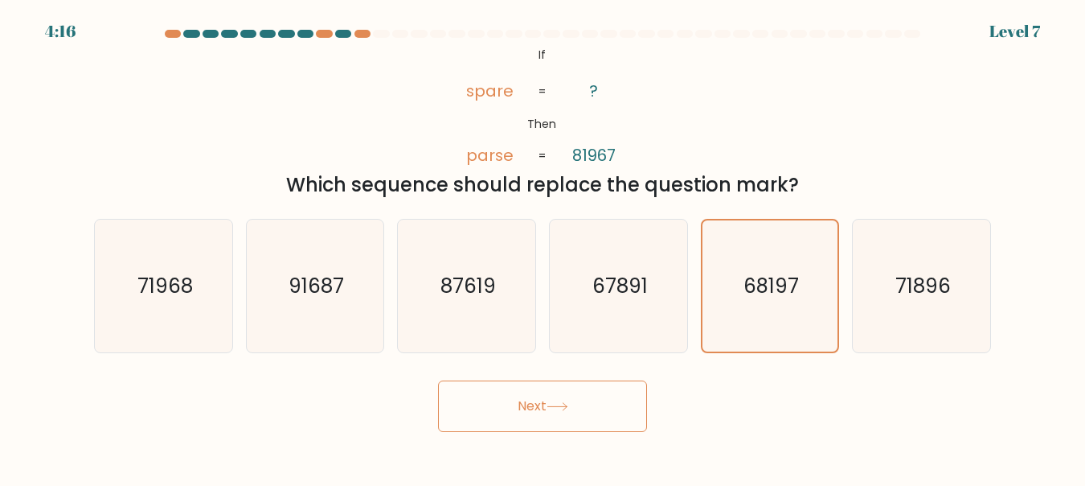
click at [583, 416] on button "Next" at bounding box center [542, 405] width 209 height 51
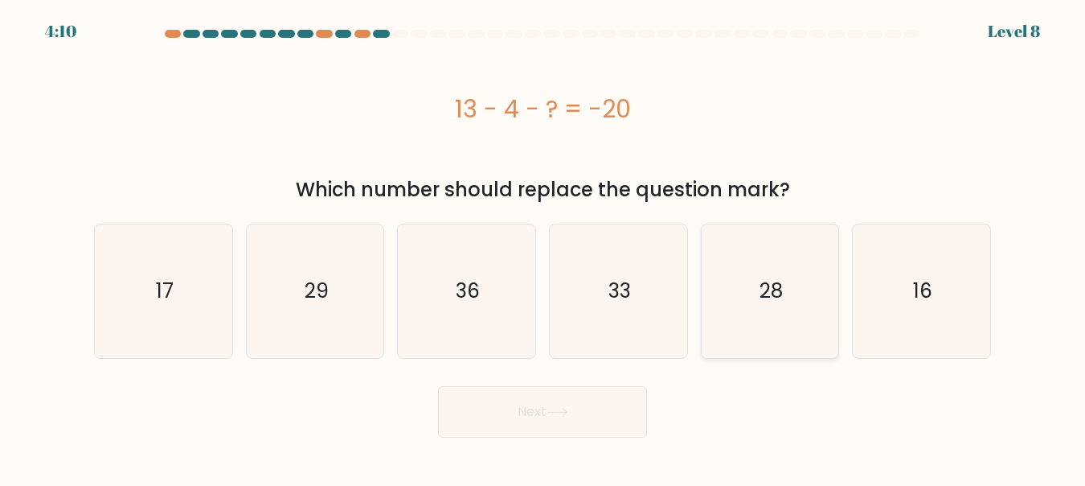
click at [760, 311] on icon "28" at bounding box center [769, 290] width 133 height 133
click at [544, 247] on input "e. 28" at bounding box center [543, 245] width 1 height 4
radio input "true"
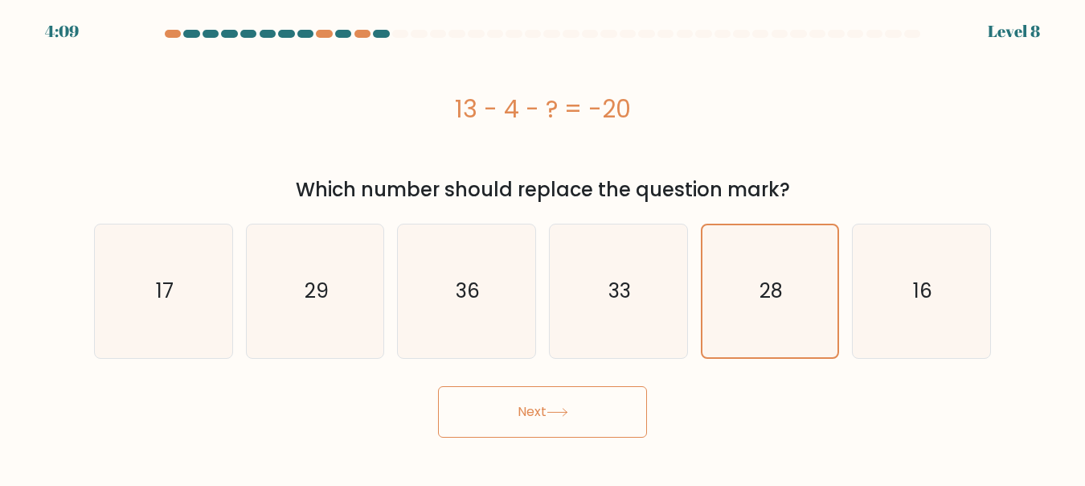
click at [548, 428] on button "Next" at bounding box center [542, 411] width 209 height 51
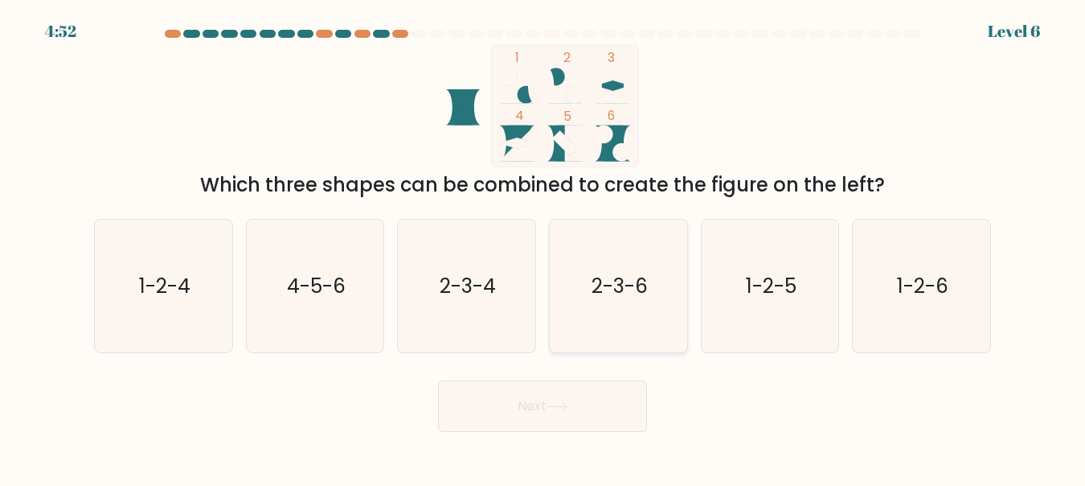
click at [609, 325] on icon "2-3-6" at bounding box center [618, 285] width 133 height 133
click at [544, 247] on input "d. 2-3-6" at bounding box center [543, 245] width 1 height 4
radio input "true"
click at [556, 422] on button "Next" at bounding box center [542, 405] width 209 height 51
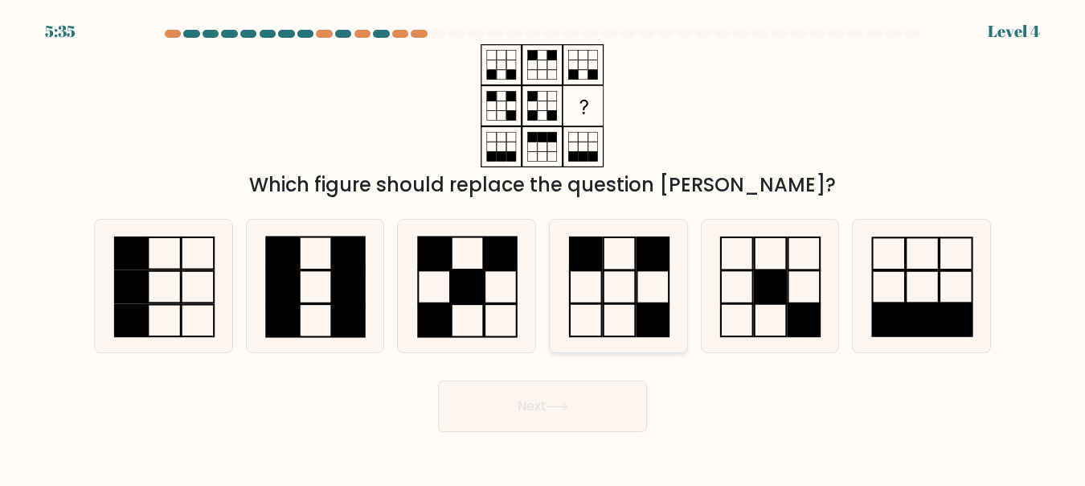
drag, startPoint x: 617, startPoint y: 352, endPoint x: 632, endPoint y: 297, distance: 57.5
click at [632, 297] on div at bounding box center [618, 286] width 139 height 134
click at [544, 247] on input "d." at bounding box center [543, 245] width 1 height 4
radio input "true"
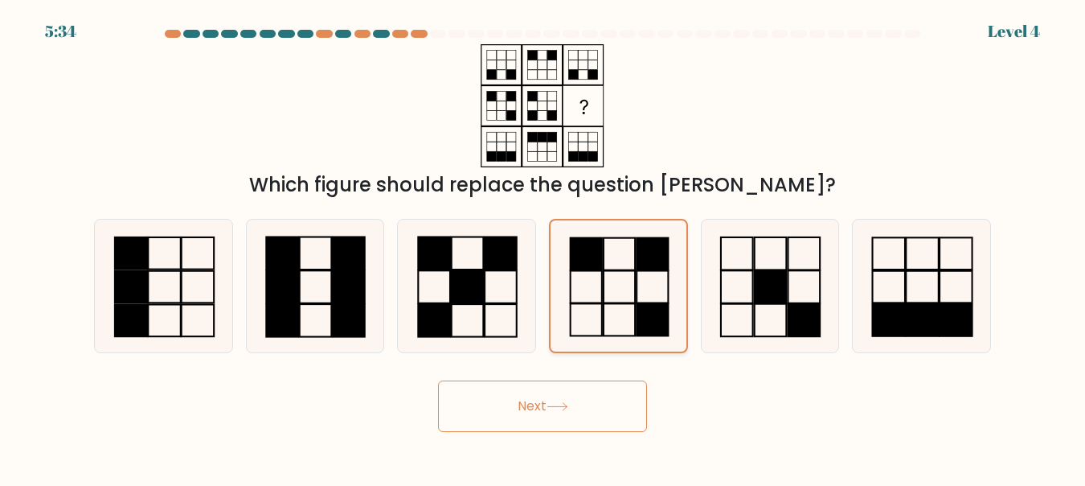
click at [632, 297] on icon at bounding box center [618, 285] width 131 height 131
click at [544, 247] on input "d." at bounding box center [543, 245] width 1 height 4
click at [546, 411] on button "Next" at bounding box center [542, 405] width 209 height 51
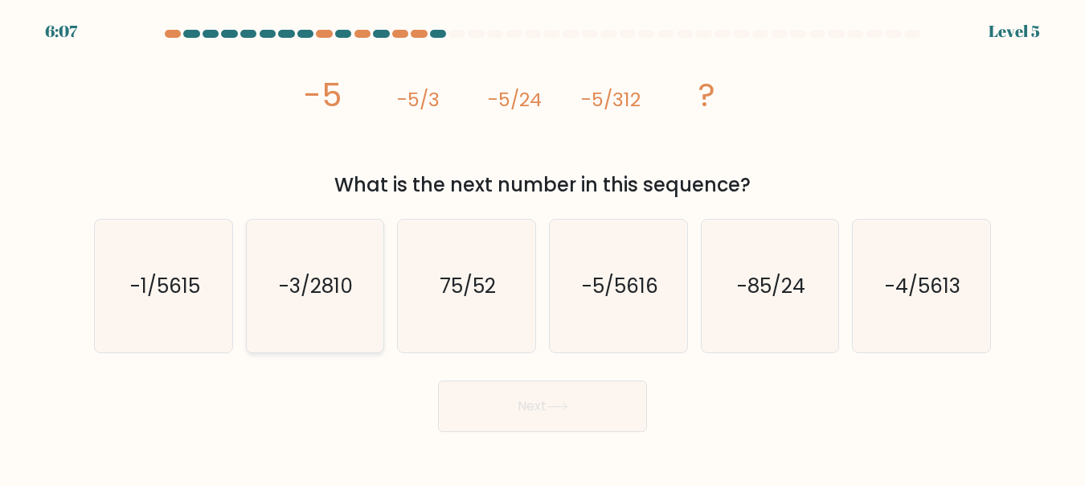
click at [315, 332] on icon "-3/2810" at bounding box center [314, 285] width 133 height 133
click at [543, 247] on input "b. -3/2810" at bounding box center [543, 245] width 1 height 4
radio input "true"
click at [479, 407] on button "Next" at bounding box center [542, 405] width 209 height 51
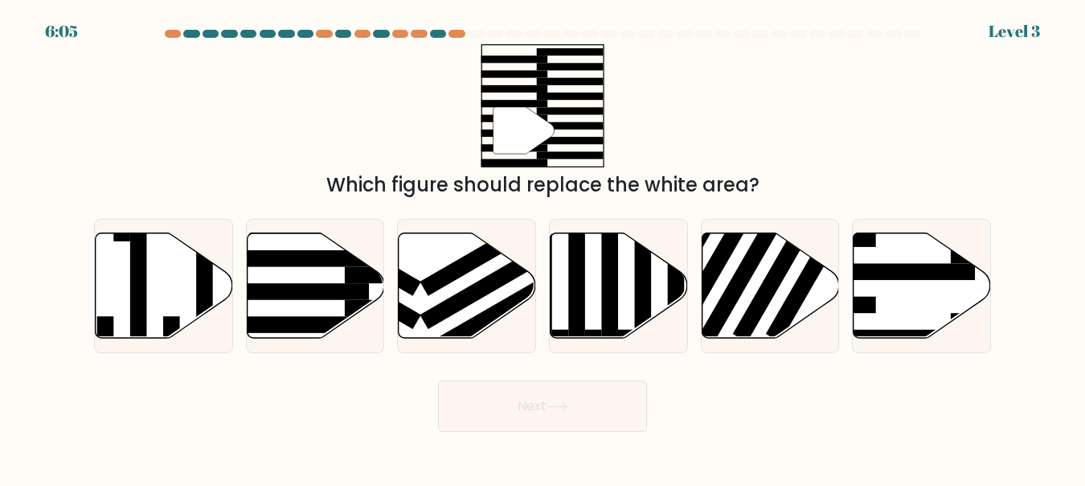
click at [509, 418] on button "Next" at bounding box center [542, 405] width 209 height 51
